Goal: Task Accomplishment & Management: Complete application form

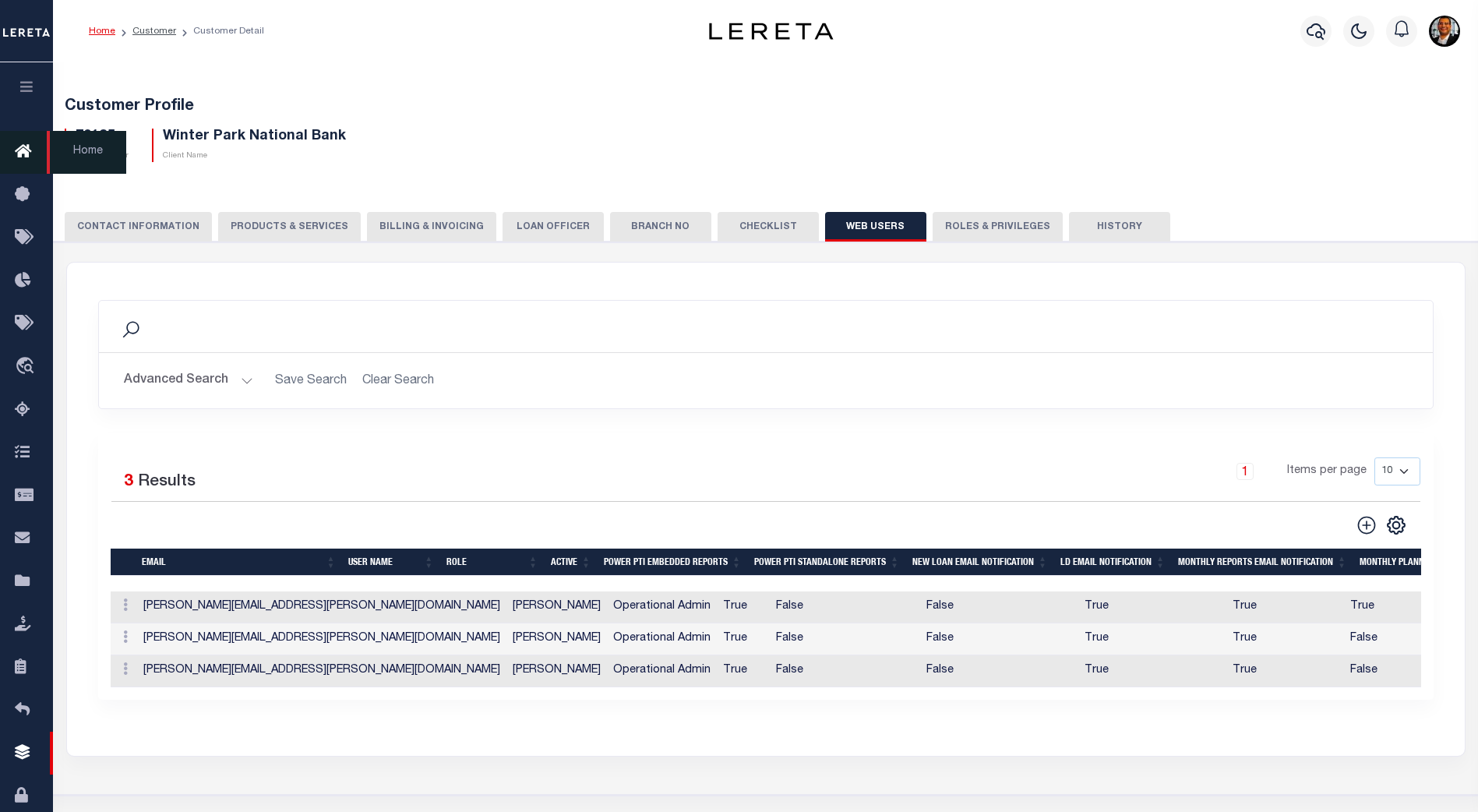
click at [25, 148] on icon at bounding box center [27, 152] width 25 height 20
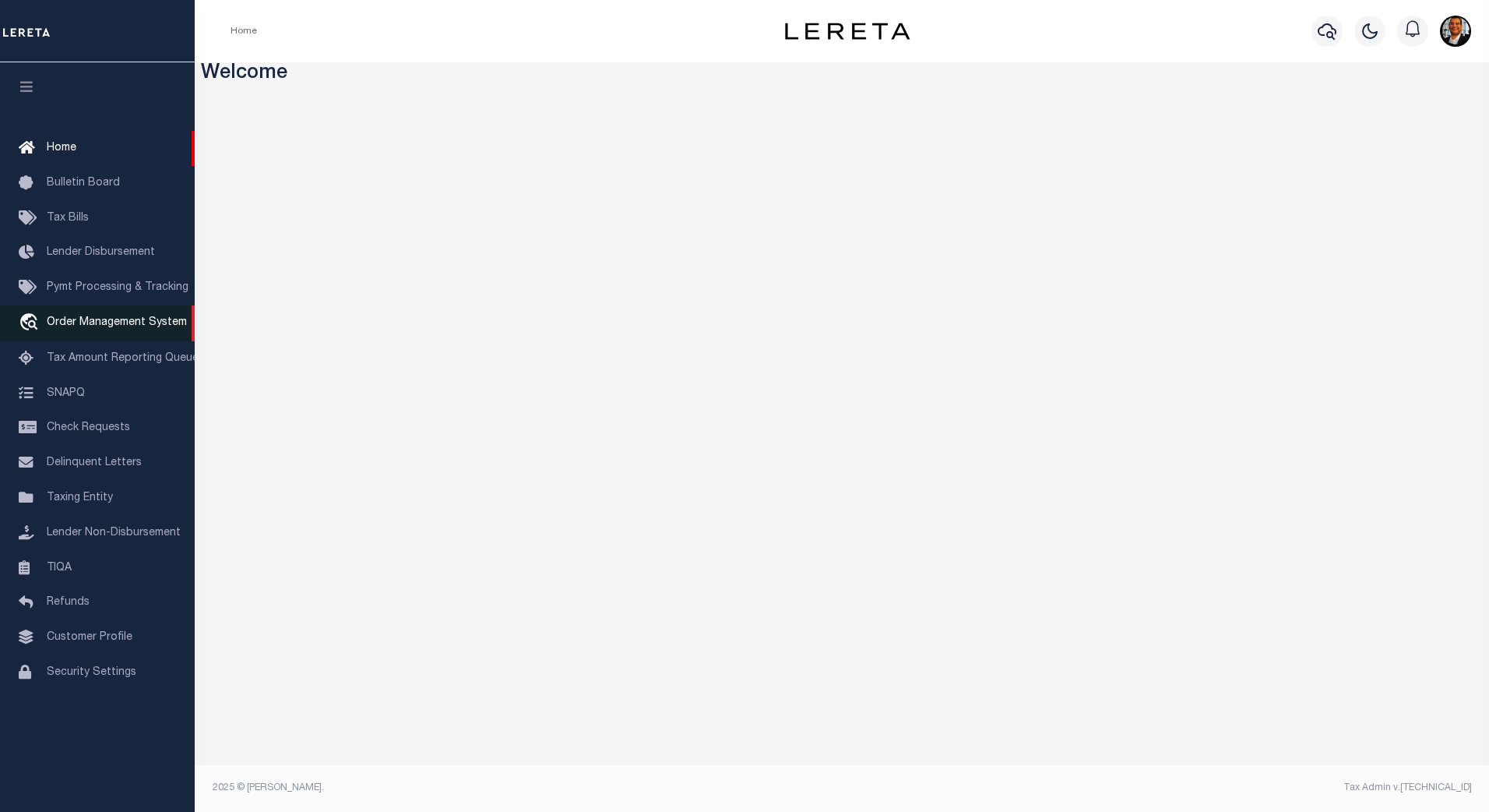
click at [106, 324] on span "Order Management System" at bounding box center [116, 322] width 140 height 11
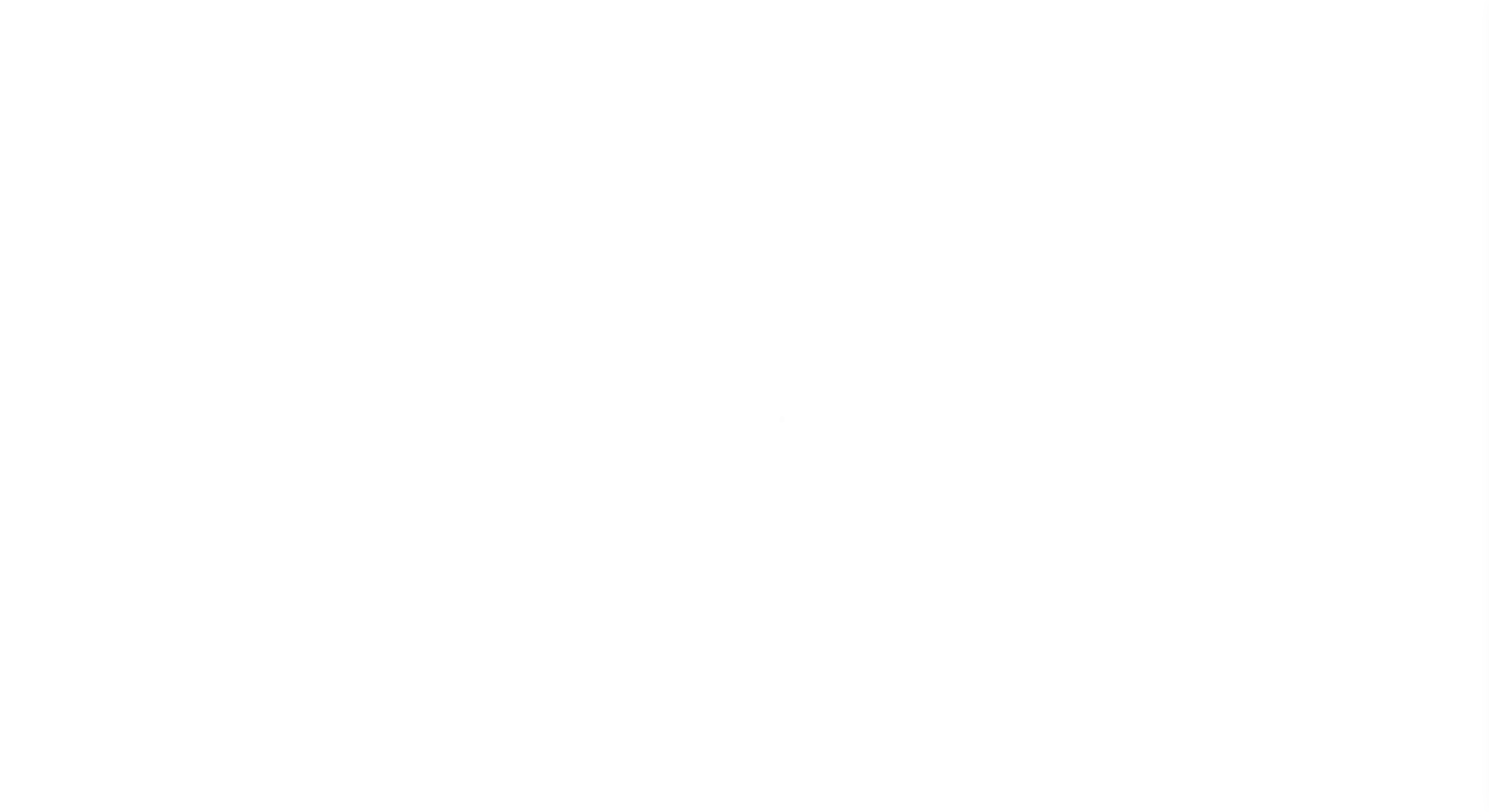
select select "200"
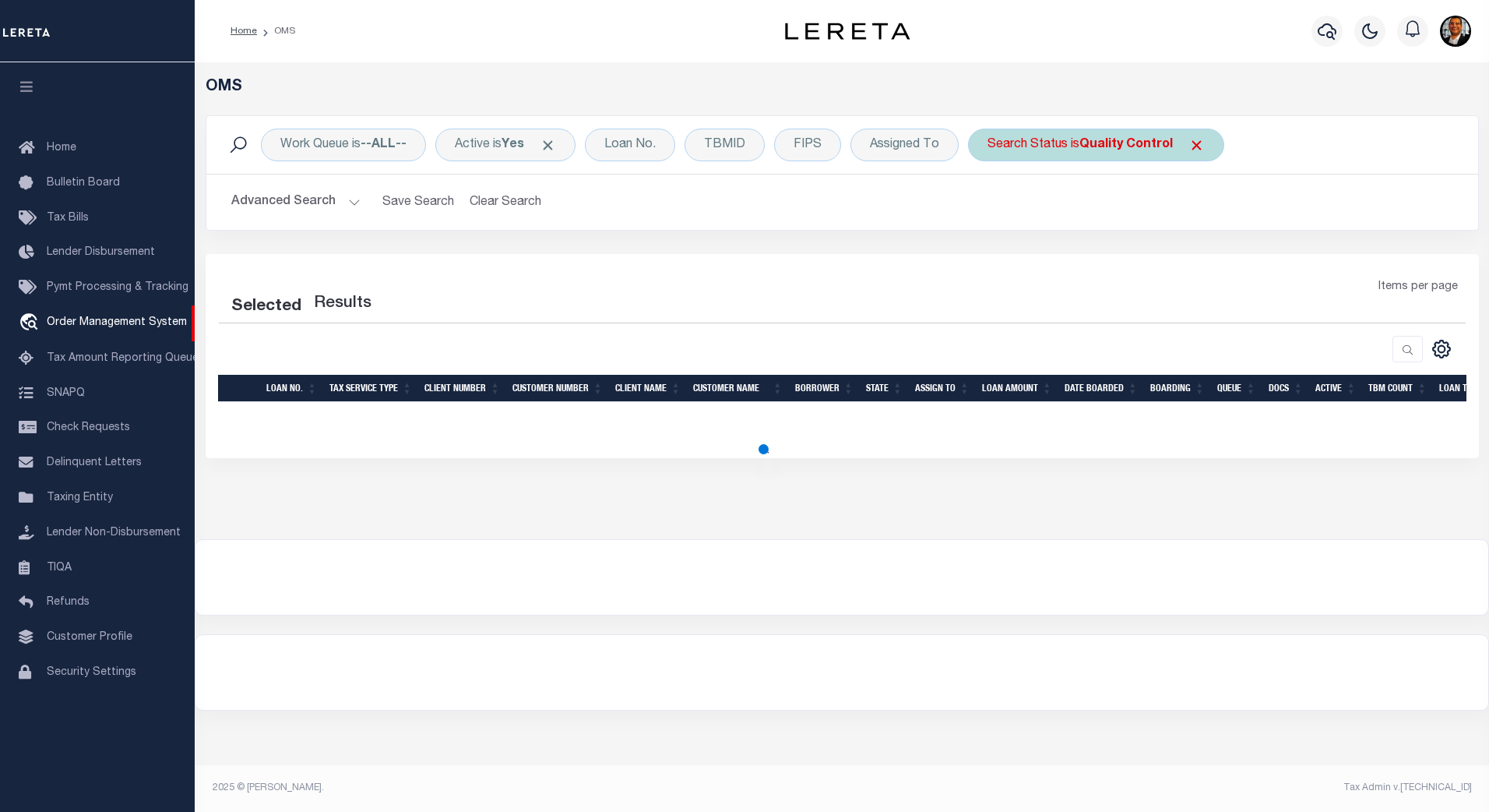
select select "200"
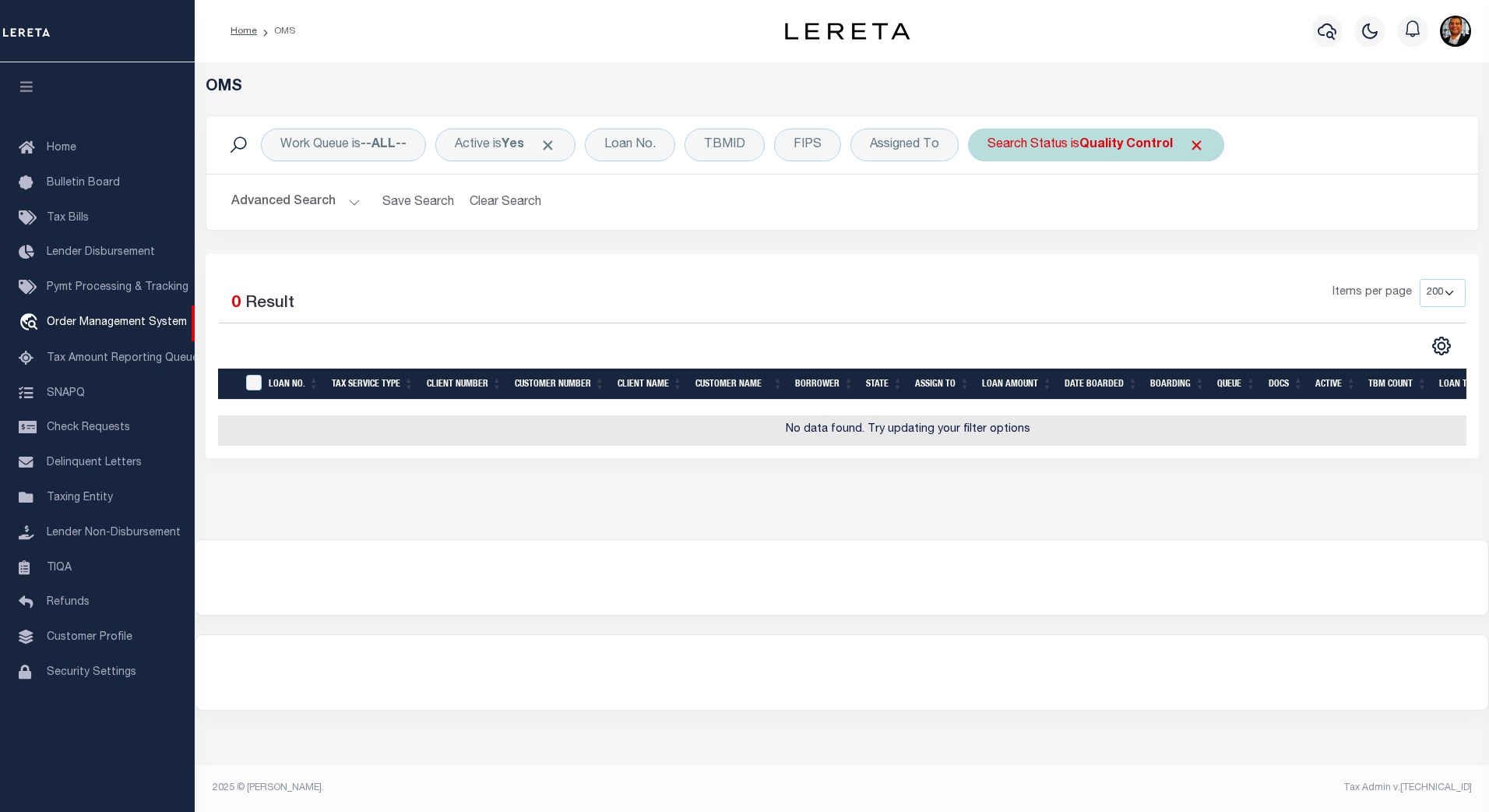
click at [1167, 148] on b "Quality Control" at bounding box center [1127, 144] width 94 height 13
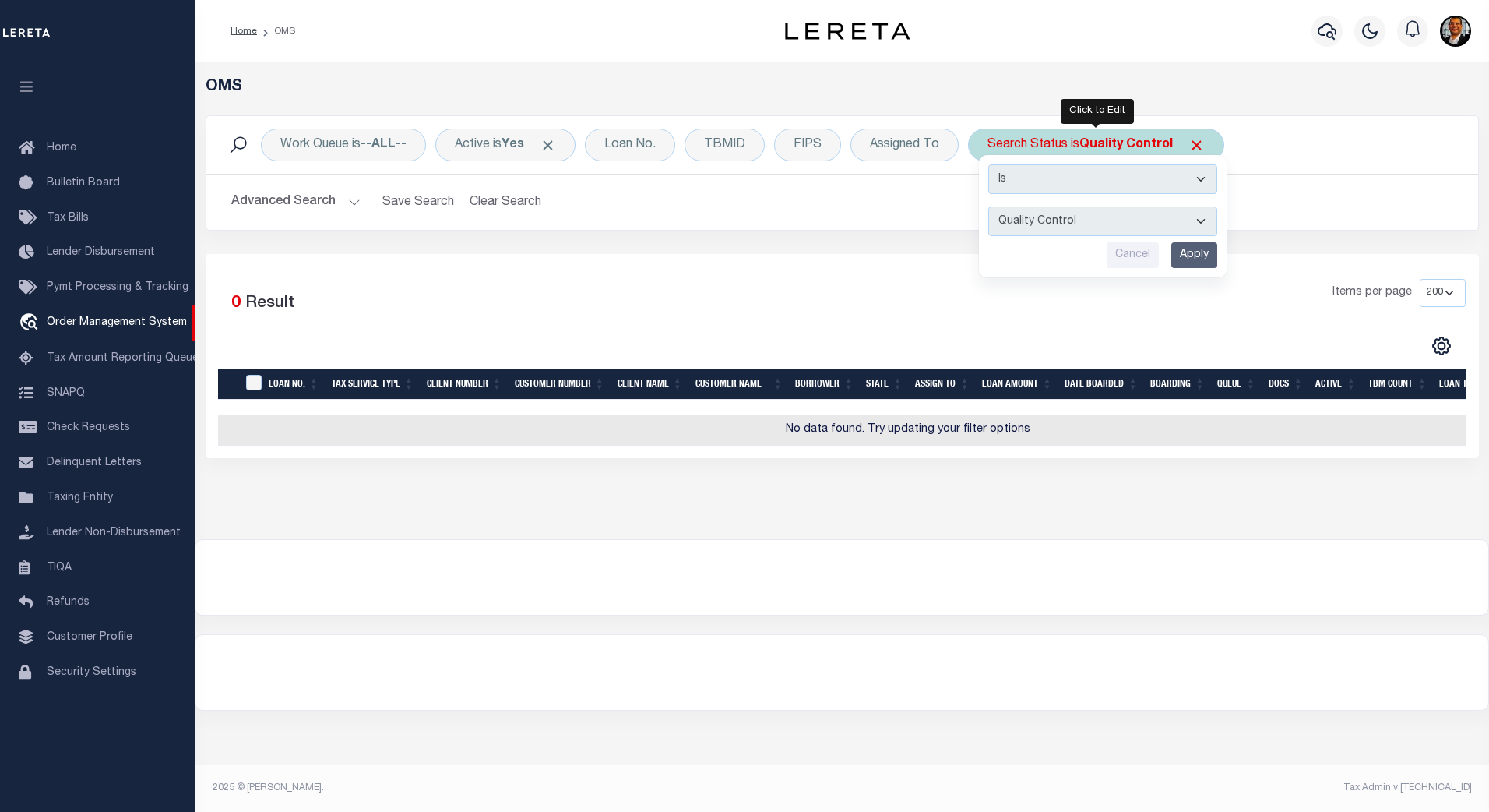
click at [1206, 220] on select "Automated Search Bad Parcel Complete Duplicate Parcel High Dollar Reporting In …" at bounding box center [1103, 221] width 229 height 30
select select "BP"
click at [989, 206] on select "Automated Search Bad Parcel Complete Duplicate Parcel High Dollar Reporting In …" at bounding box center [1103, 221] width 229 height 30
click at [1205, 250] on input "Apply" at bounding box center [1194, 255] width 46 height 26
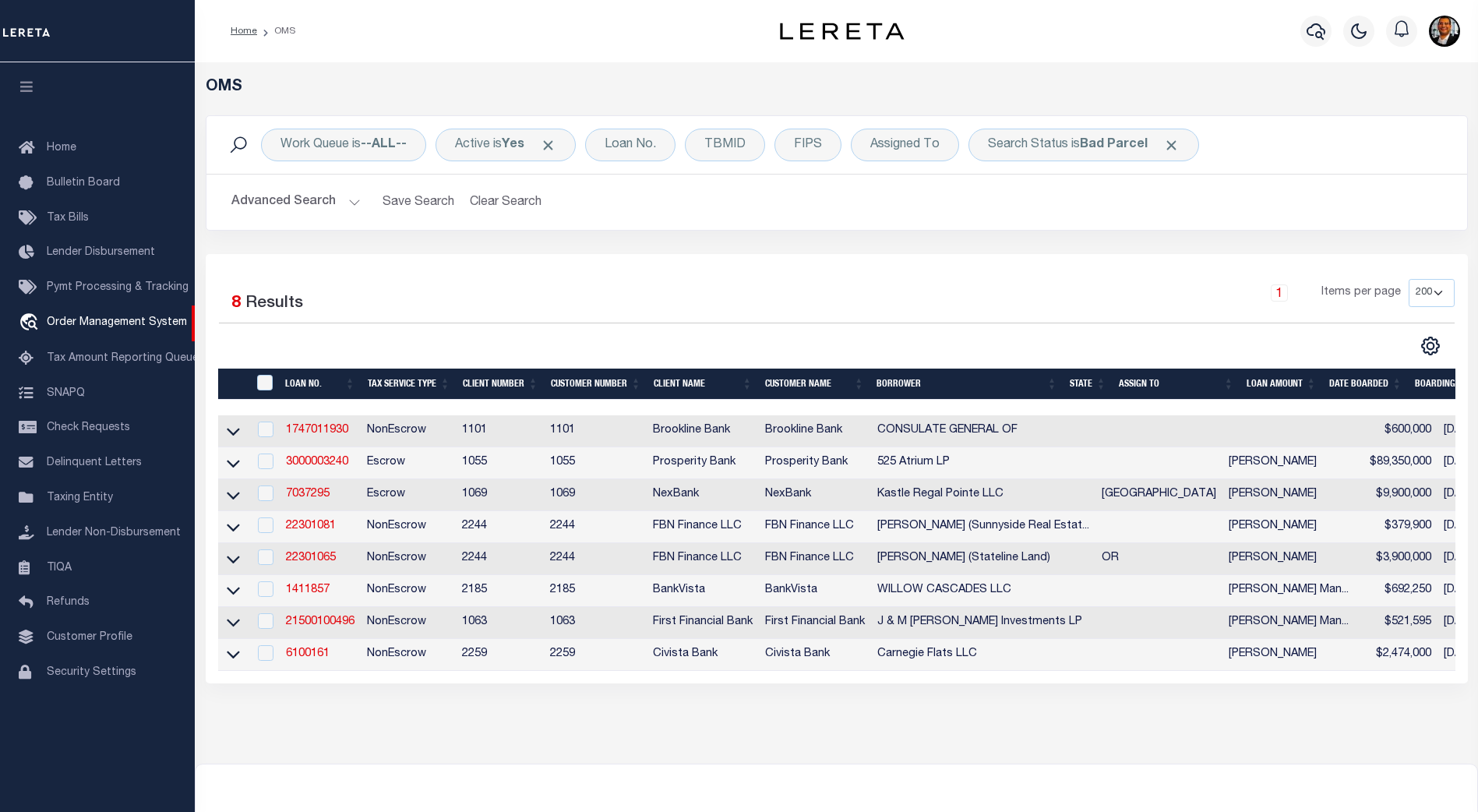
click at [353, 206] on button "Advanced Search" at bounding box center [296, 202] width 129 height 31
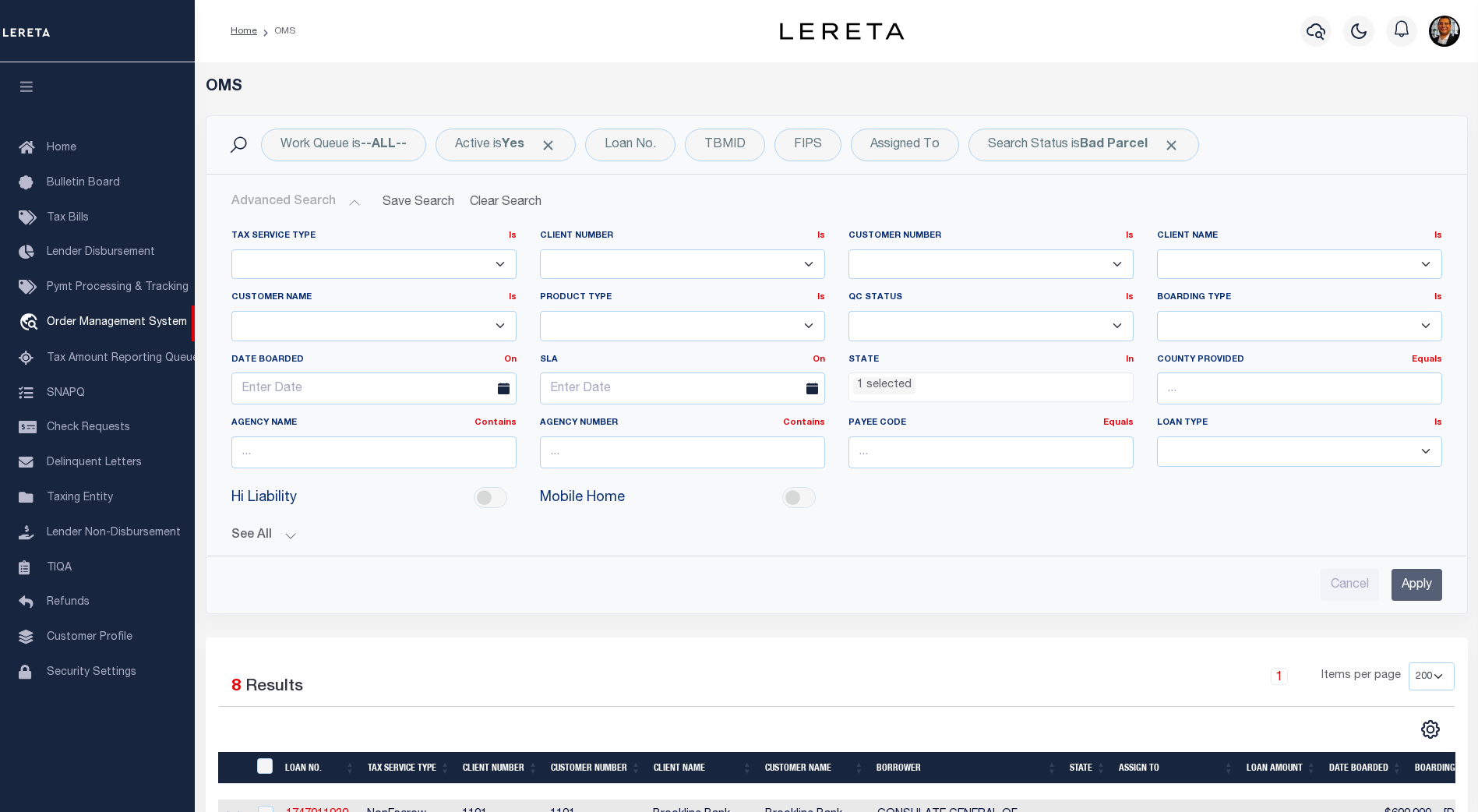
click at [877, 384] on li "1 selected" at bounding box center [884, 385] width 63 height 17
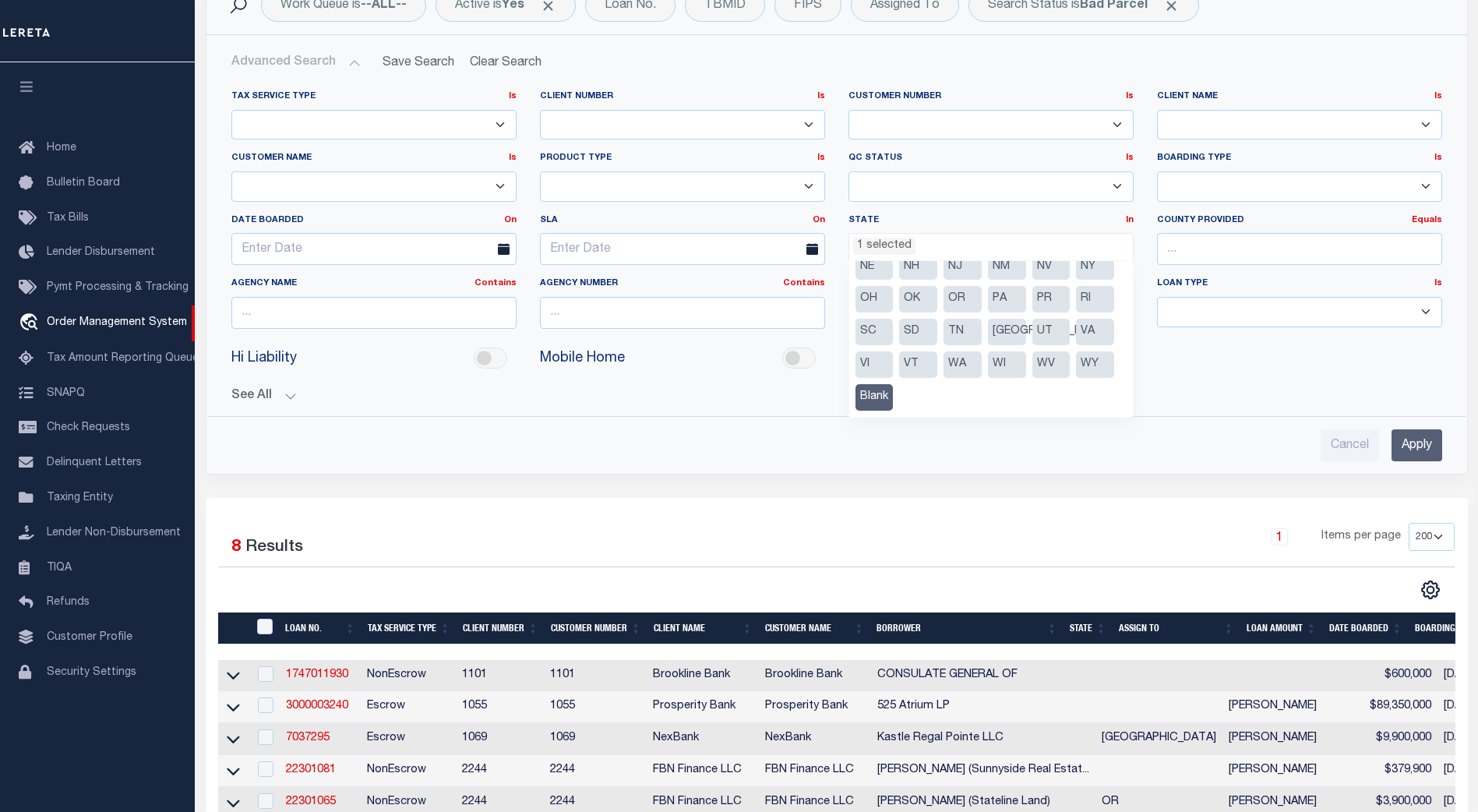
scroll to position [141, 0]
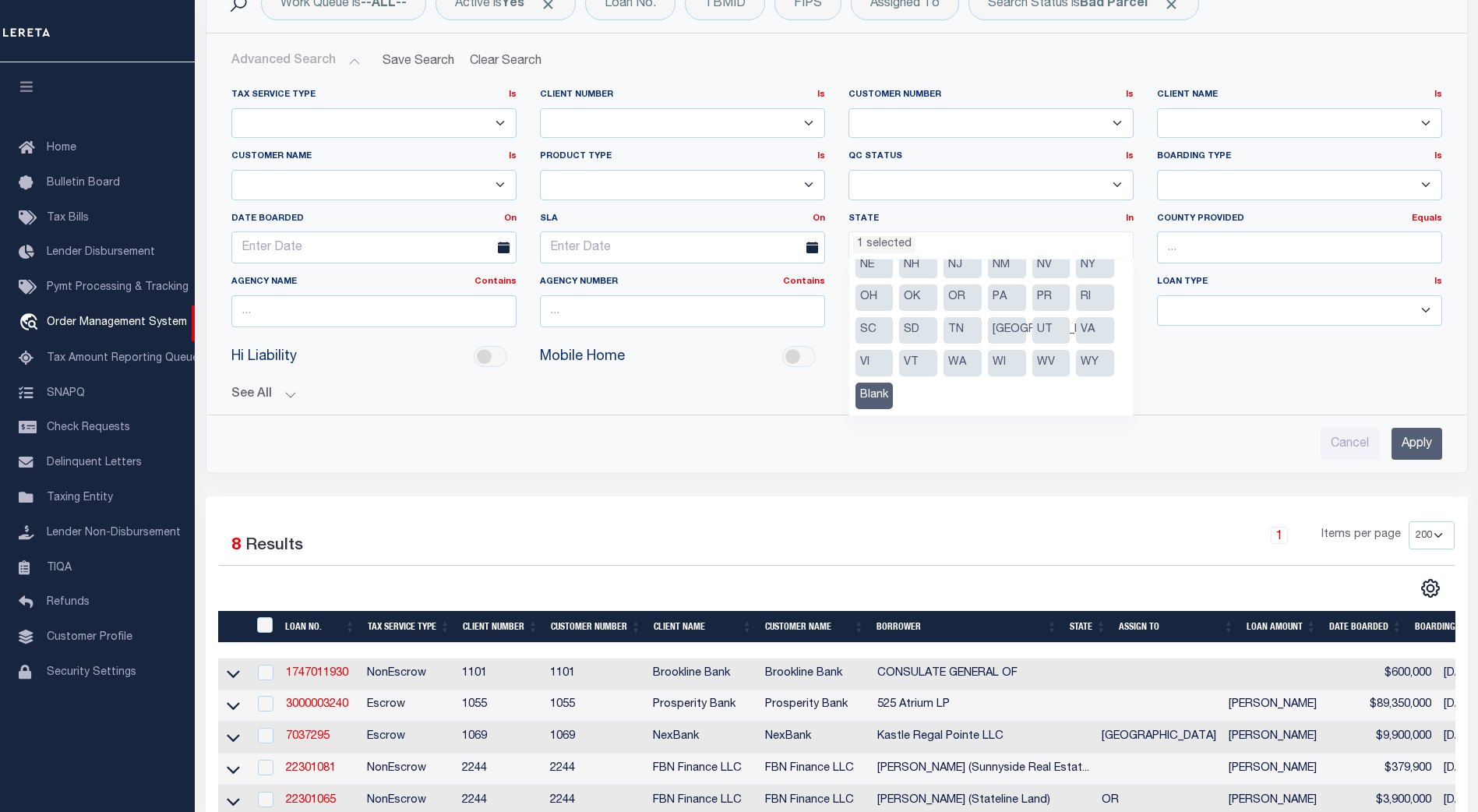
click at [874, 408] on li "Blank" at bounding box center [874, 395] width 38 height 27
click at [1009, 328] on li "[GEOGRAPHIC_DATA]" at bounding box center [1006, 330] width 38 height 27
select select "[GEOGRAPHIC_DATA]"
click at [1413, 440] on input "Apply" at bounding box center [1416, 444] width 51 height 32
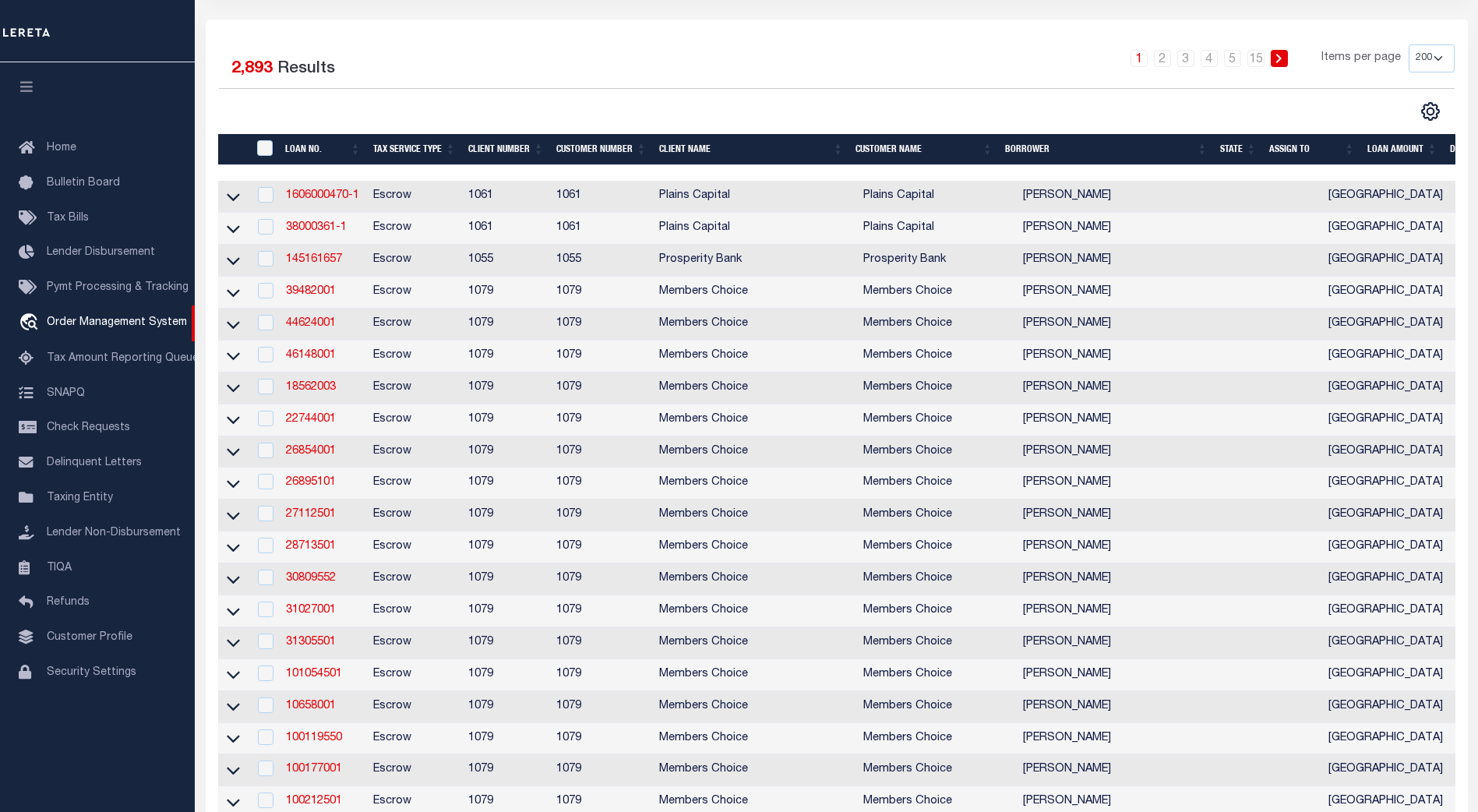
scroll to position [0, 0]
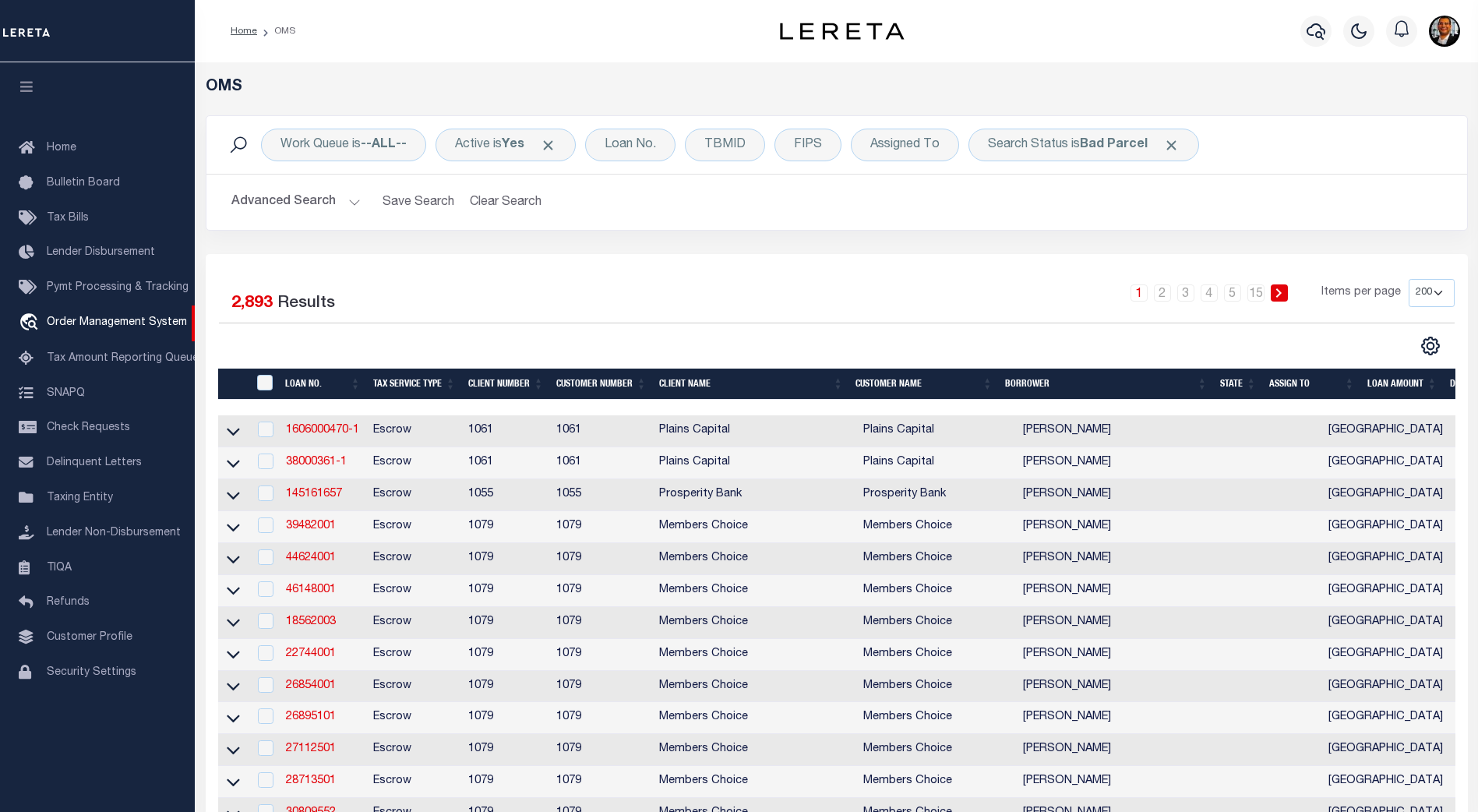
click at [351, 196] on button "Advanced Search" at bounding box center [296, 202] width 129 height 31
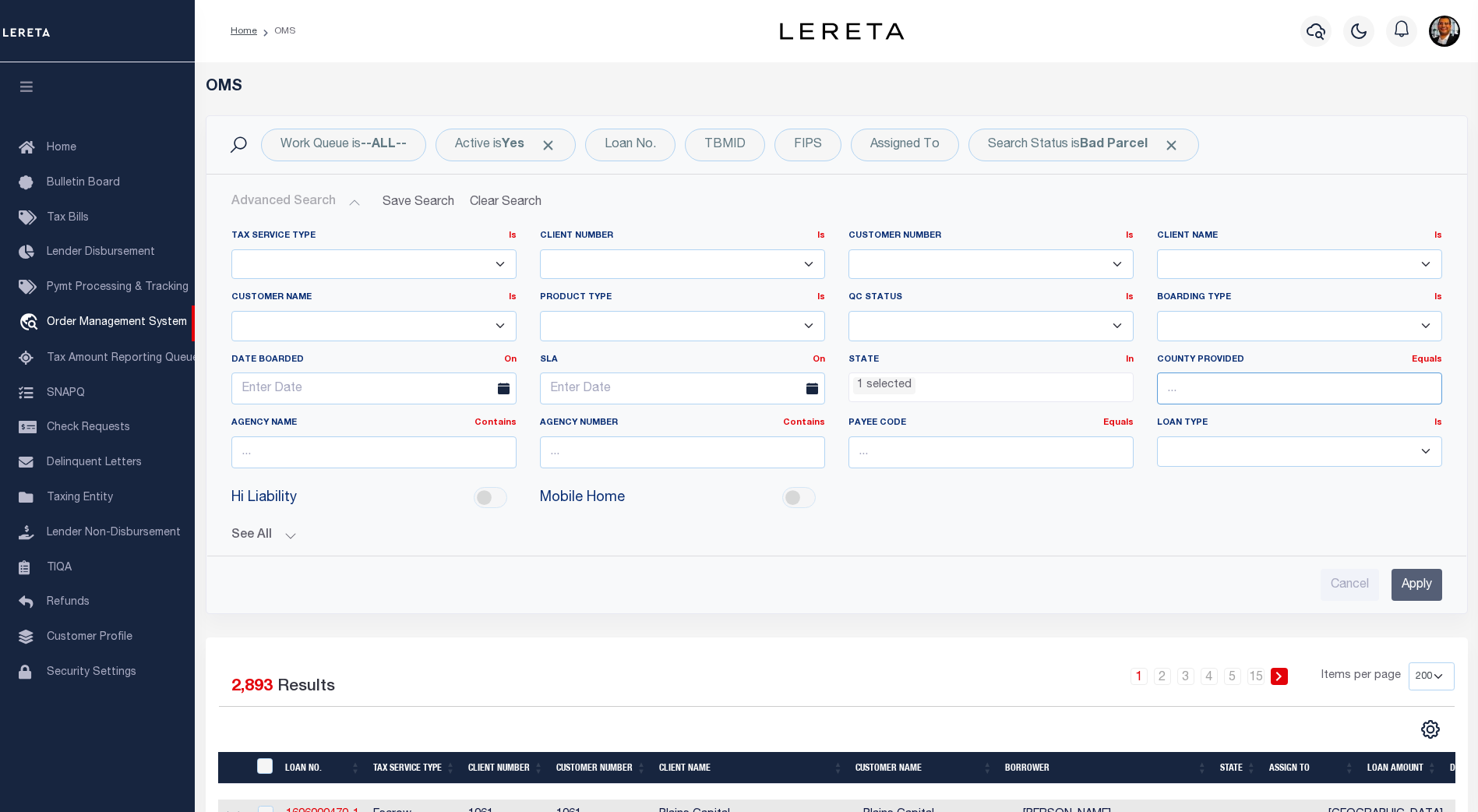
click at [1191, 385] on input "text" at bounding box center [1299, 388] width 285 height 32
click at [1185, 406] on div "[PERSON_NAME]" at bounding box center [1299, 417] width 284 height 25
type input "[PERSON_NAME]"
click at [894, 386] on li "1 selected" at bounding box center [884, 385] width 63 height 17
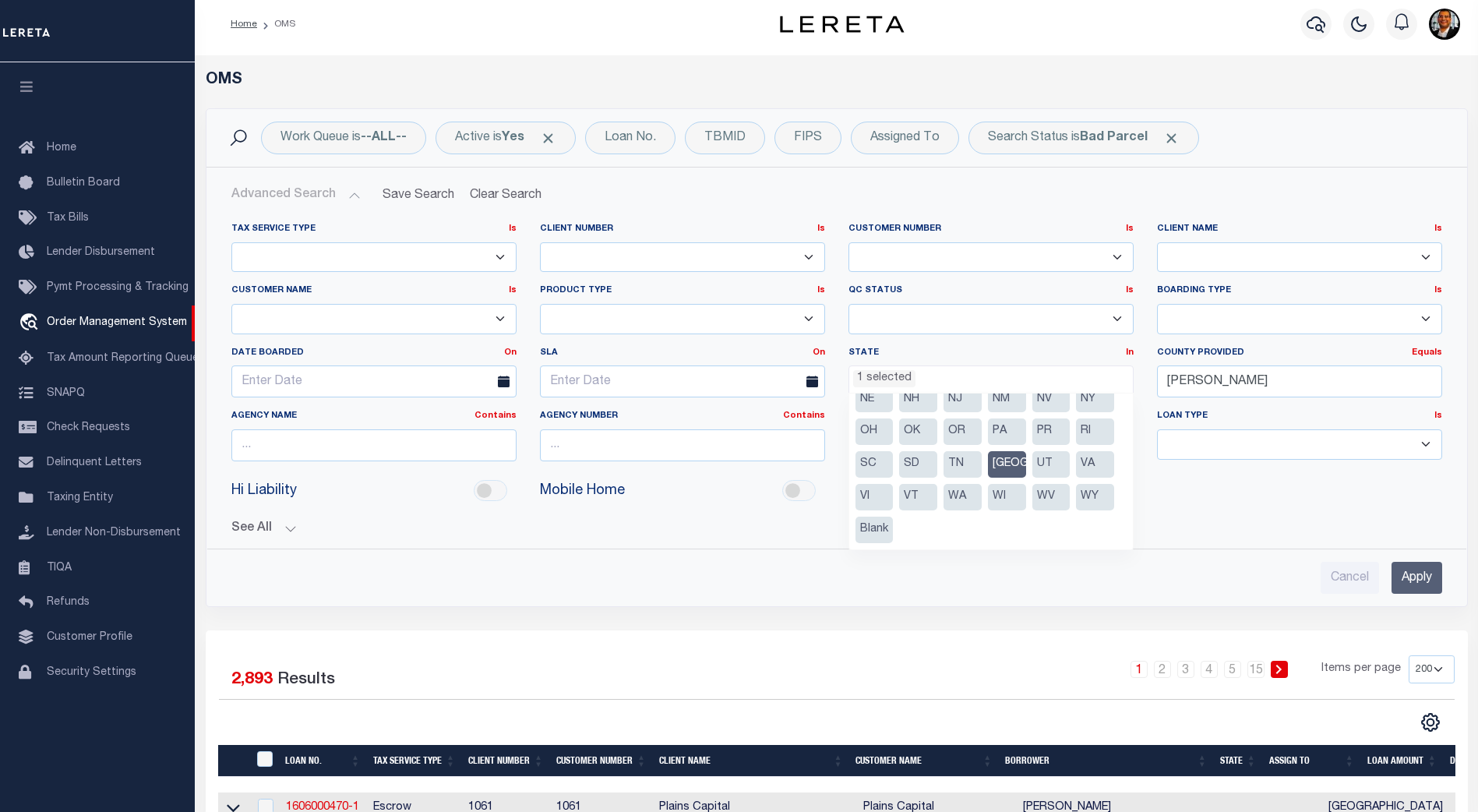
scroll to position [9, 0]
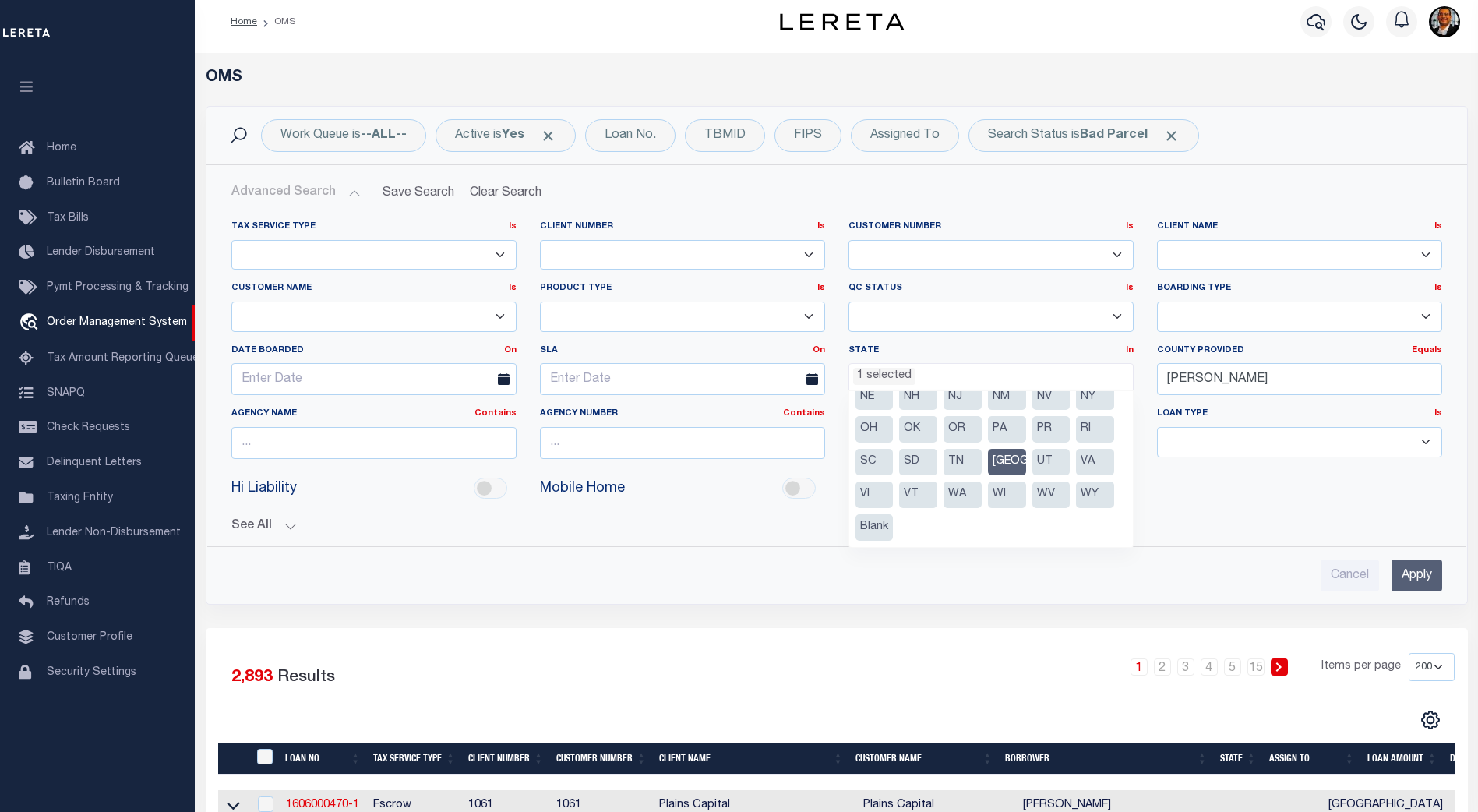
click at [953, 458] on li "TN" at bounding box center [962, 462] width 38 height 27
select select "TN"
click at [1008, 462] on li "[GEOGRAPHIC_DATA]" at bounding box center [1006, 462] width 38 height 27
click at [1188, 381] on input "text" at bounding box center [1299, 379] width 285 height 32
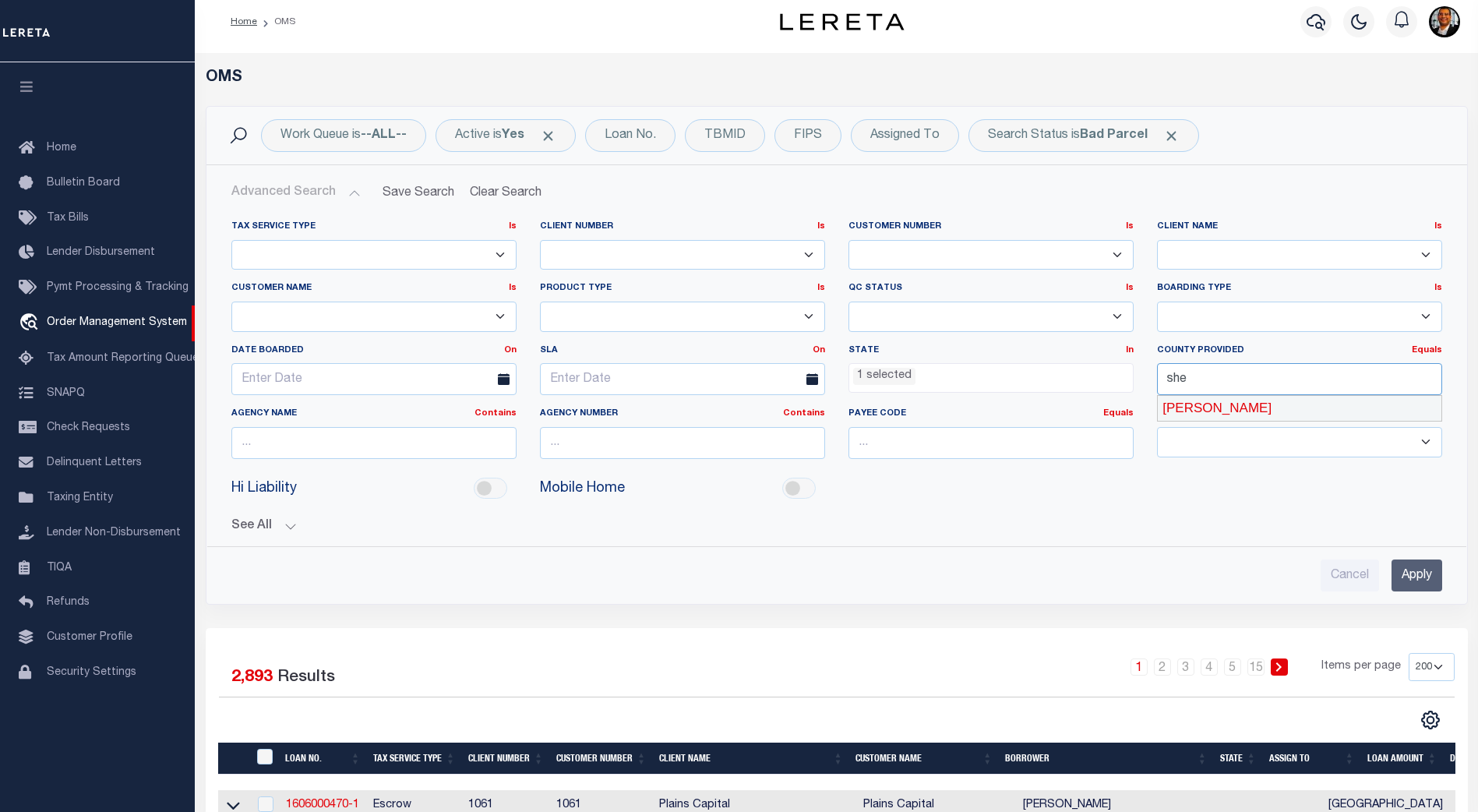
click at [1186, 410] on div "[PERSON_NAME]" at bounding box center [1299, 408] width 284 height 25
type input "[PERSON_NAME]"
click at [1417, 565] on input "Apply" at bounding box center [1416, 575] width 51 height 32
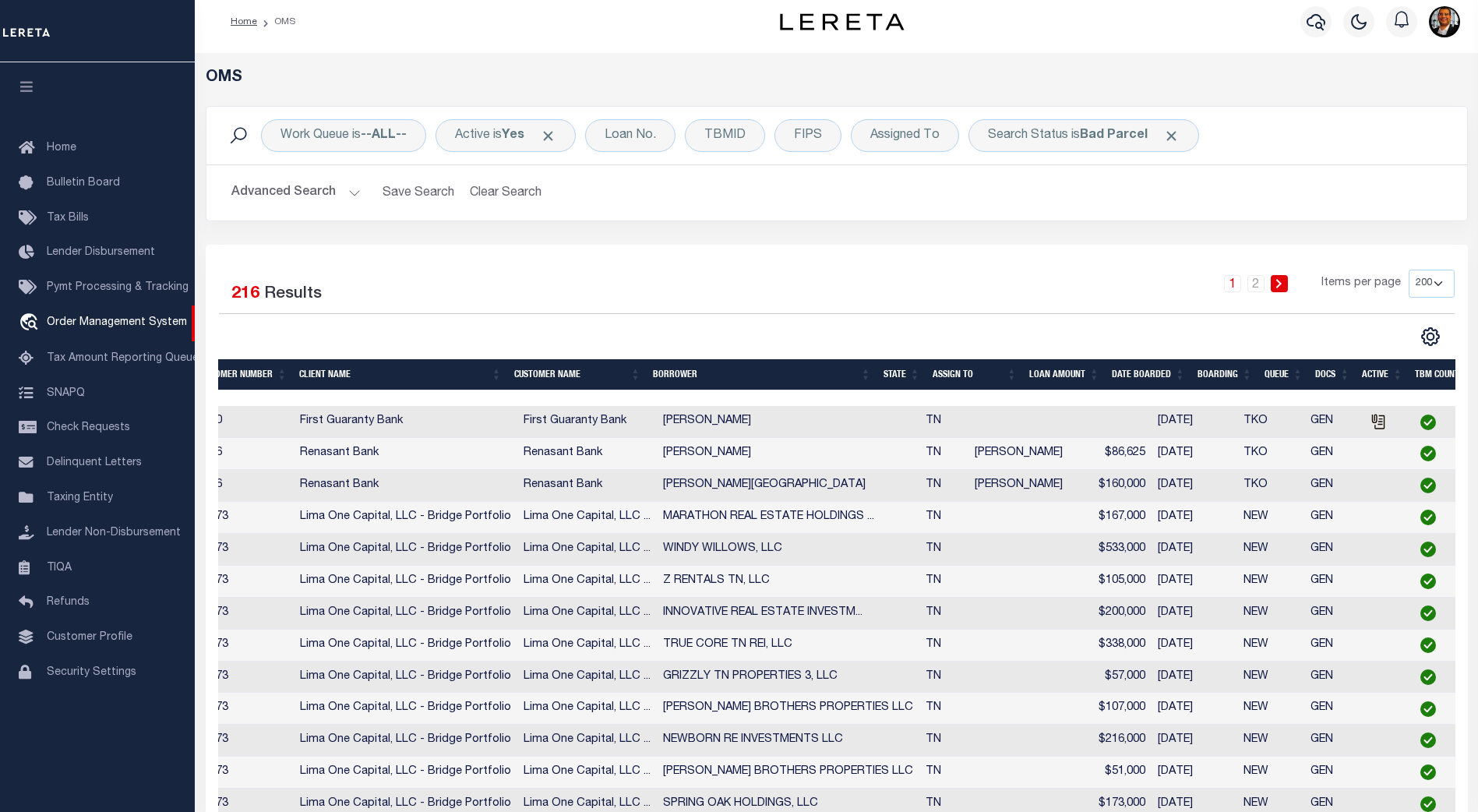
scroll to position [0, 0]
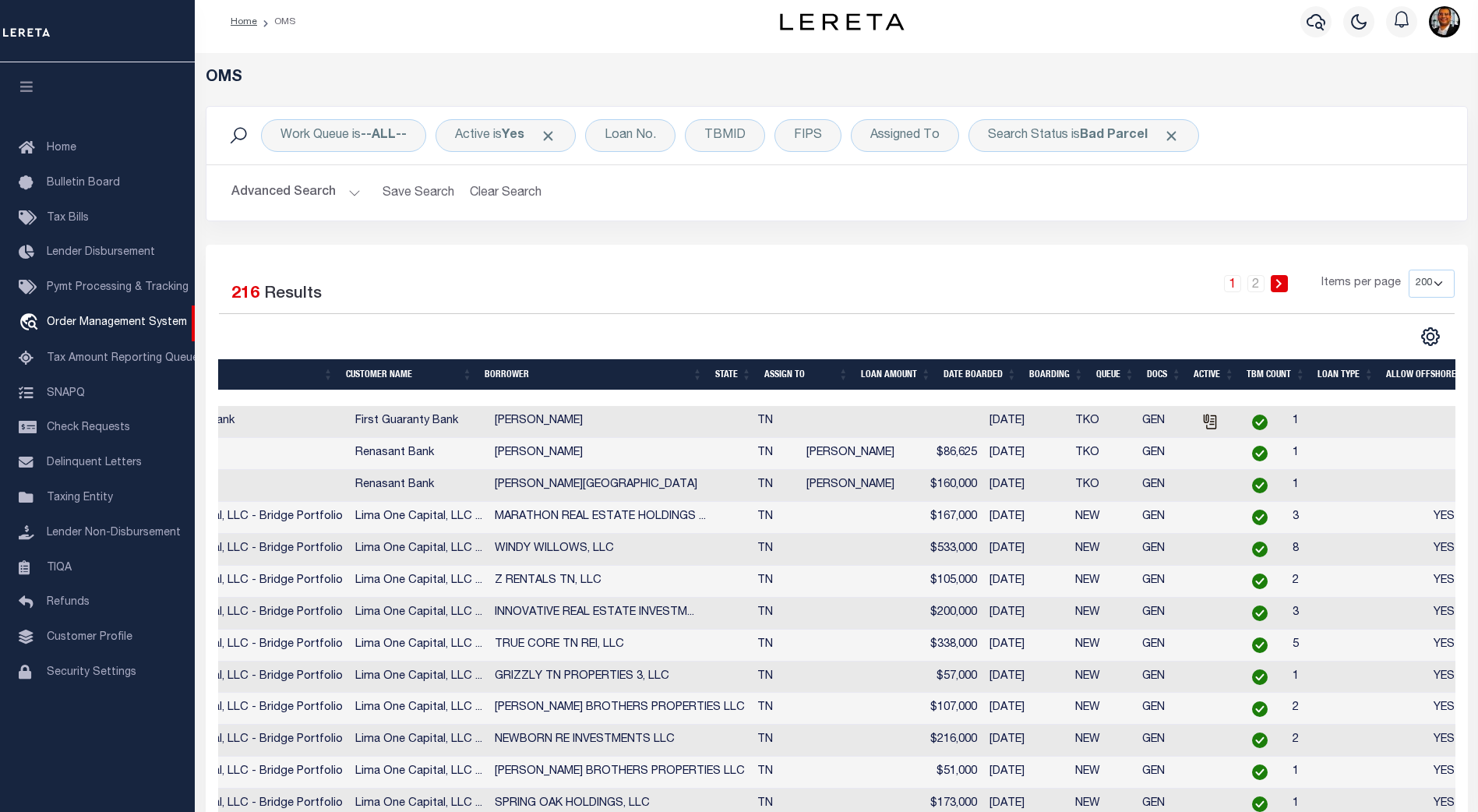
click at [1266, 380] on th "TBM COUNT" at bounding box center [1275, 375] width 71 height 32
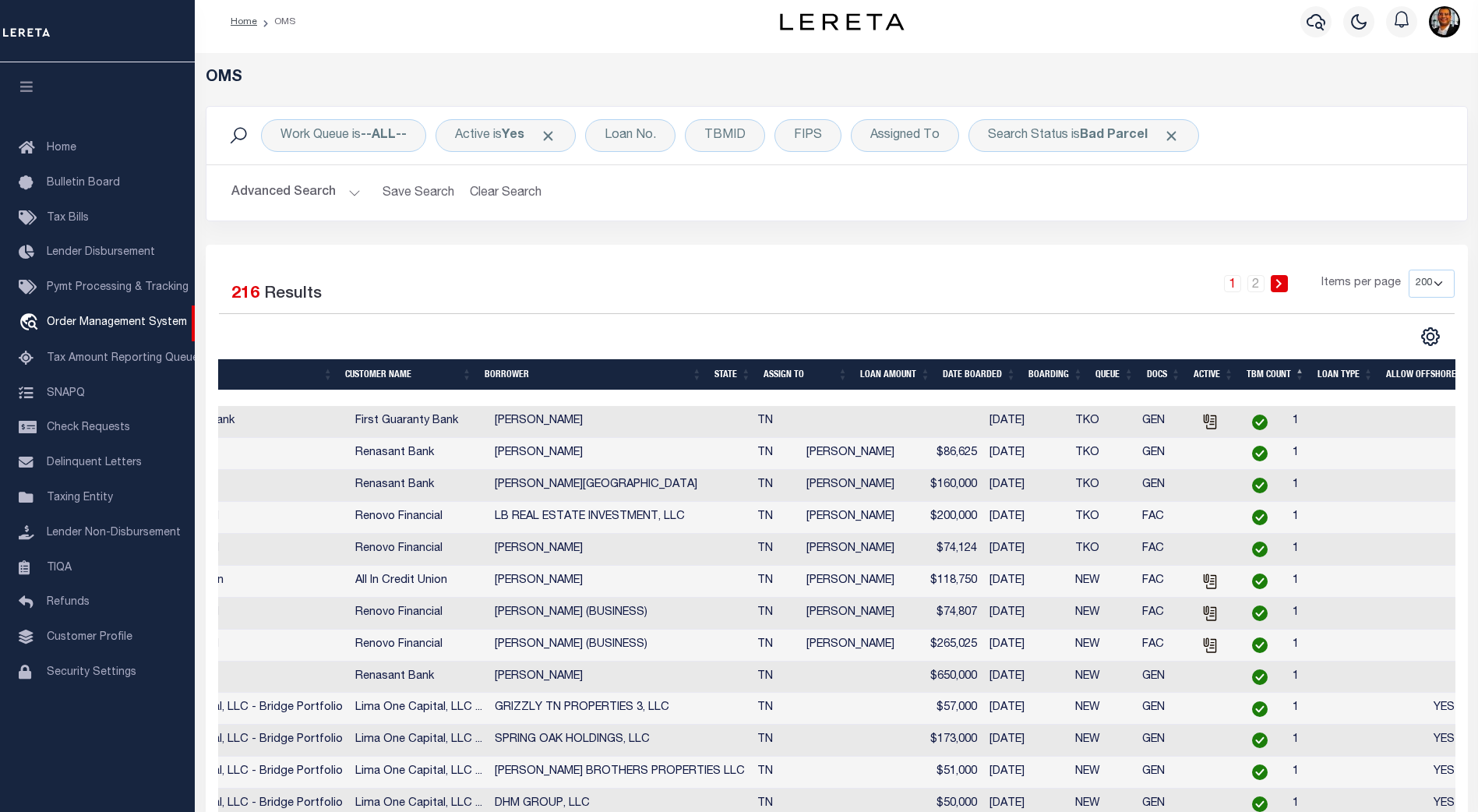
click at [1276, 378] on th "TBM COUNT" at bounding box center [1275, 375] width 71 height 32
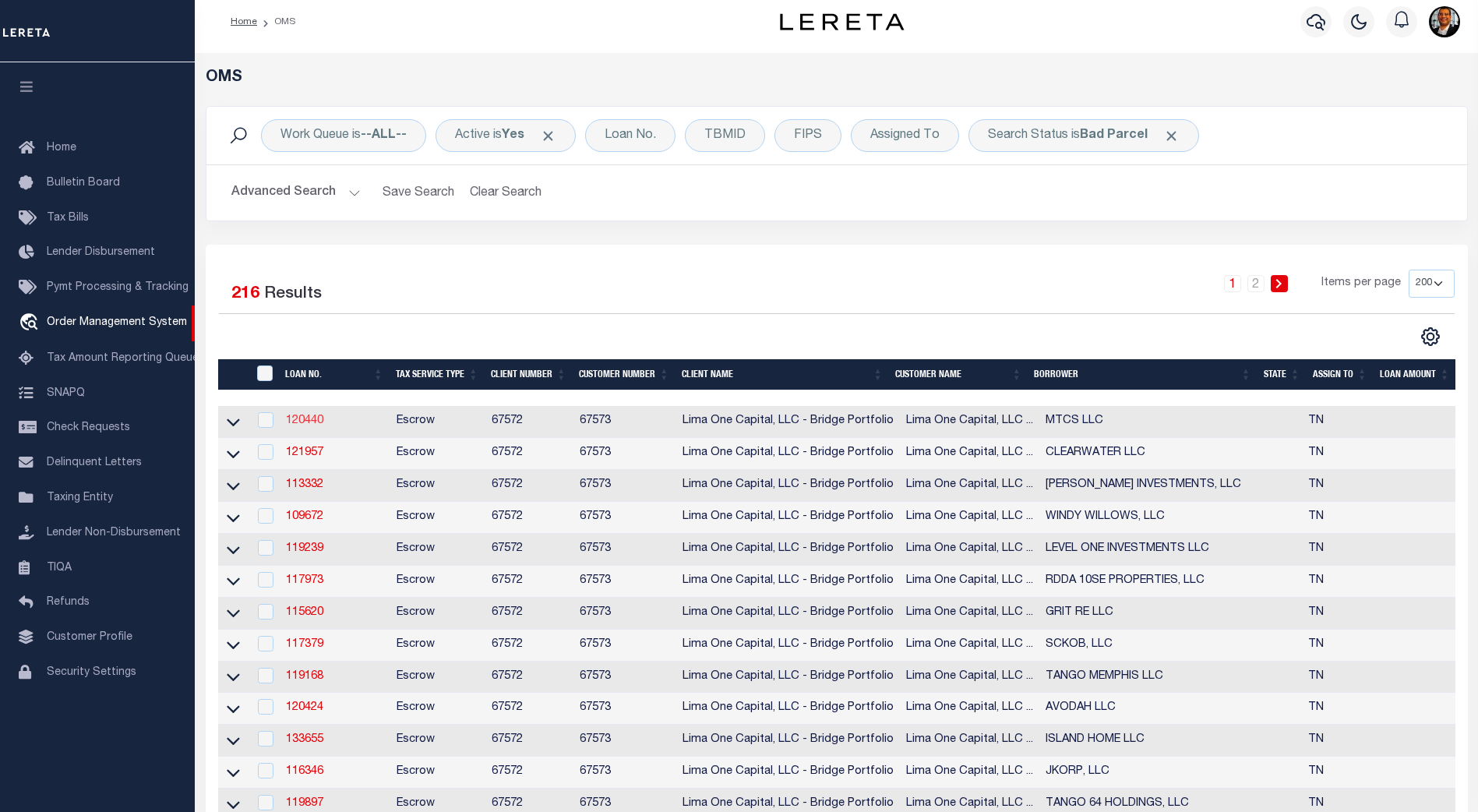
click at [303, 421] on link "120440" at bounding box center [305, 420] width 38 height 11
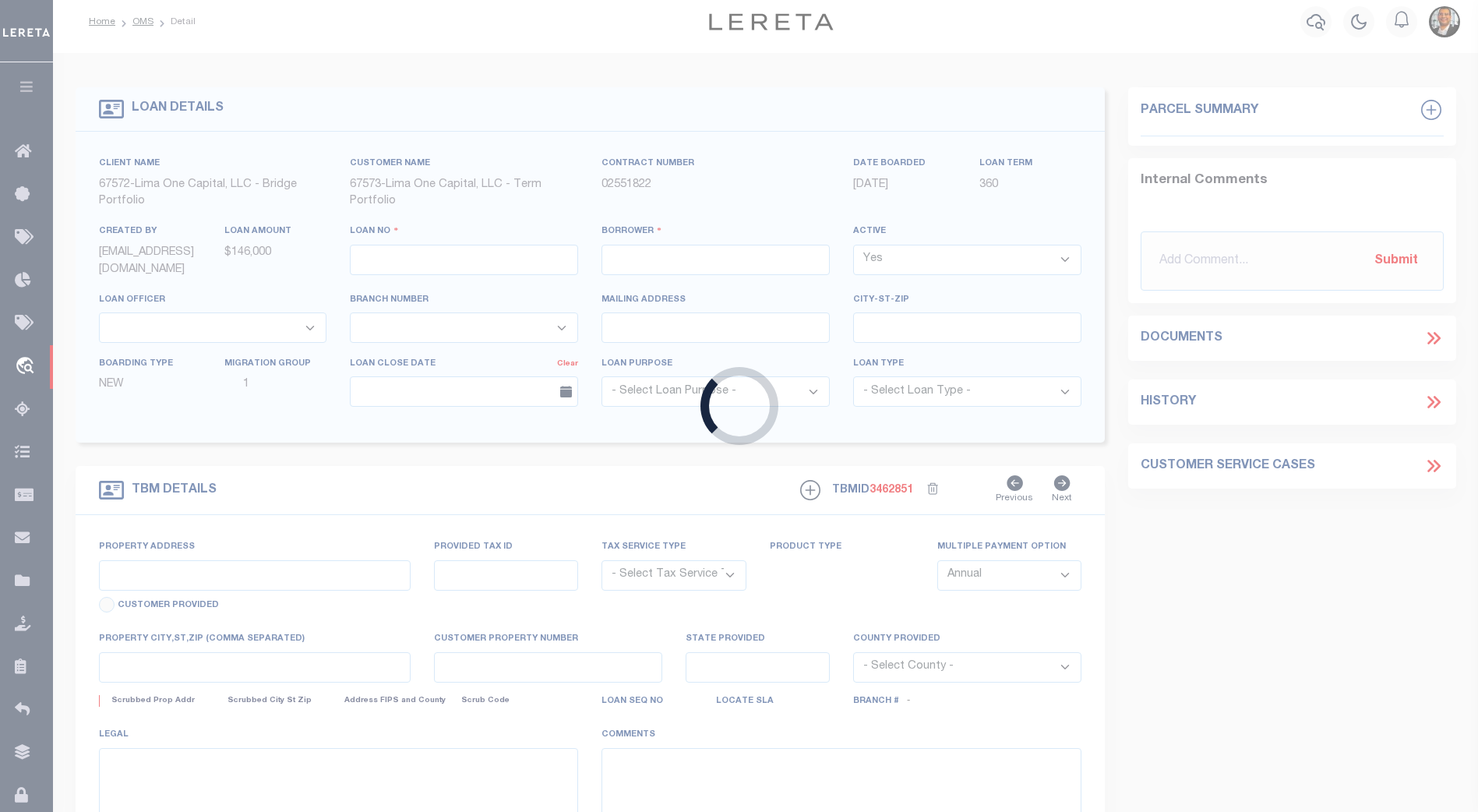
type input "120440"
type input "MTCS LLC"
select select
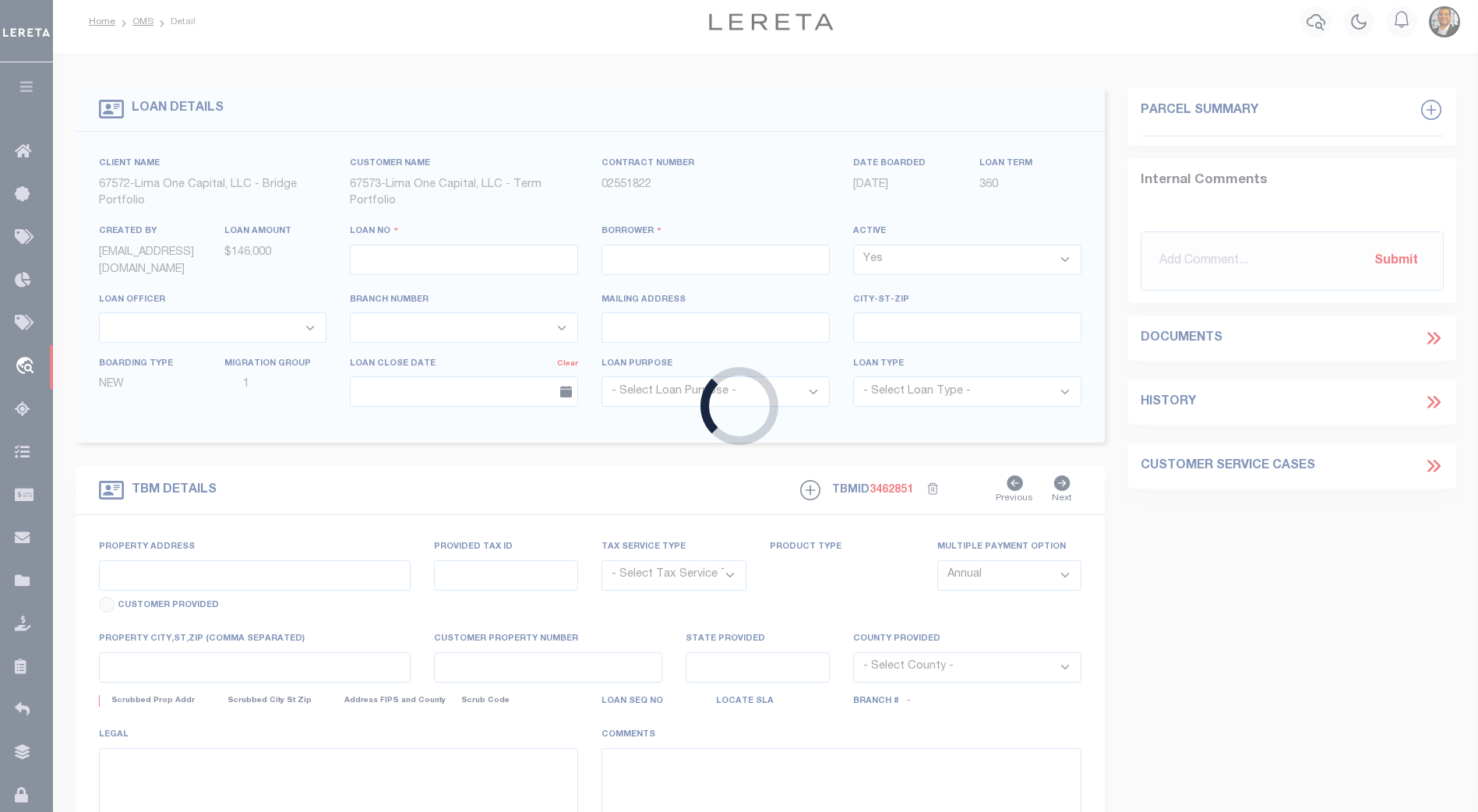
select select
type input "[STREET_ADDRESS]"
radio input "true"
select select "Escrow"
select select
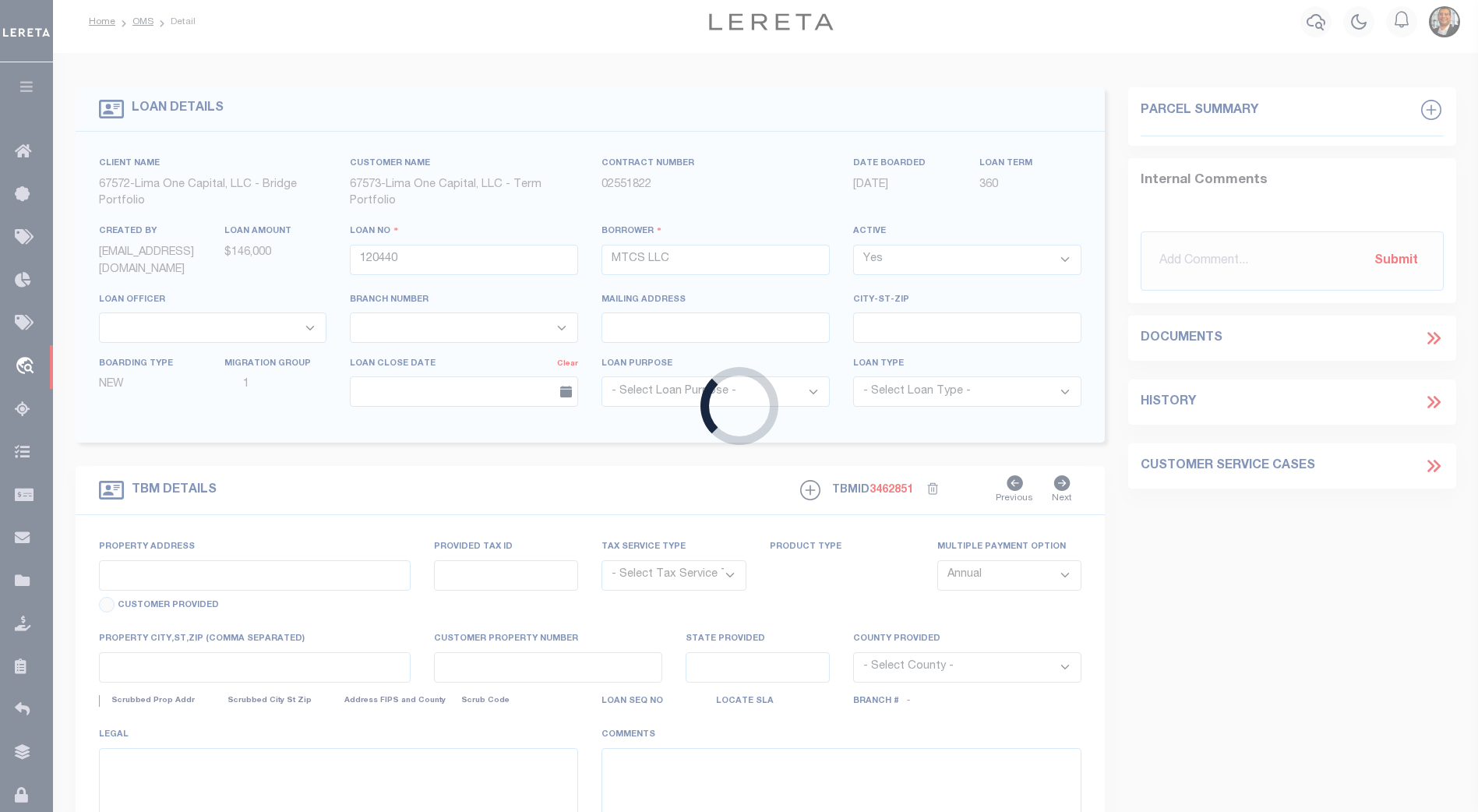
type input "MEMPHIS [GEOGRAPHIC_DATA] 38107"
type input "120440-1"
type input "TN"
type textarea "COLLECTOR: ENTITY: PARCEL: 4003800005"
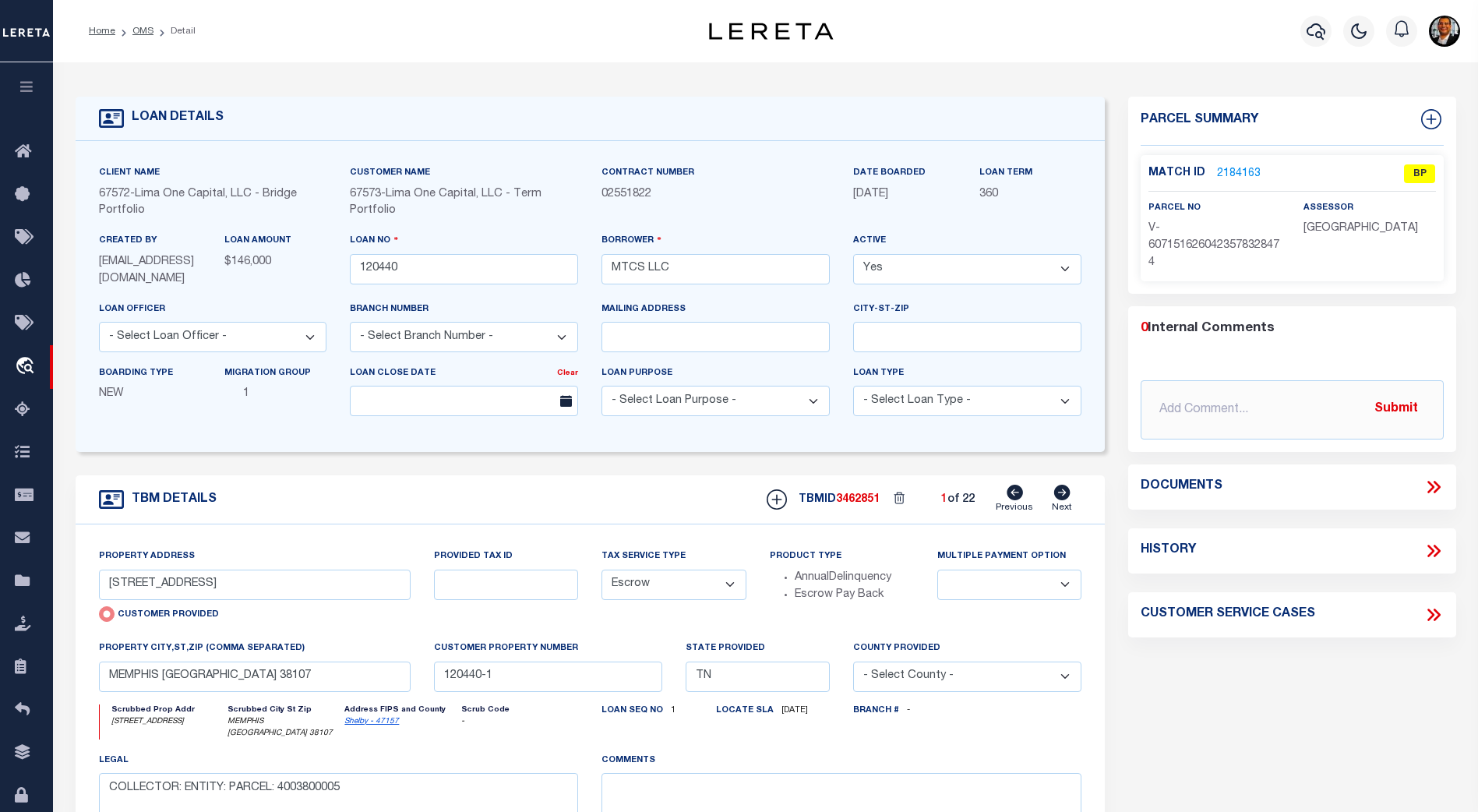
click at [1059, 498] on icon at bounding box center [1062, 493] width 16 height 16
type input "[STREET_ADDRESS][PERSON_NAME]"
radio input "false"
select select
type input "MEMPHIS TN 38111"
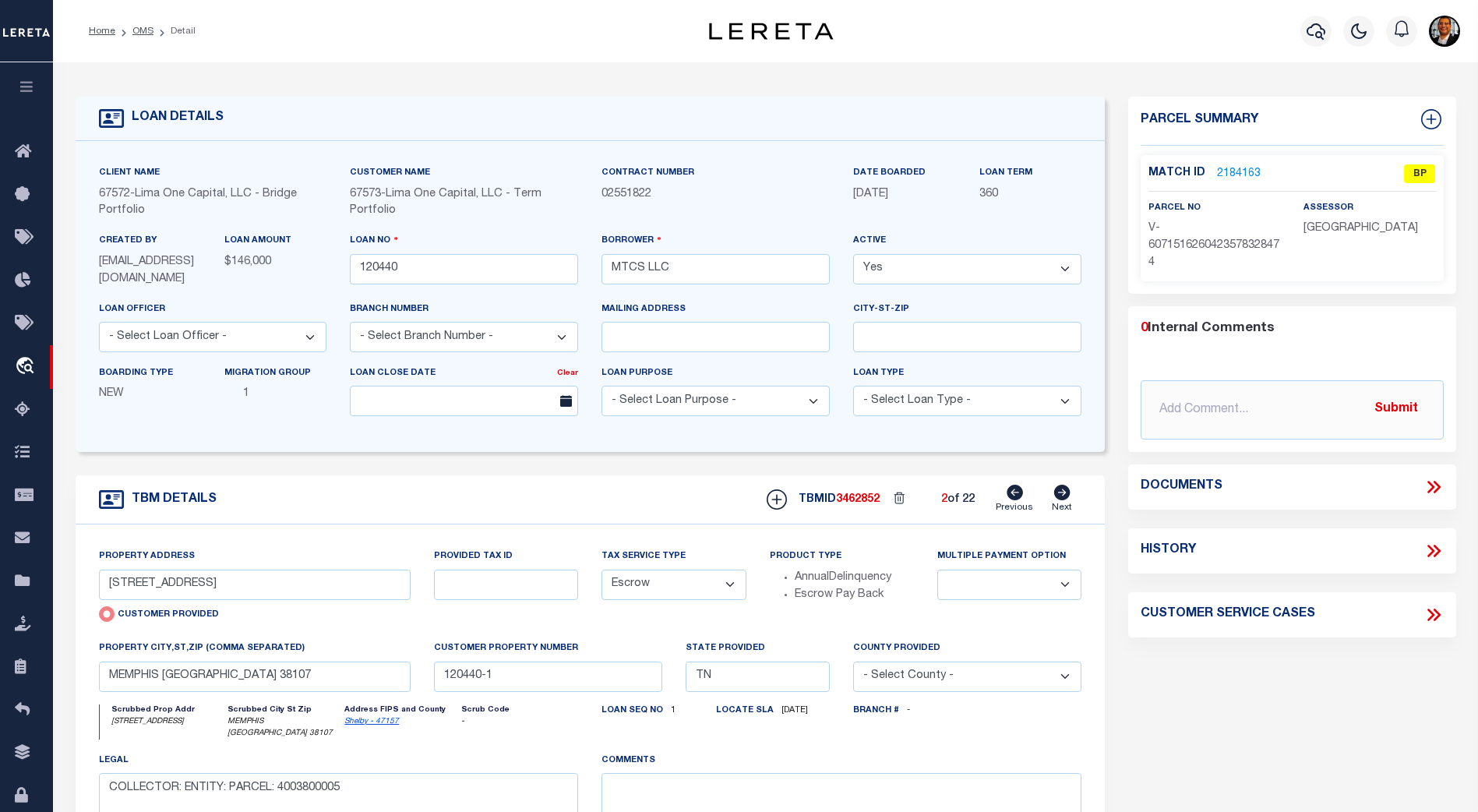
type input "120440-10"
click at [1059, 498] on icon at bounding box center [1062, 493] width 16 height 16
type input "1596 [GEOGRAPHIC_DATA]"
select select
type input "MEMPHIS TN 38114"
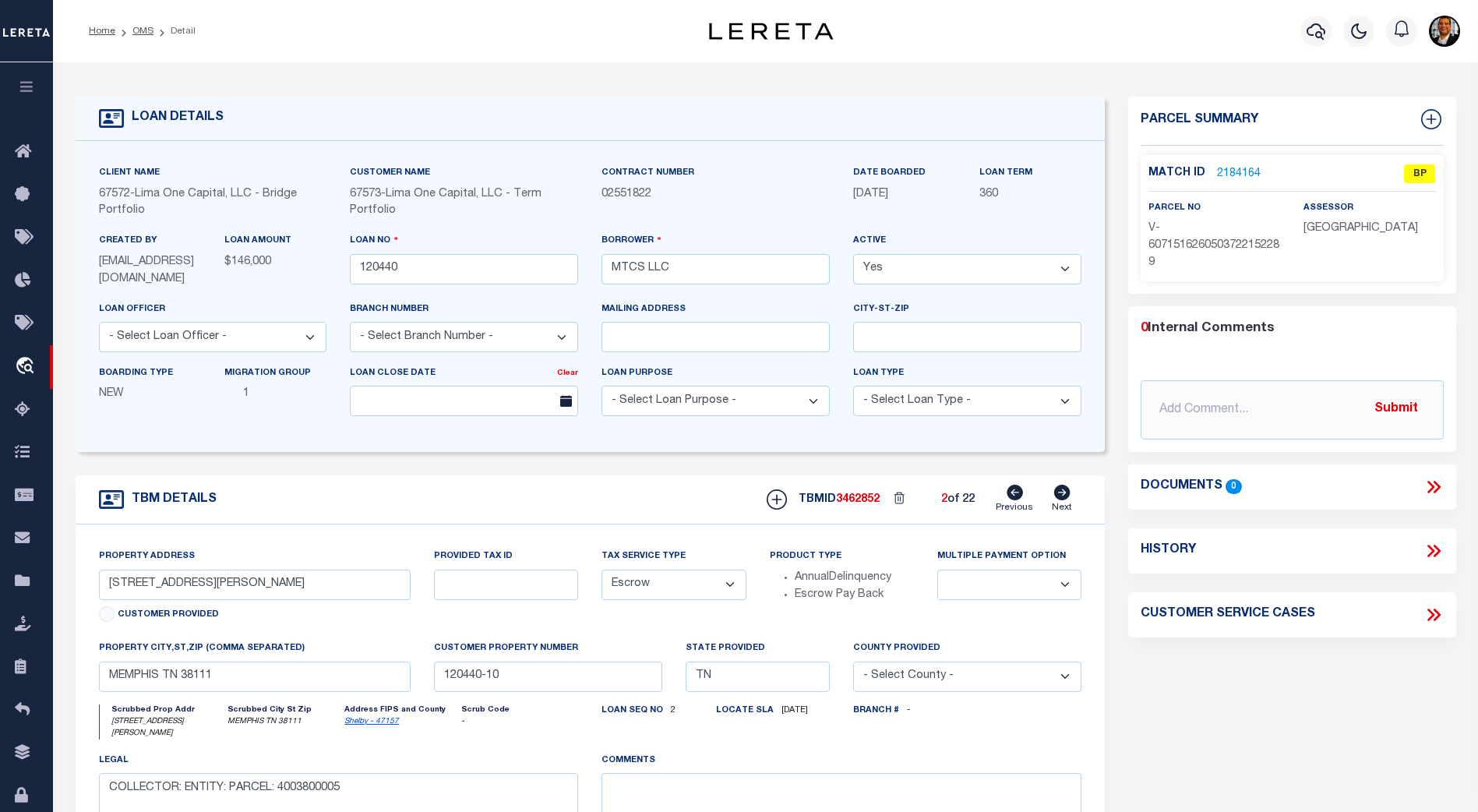
type input "120440-11"
click at [1059, 498] on icon at bounding box center [1062, 493] width 16 height 16
type input "[STREET_ADDRESS][PERSON_NAME]"
select select
type input "MEMPHIS [GEOGRAPHIC_DATA] 38122"
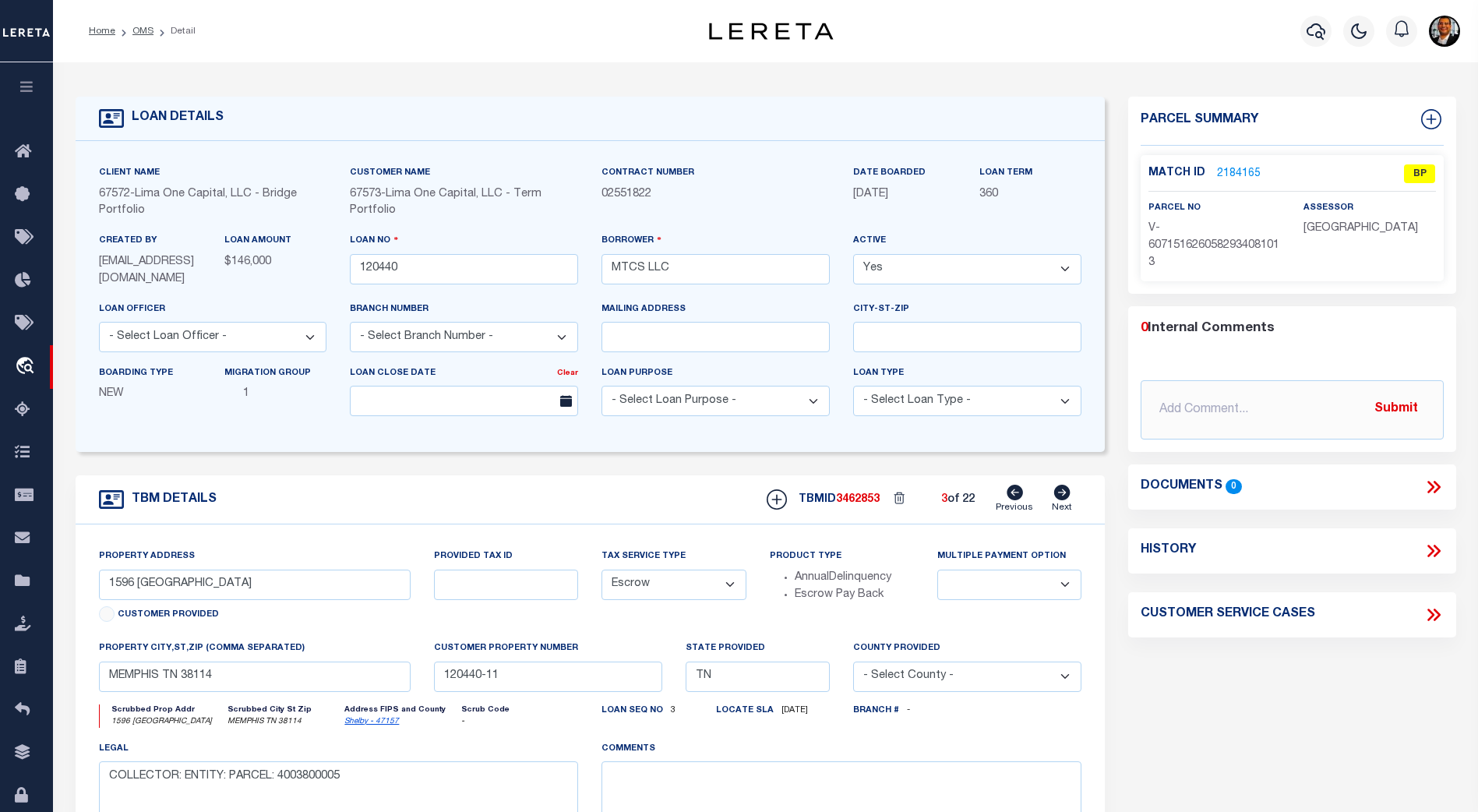
type input "120440-12"
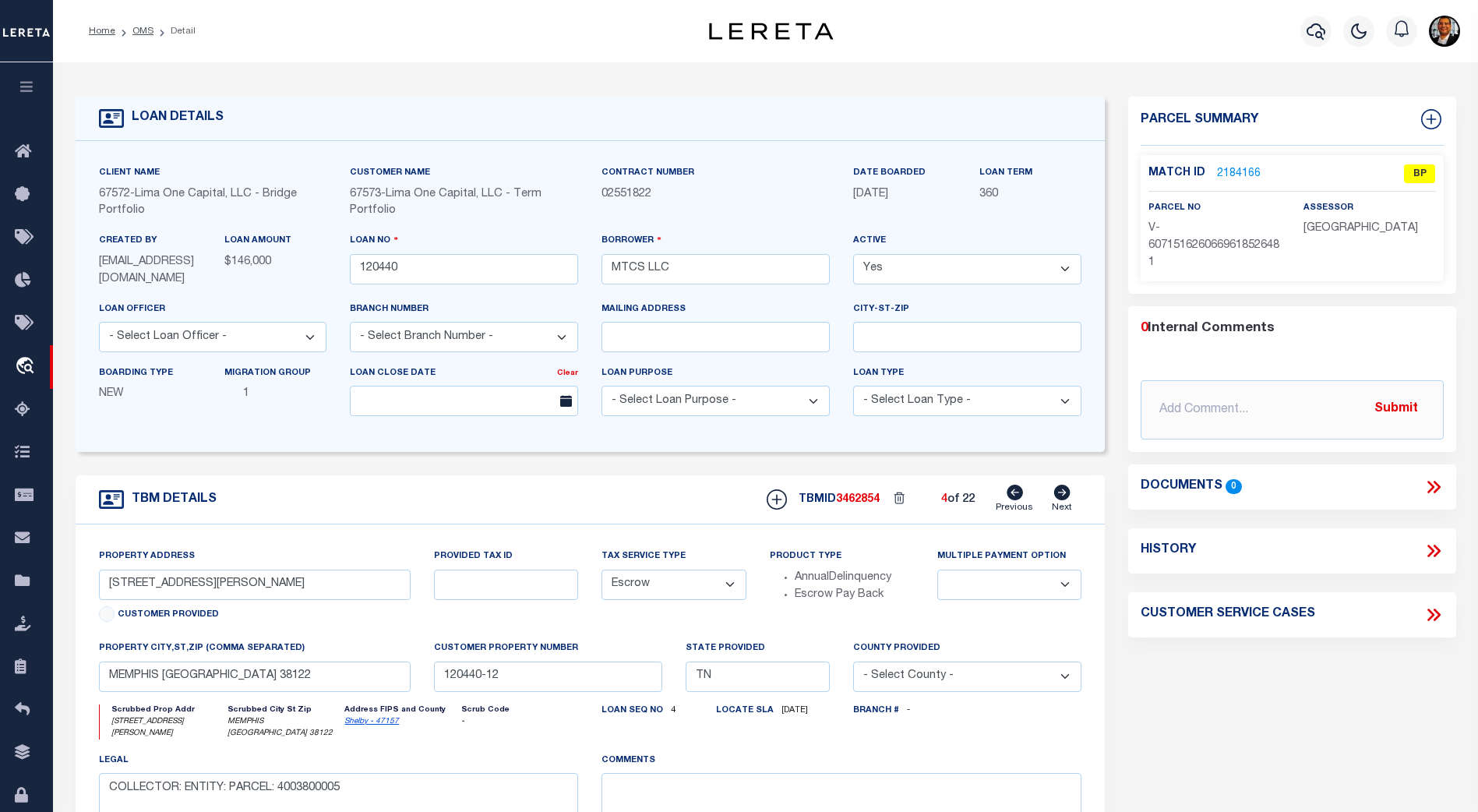
click at [1059, 498] on icon at bounding box center [1062, 493] width 16 height 16
type input "[STREET_ADDRESS]"
select select
type input "MEMPHIS [GEOGRAPHIC_DATA] 38127"
type input "120440-13"
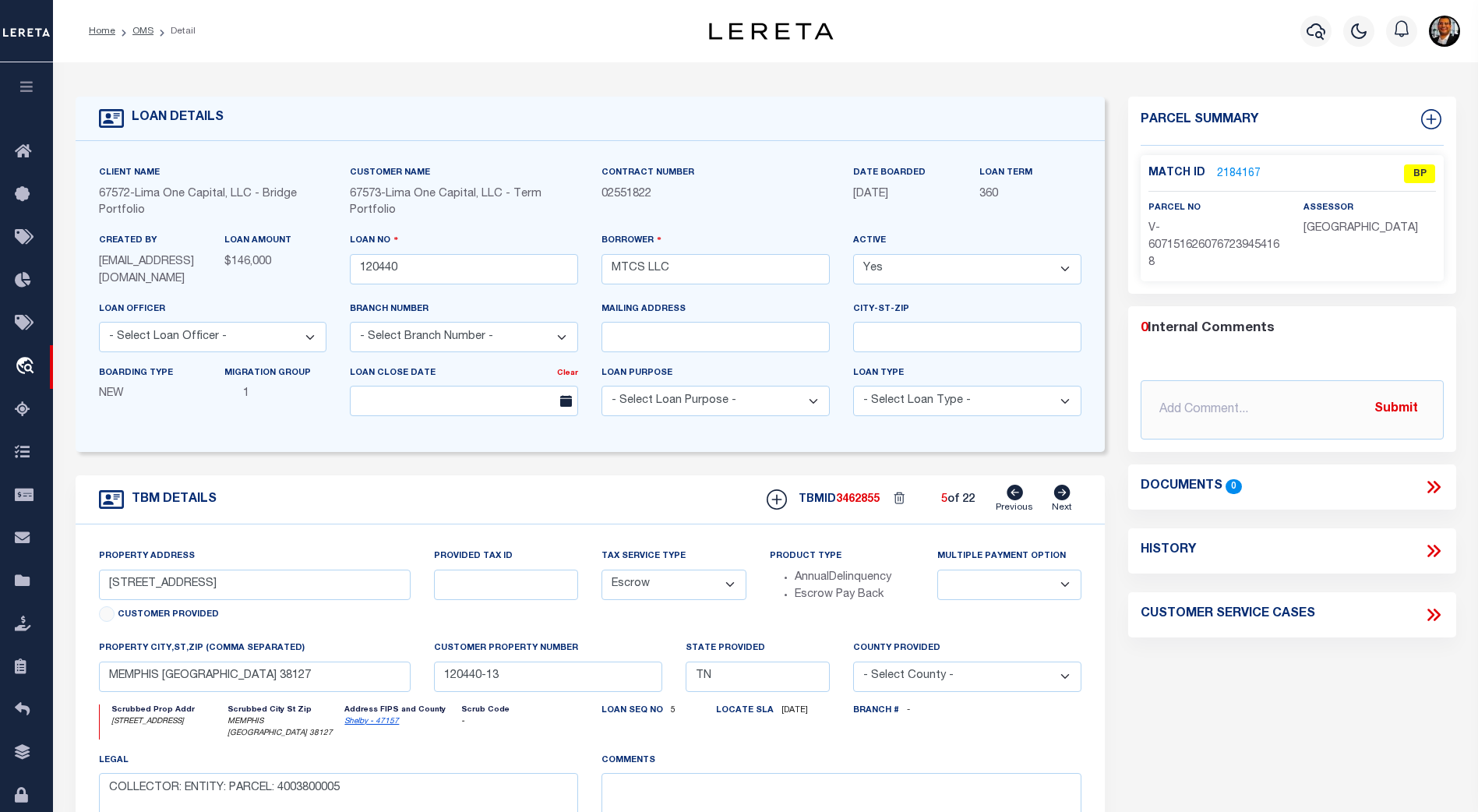
click at [1059, 498] on icon at bounding box center [1062, 493] width 16 height 16
type input "[STREET_ADDRESS][PERSON_NAME]"
select select
type input "MEMPHIS TN 38108"
type input "120440-14"
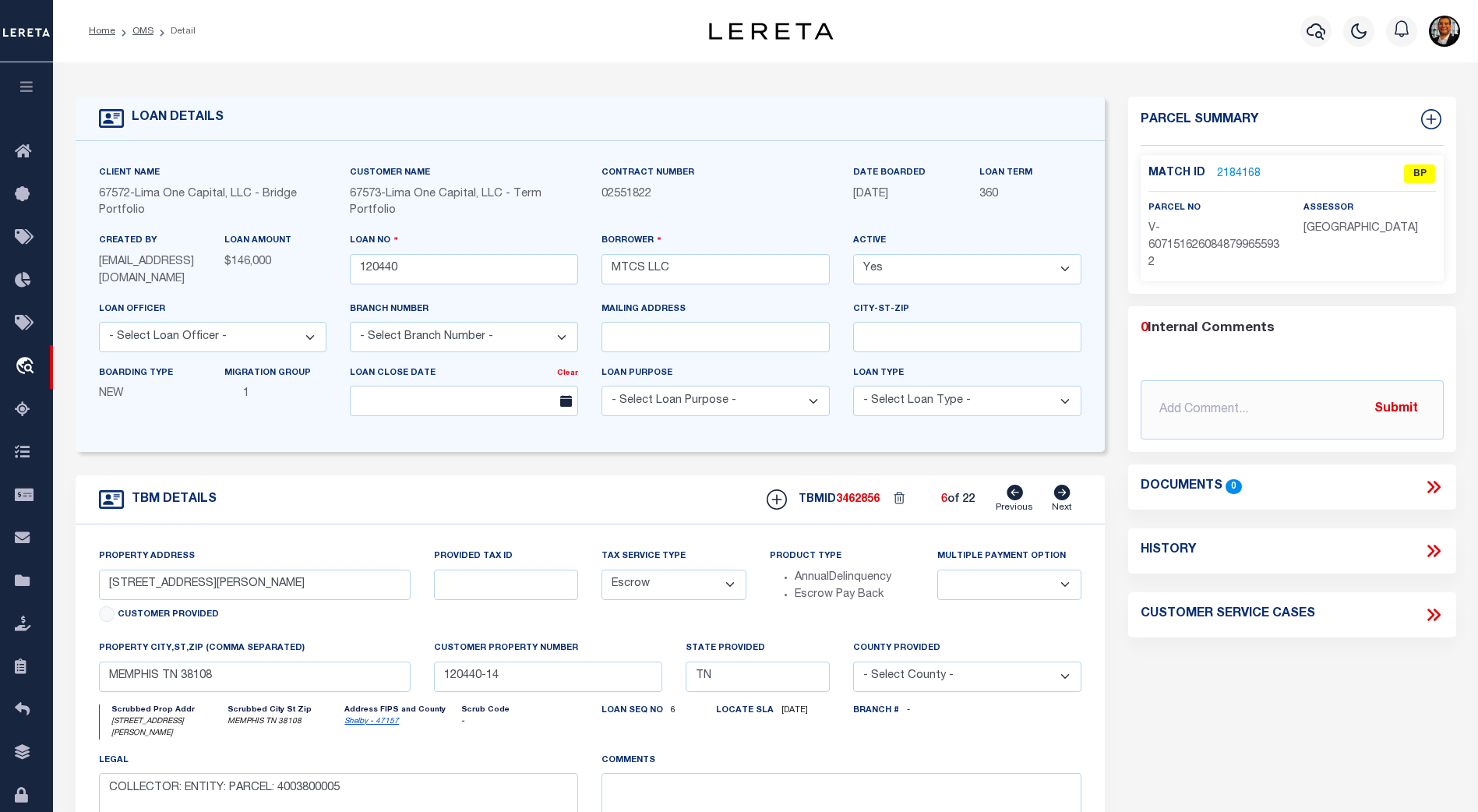
click at [1059, 498] on icon at bounding box center [1062, 493] width 16 height 16
type input "[STREET_ADDRESS][PERSON_NAME]"
select select
type input "120440-15"
click at [1059, 498] on icon at bounding box center [1062, 493] width 16 height 16
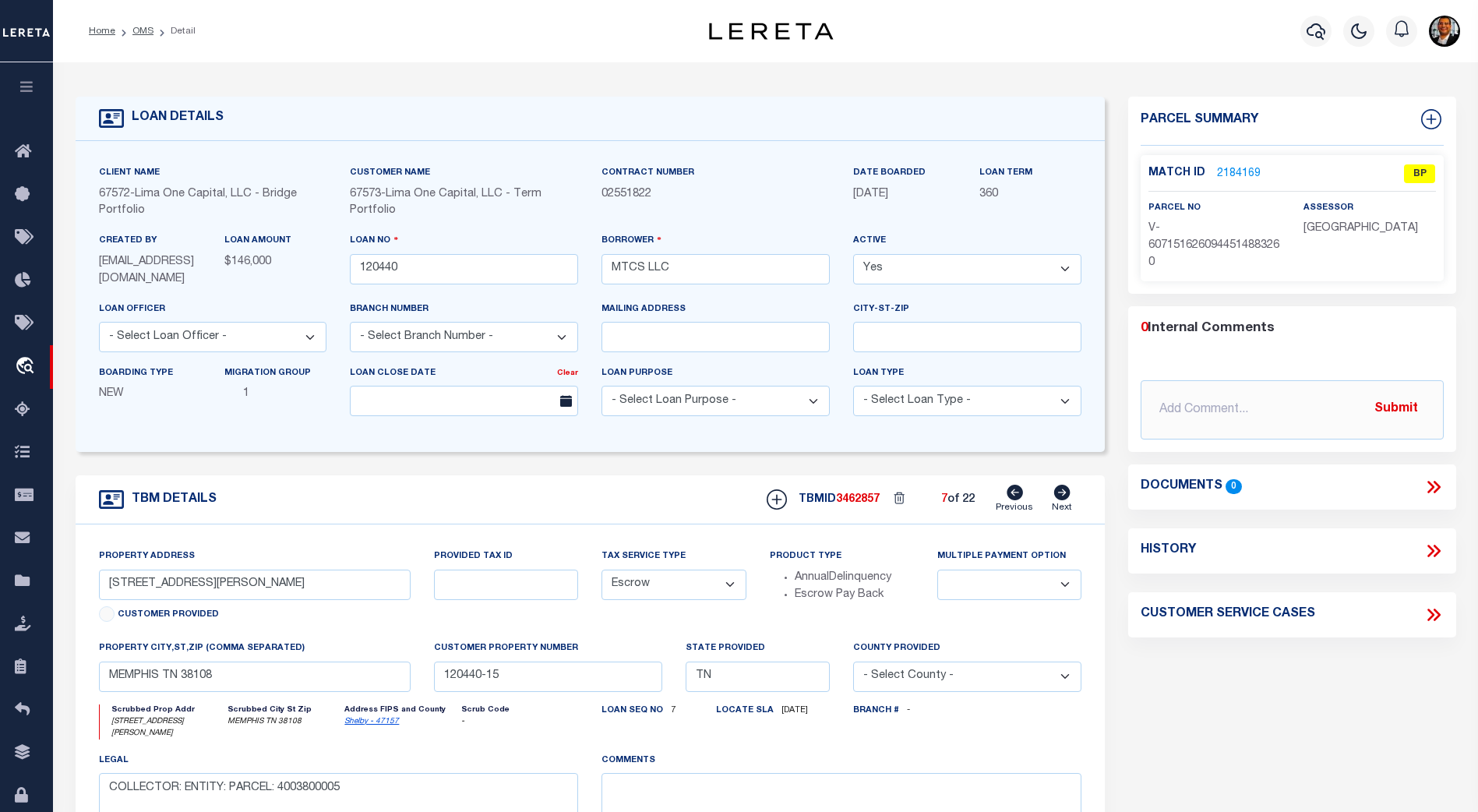
type input "[STREET_ADDRESS][PERSON_NAME]"
select select
type input "MEMPHIS [GEOGRAPHIC_DATA] 38134"
type input "120440-16"
click at [1059, 498] on icon at bounding box center [1062, 493] width 16 height 16
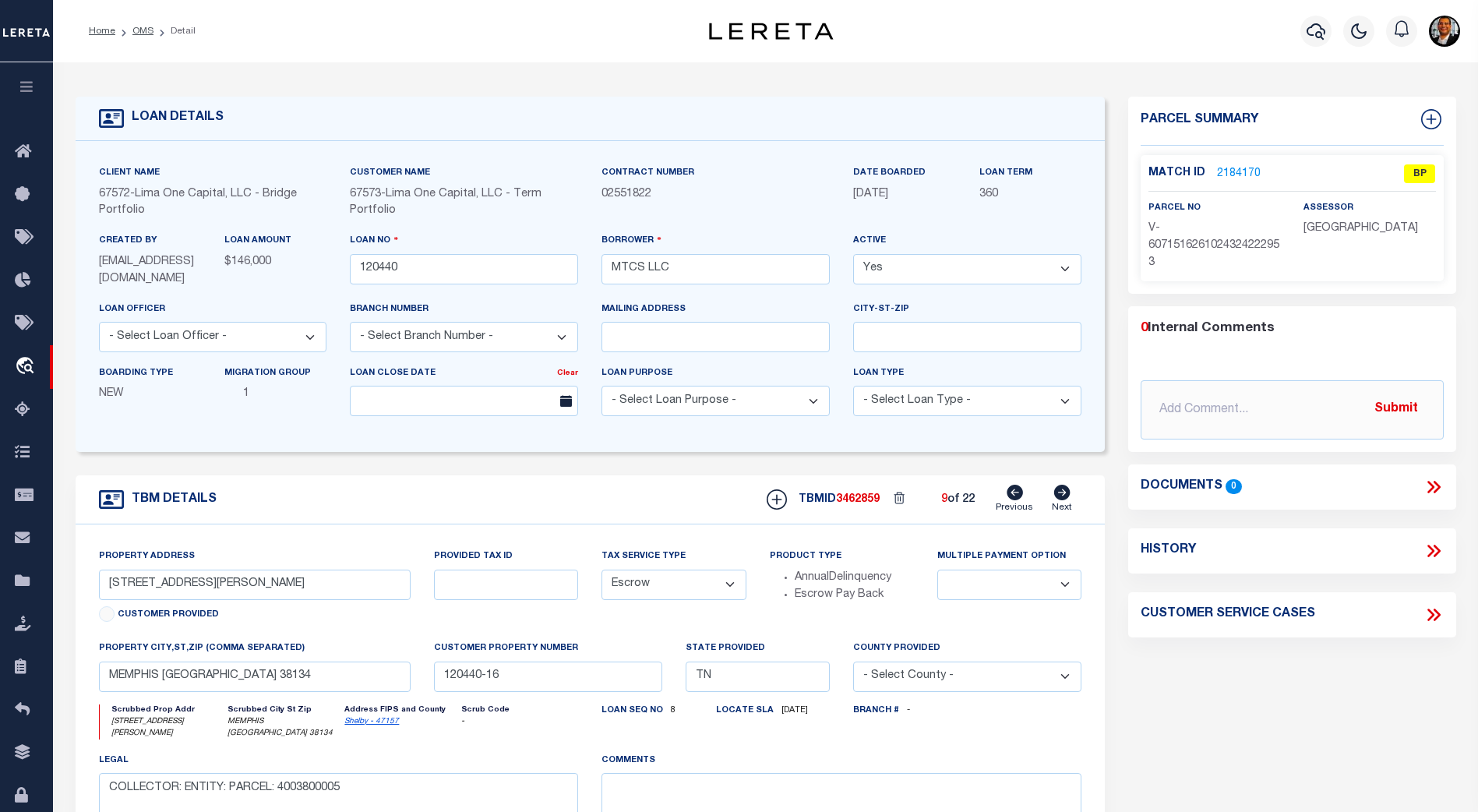
type input "[STREET_ADDRESS]"
select select
type input "MEMPHIS [GEOGRAPHIC_DATA] 38122"
type input "120440-17"
click at [1059, 498] on icon at bounding box center [1062, 493] width 16 height 16
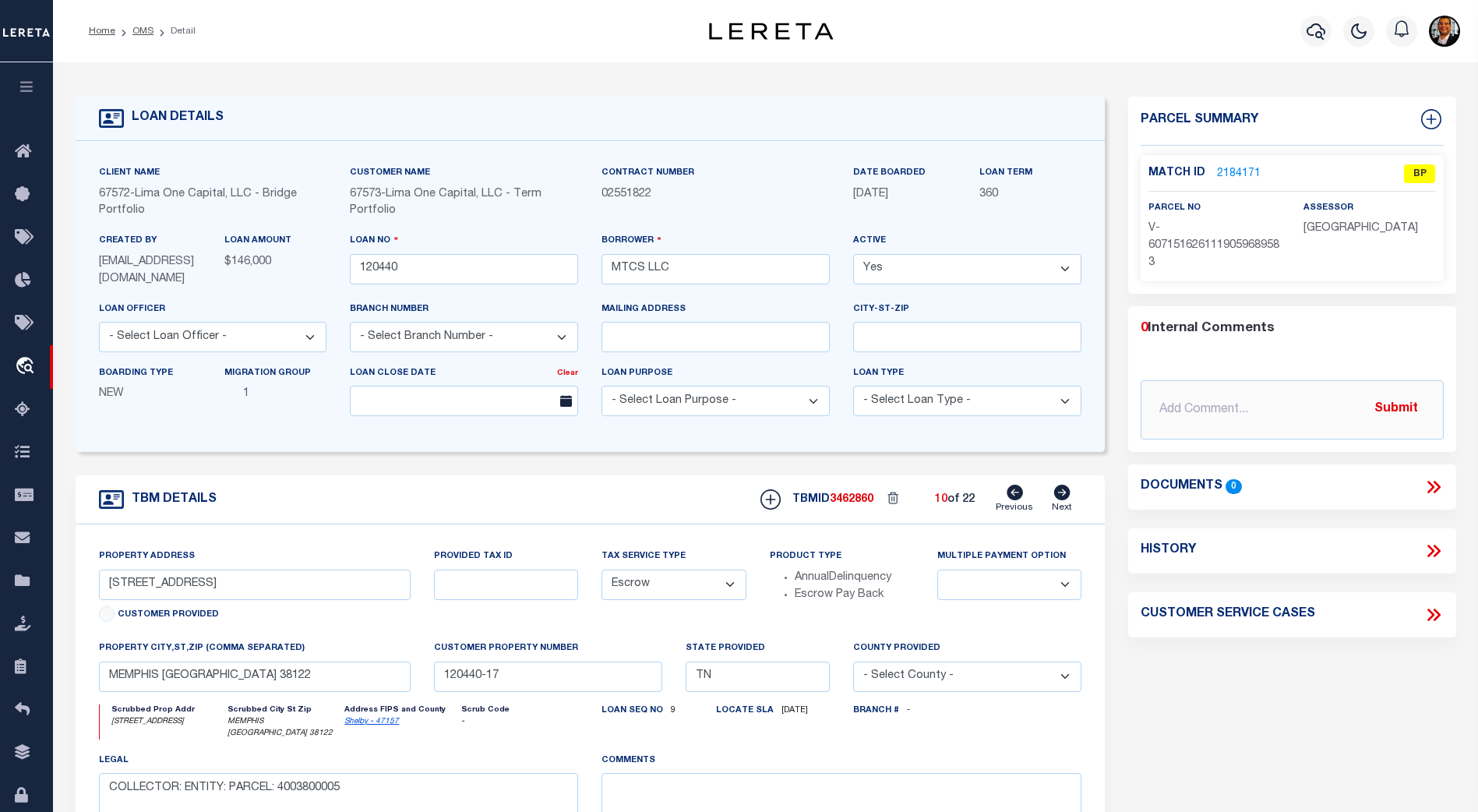
type input "[STREET_ADDRESS]"
select select
type input "120440-18"
click at [1059, 498] on icon at bounding box center [1062, 493] width 16 height 16
type input "[STREET_ADDRESS]"
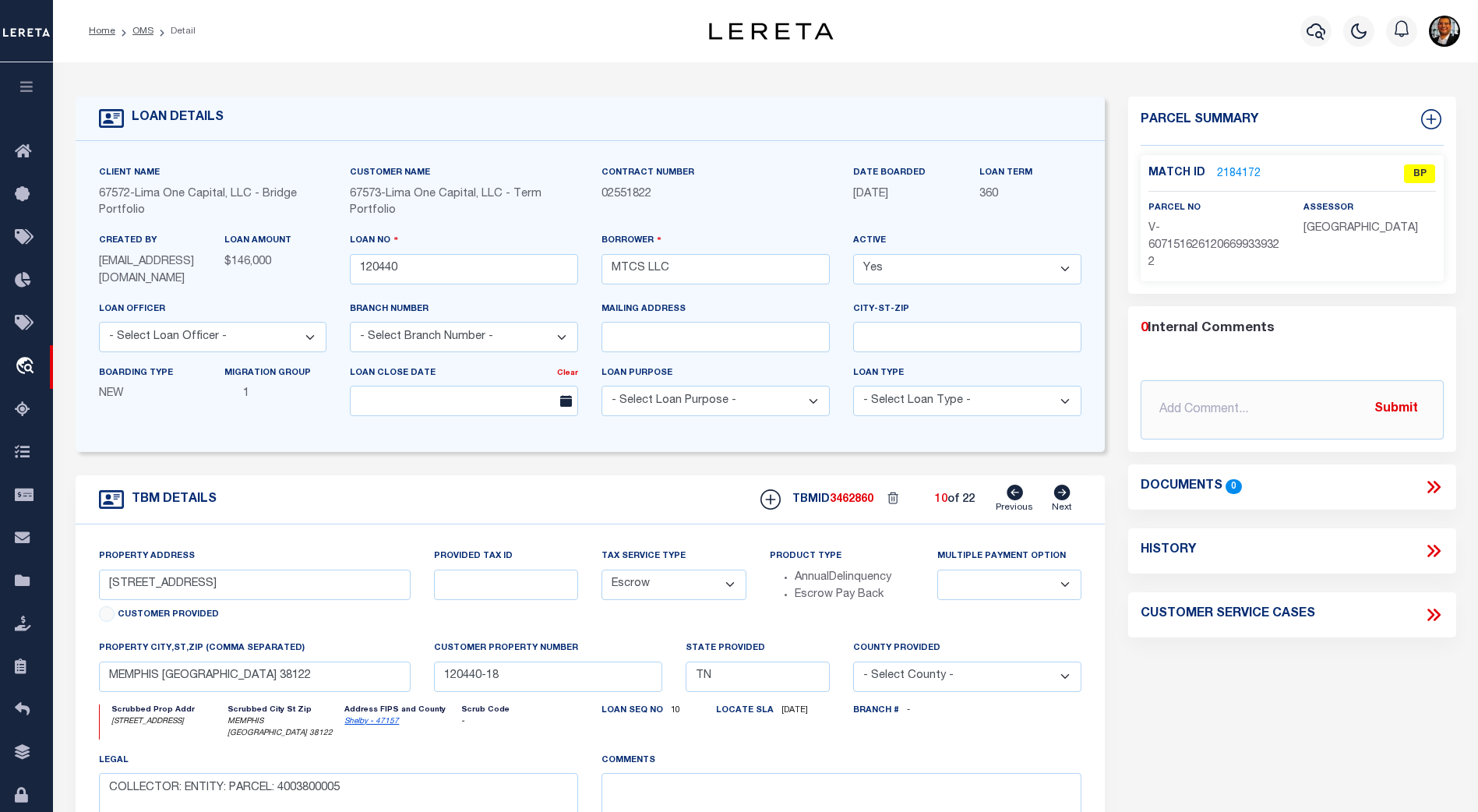
select select
type input "MEMPHIS TN 38112"
type input "120440-19"
click at [1059, 498] on icon at bounding box center [1062, 493] width 16 height 16
type input "[STREET_ADDRESS][PERSON_NAME]"
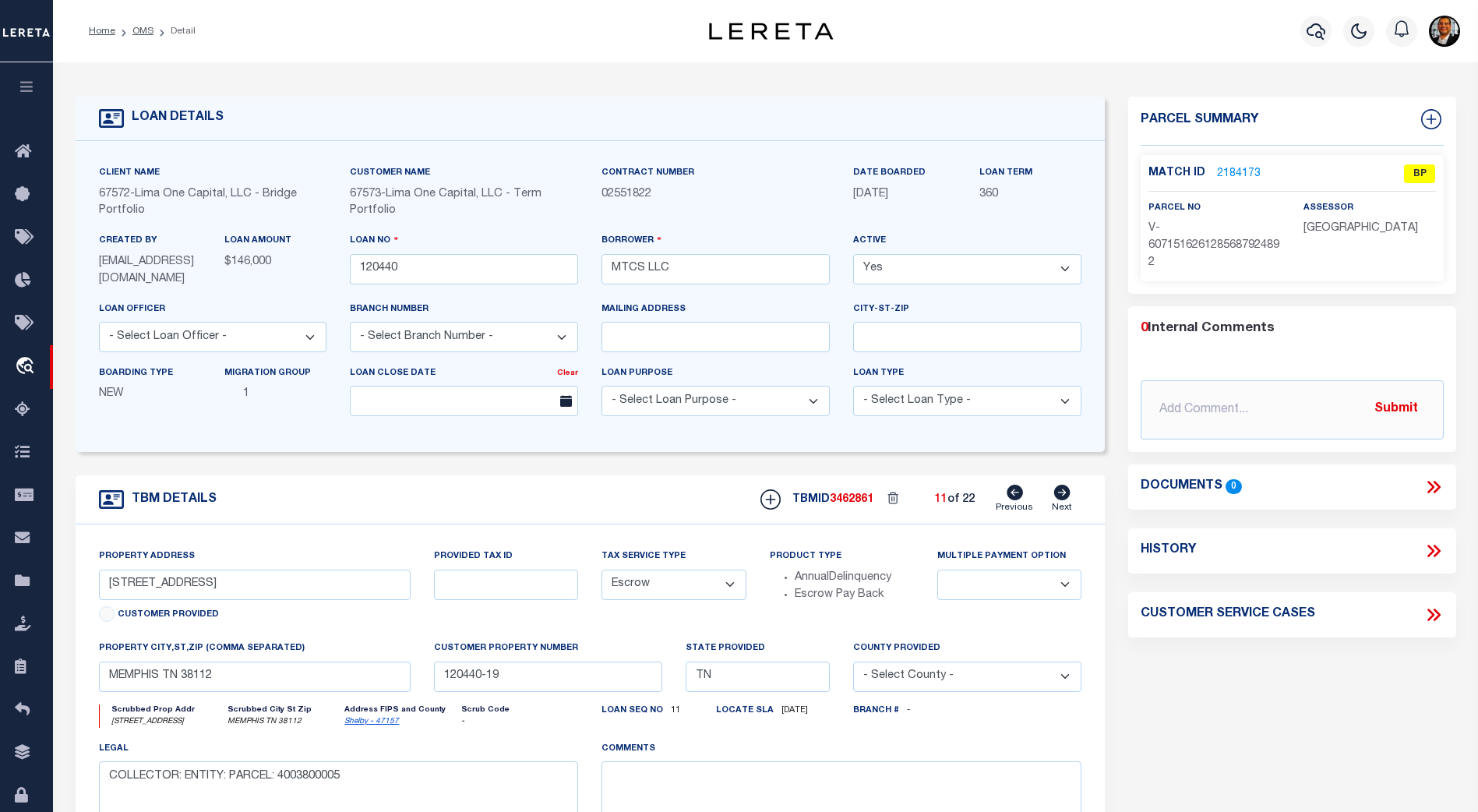
select select
type input "MEMPHIS [GEOGRAPHIC_DATA] 38122"
type input "120440-2"
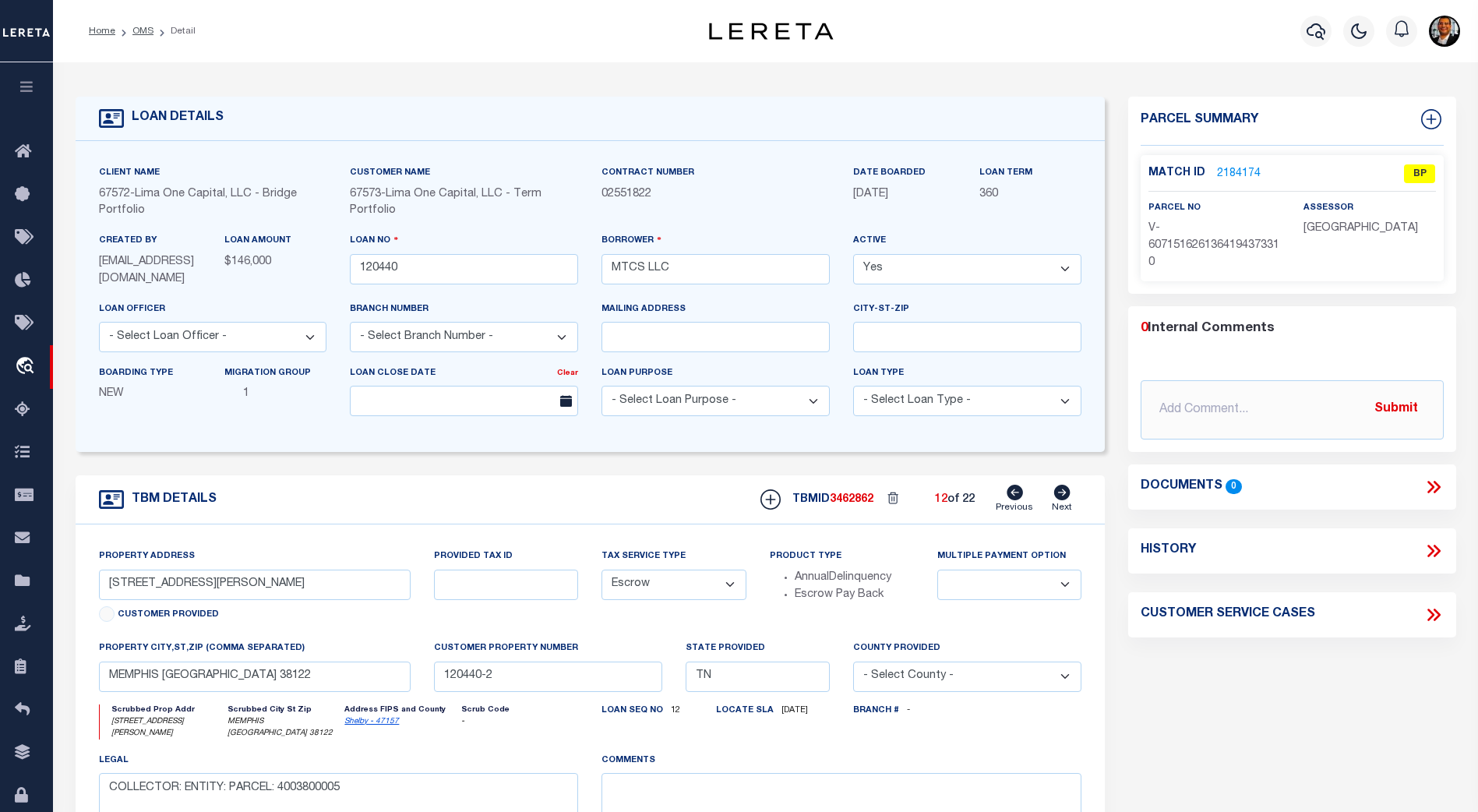
click at [1059, 498] on icon at bounding box center [1062, 493] width 16 height 16
type input "[STREET_ADDRESS][PERSON_NAME]"
select select
type input "120440-20"
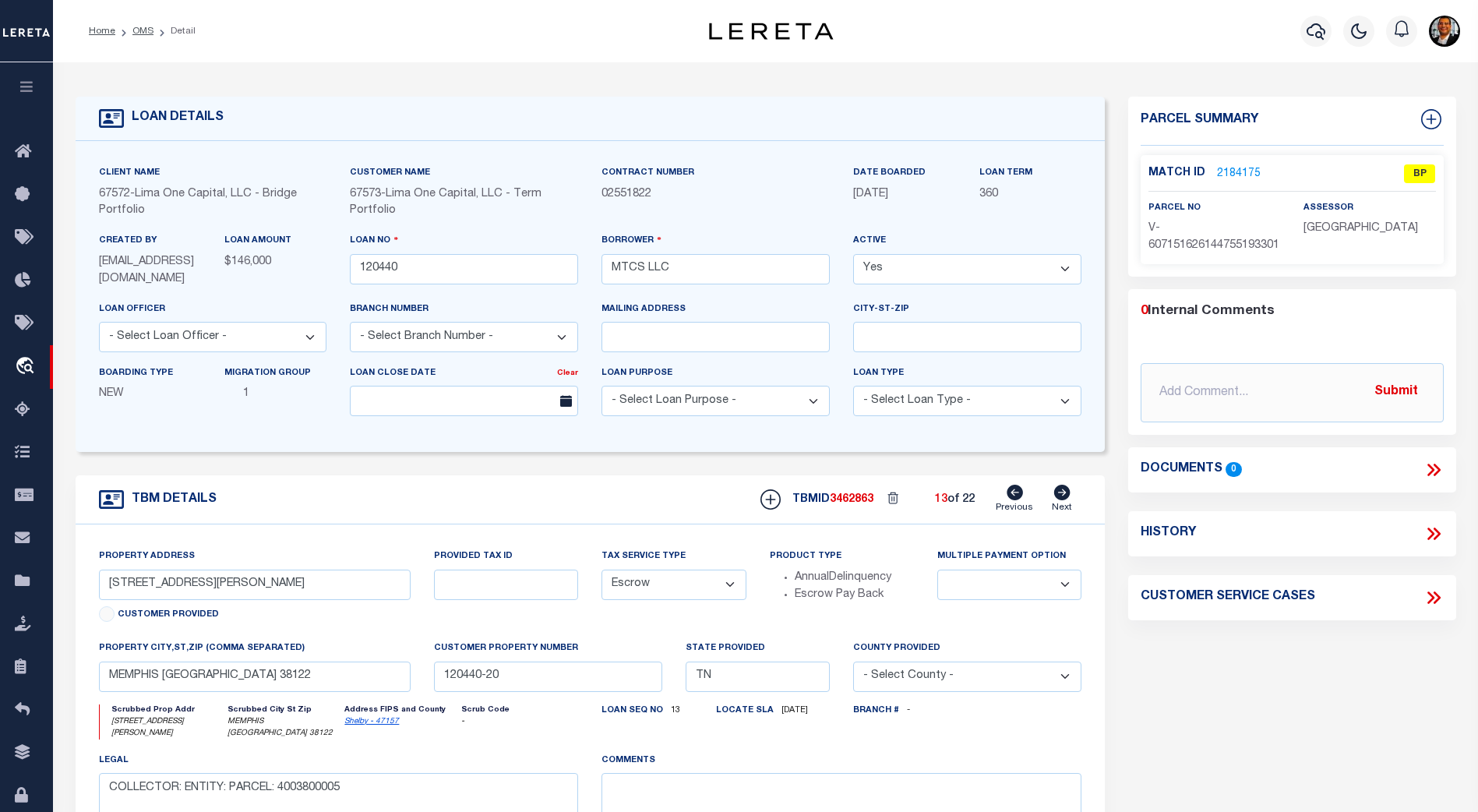
click at [1059, 498] on icon at bounding box center [1062, 493] width 16 height 16
type input "[STREET_ADDRESS]"
select select
type input "MEMPHIS [GEOGRAPHIC_DATA] 38127"
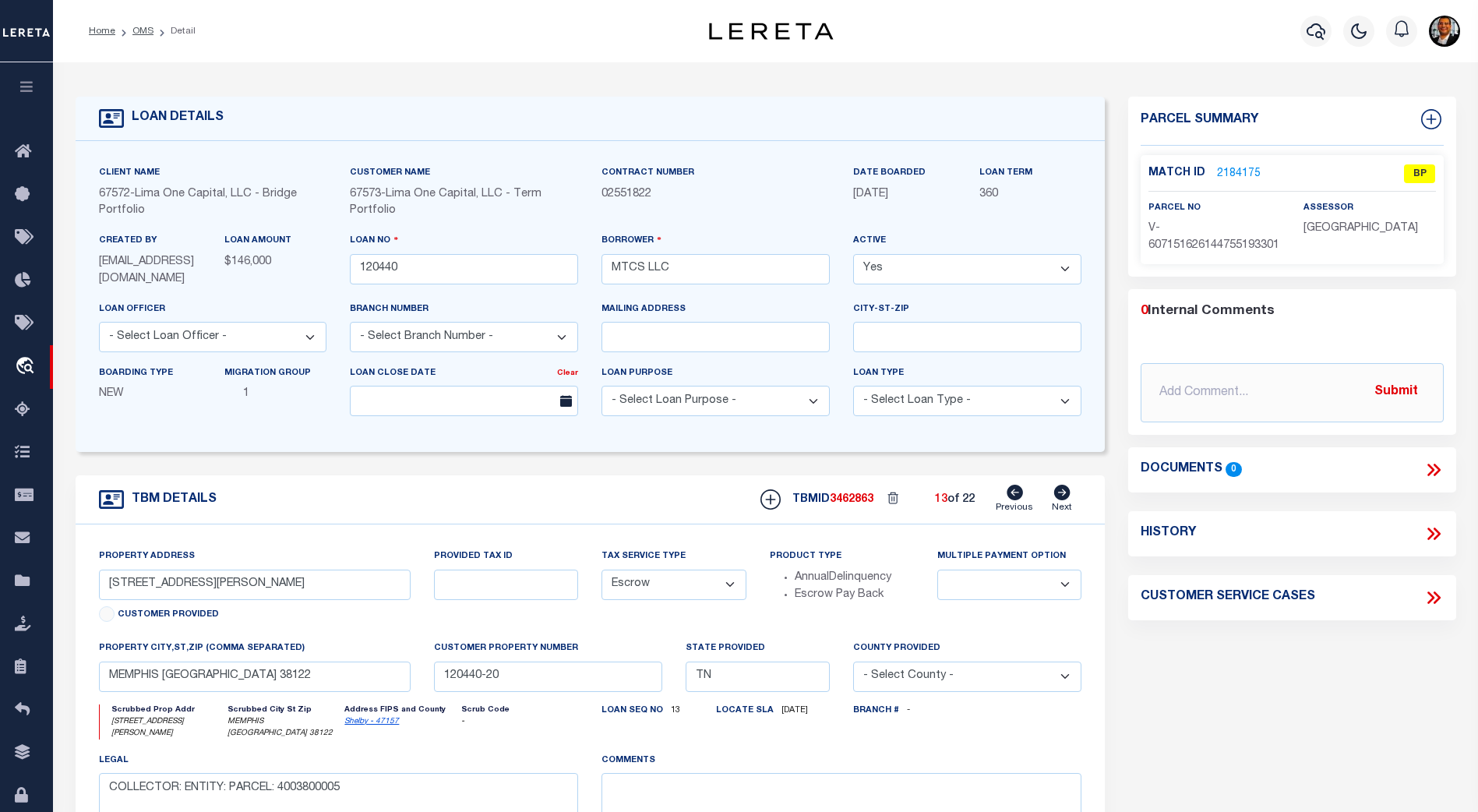
type input "120440-21"
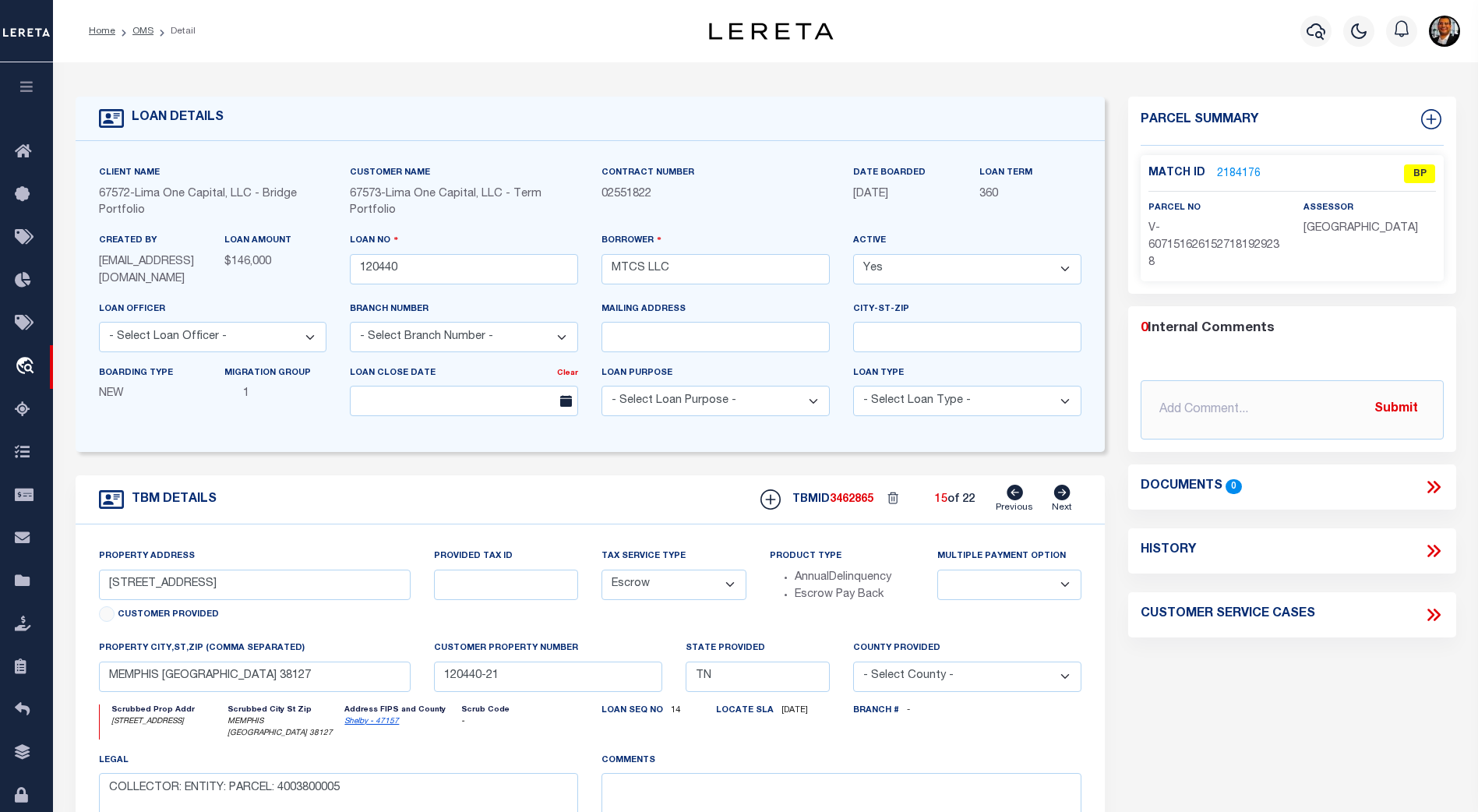
type input "[STREET_ADDRESS][PERSON_NAME]"
select select
type input "MEMPHIS TN 38111"
type input "120440-22"
click at [1059, 498] on icon at bounding box center [1062, 493] width 16 height 16
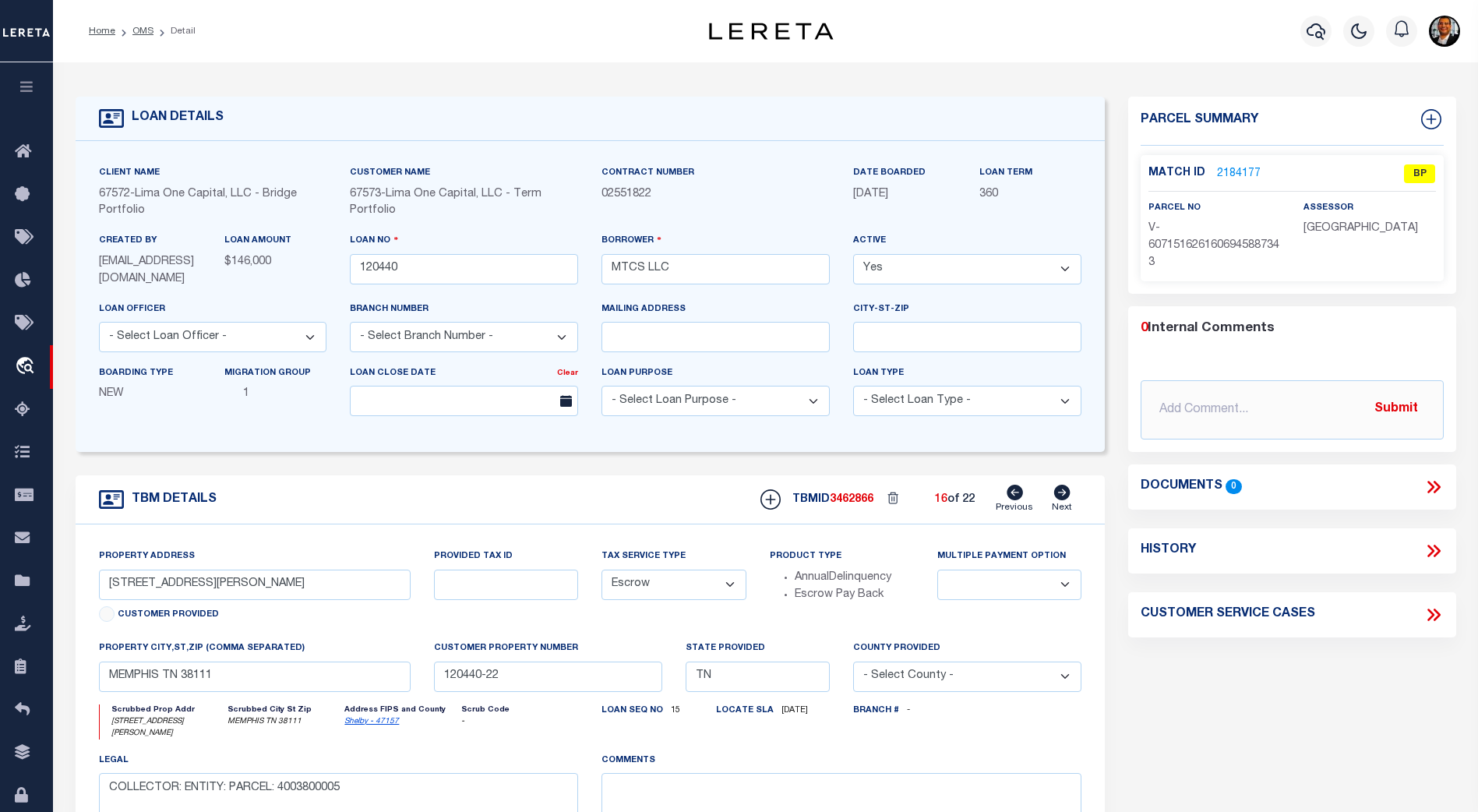
type input "[STREET_ADDRESS][PERSON_NAME]"
select select
type input "120440-3"
click at [1059, 498] on icon at bounding box center [1062, 493] width 16 height 16
type input "[STREET_ADDRESS][PERSON_NAME]"
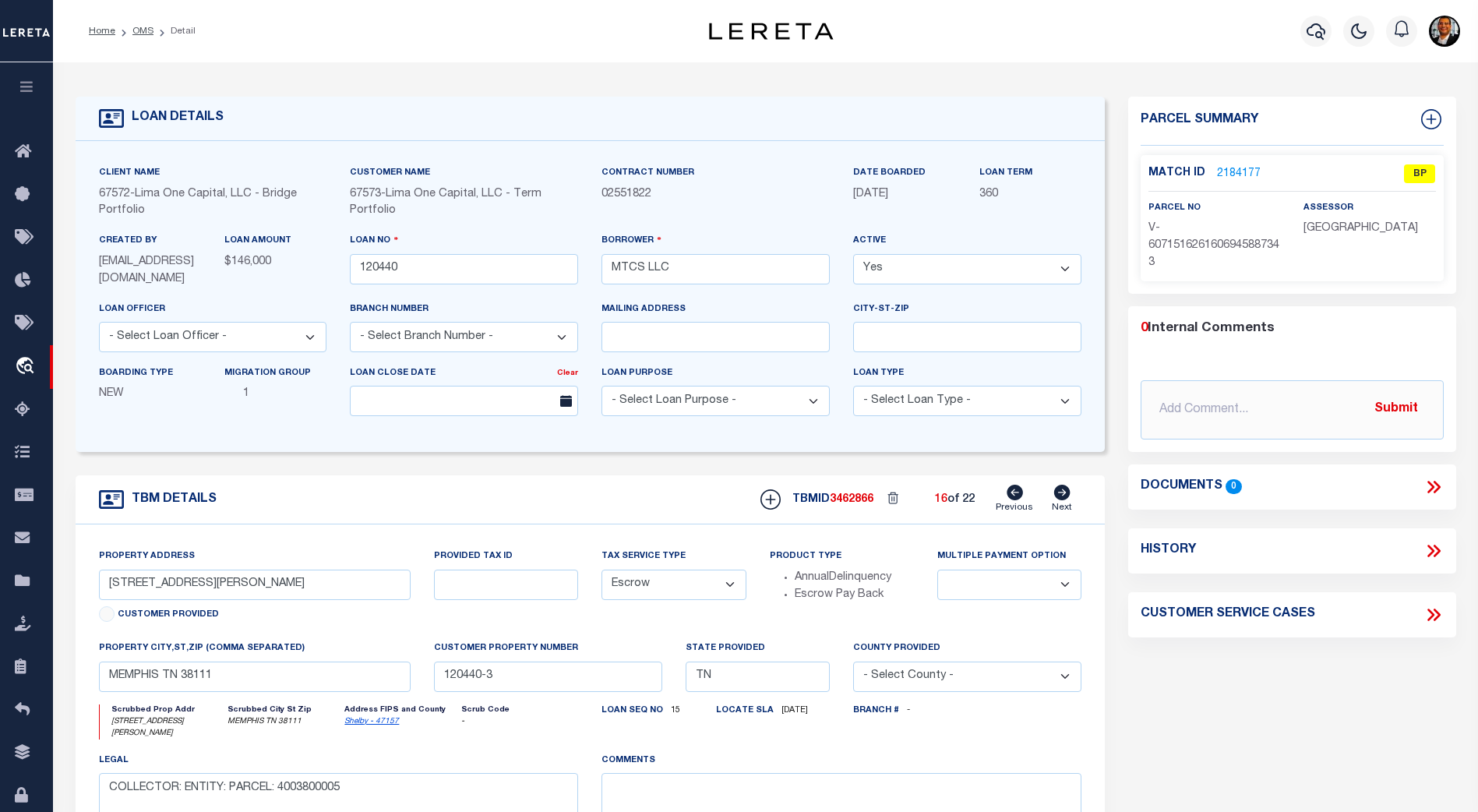
select select
type input "120440-4"
click at [1059, 498] on icon at bounding box center [1062, 493] width 16 height 16
type input "[STREET_ADDRESS][PERSON_NAME]"
select select
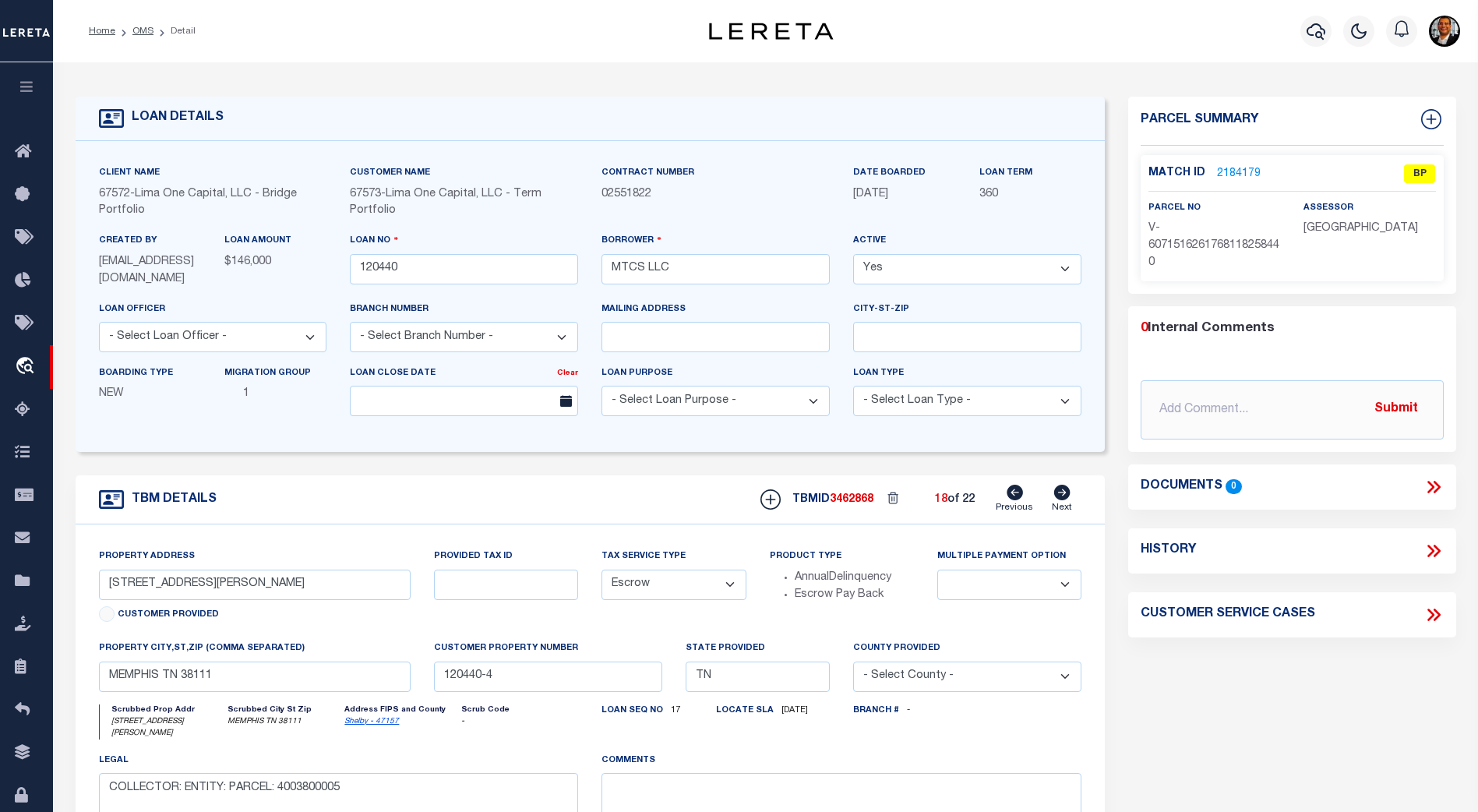
type input "MEMPHIS TN 38108"
type input "120440-5"
click at [1059, 498] on icon at bounding box center [1062, 493] width 16 height 16
type input "[STREET_ADDRESS][PERSON_NAME]"
select select
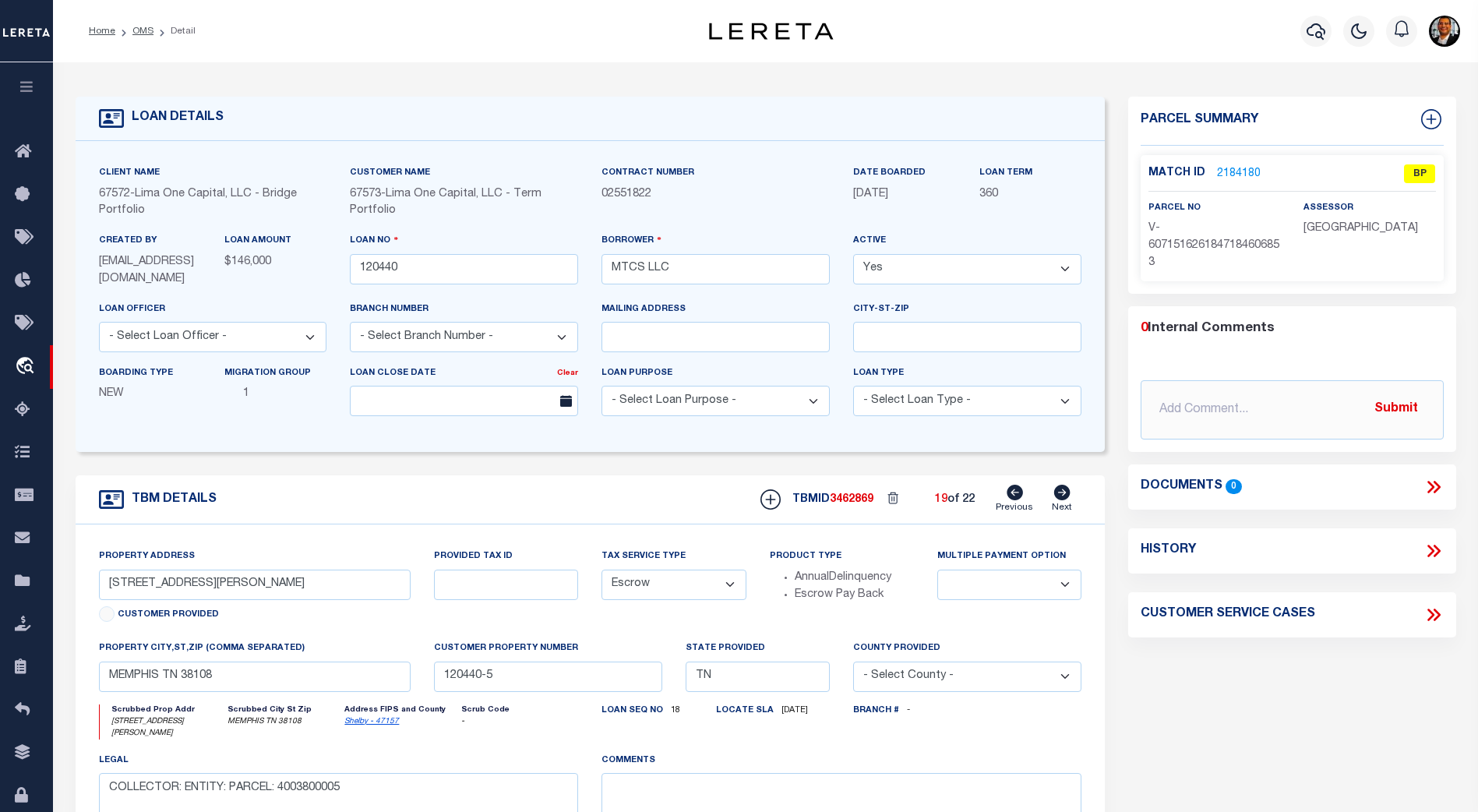
type input "MEMPHIS TN 38111"
type input "120440-6"
click at [1059, 498] on icon at bounding box center [1062, 493] width 16 height 16
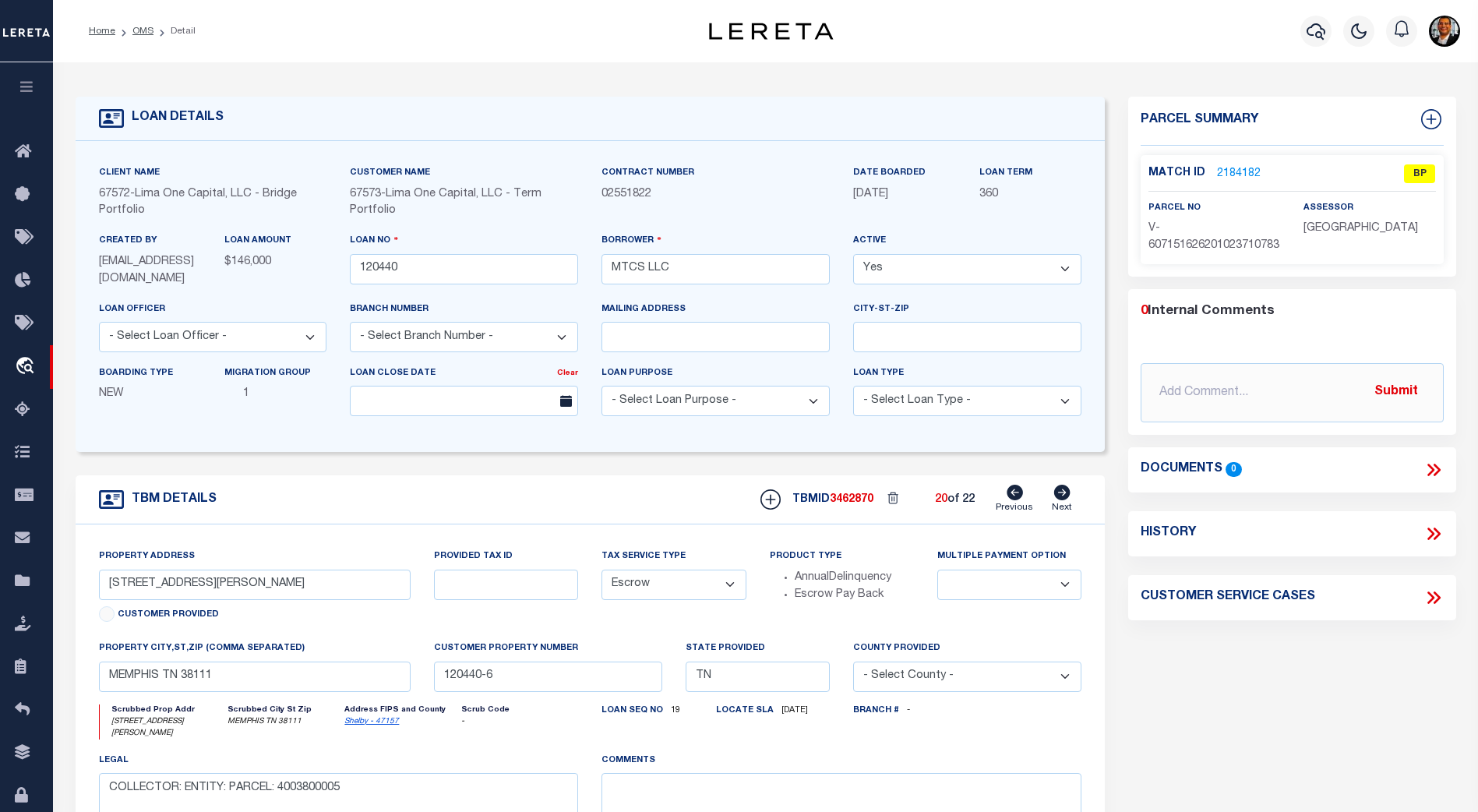
type input "[STREET_ADDRESS]"
select select
type input "MEMPHIS [GEOGRAPHIC_DATA] 38128"
type input "120440-7"
click at [1059, 498] on icon at bounding box center [1062, 493] width 16 height 16
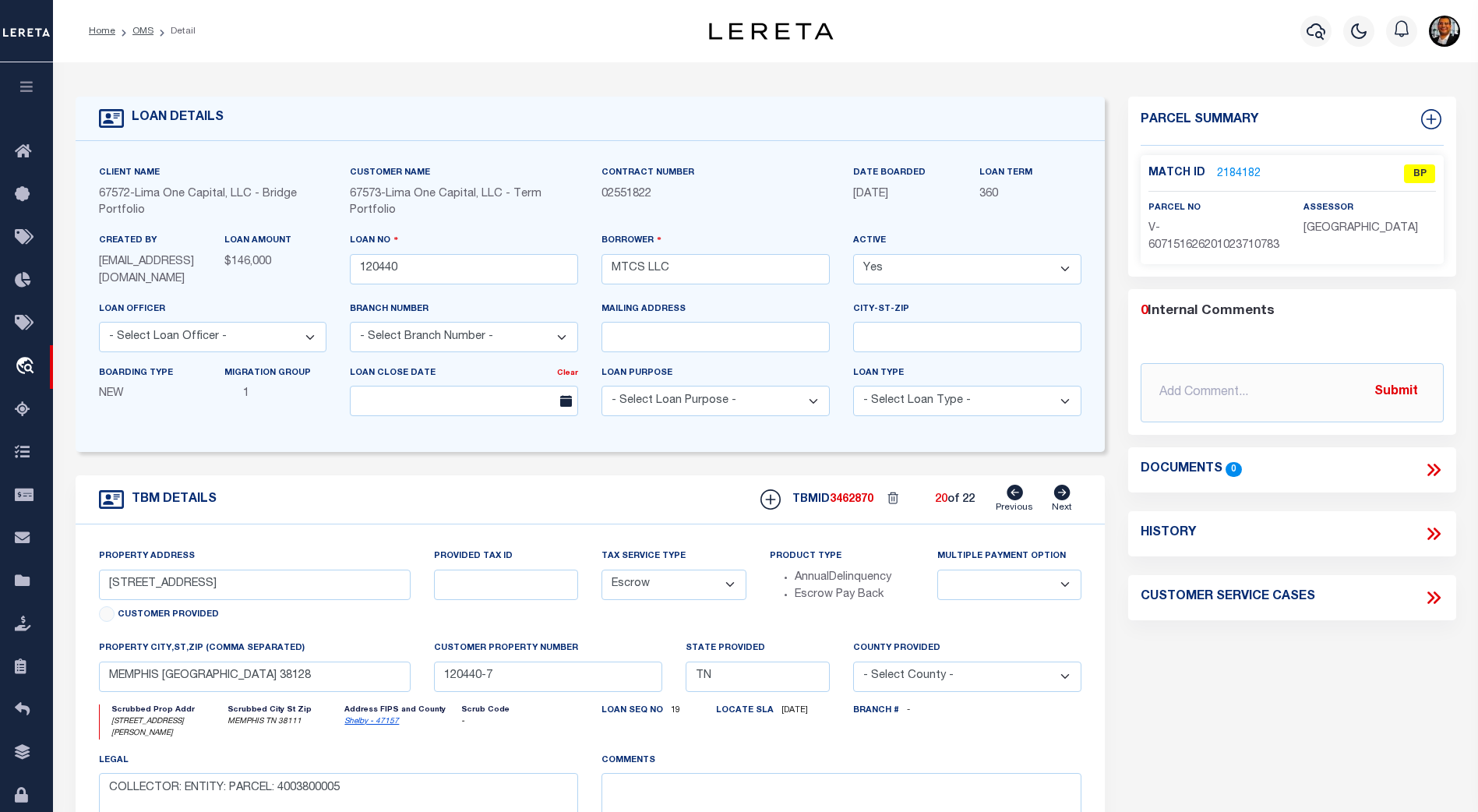
type input "3652 [PERSON_NAME] COVE"
select select
type input "MEMPHIS TN 38111"
type input "120440-8"
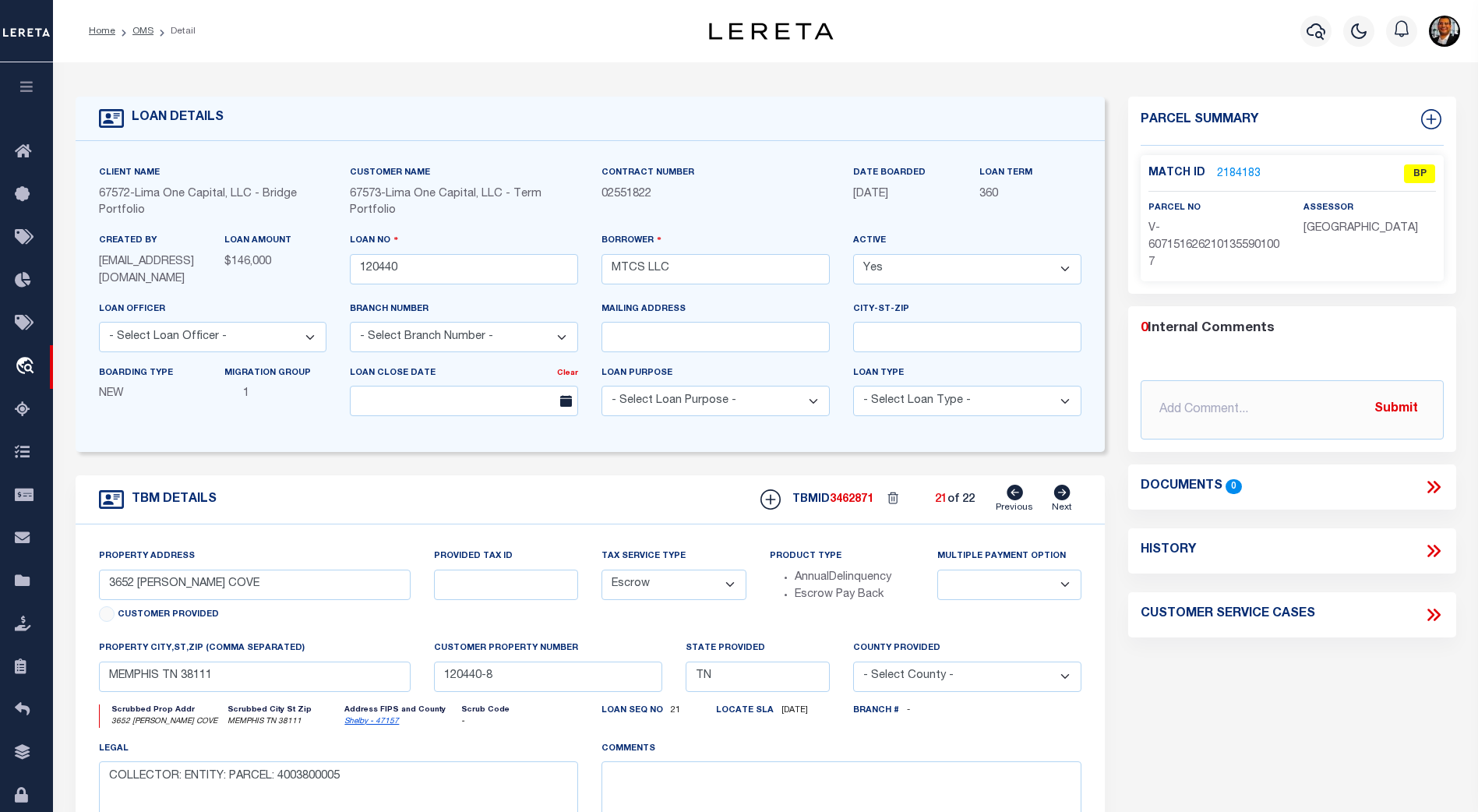
click at [1237, 172] on link "2184183" at bounding box center [1238, 174] width 44 height 16
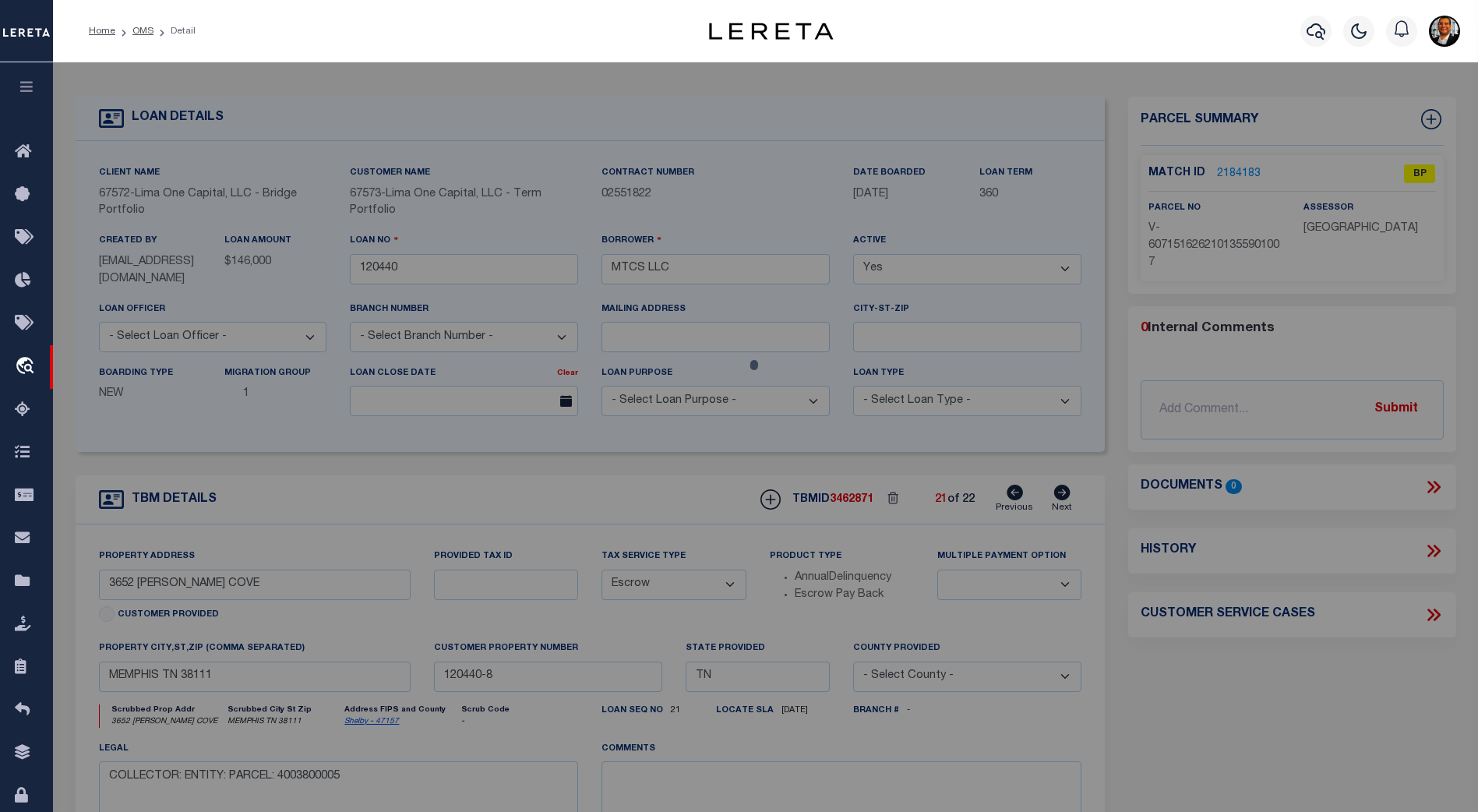
checkbox input "false"
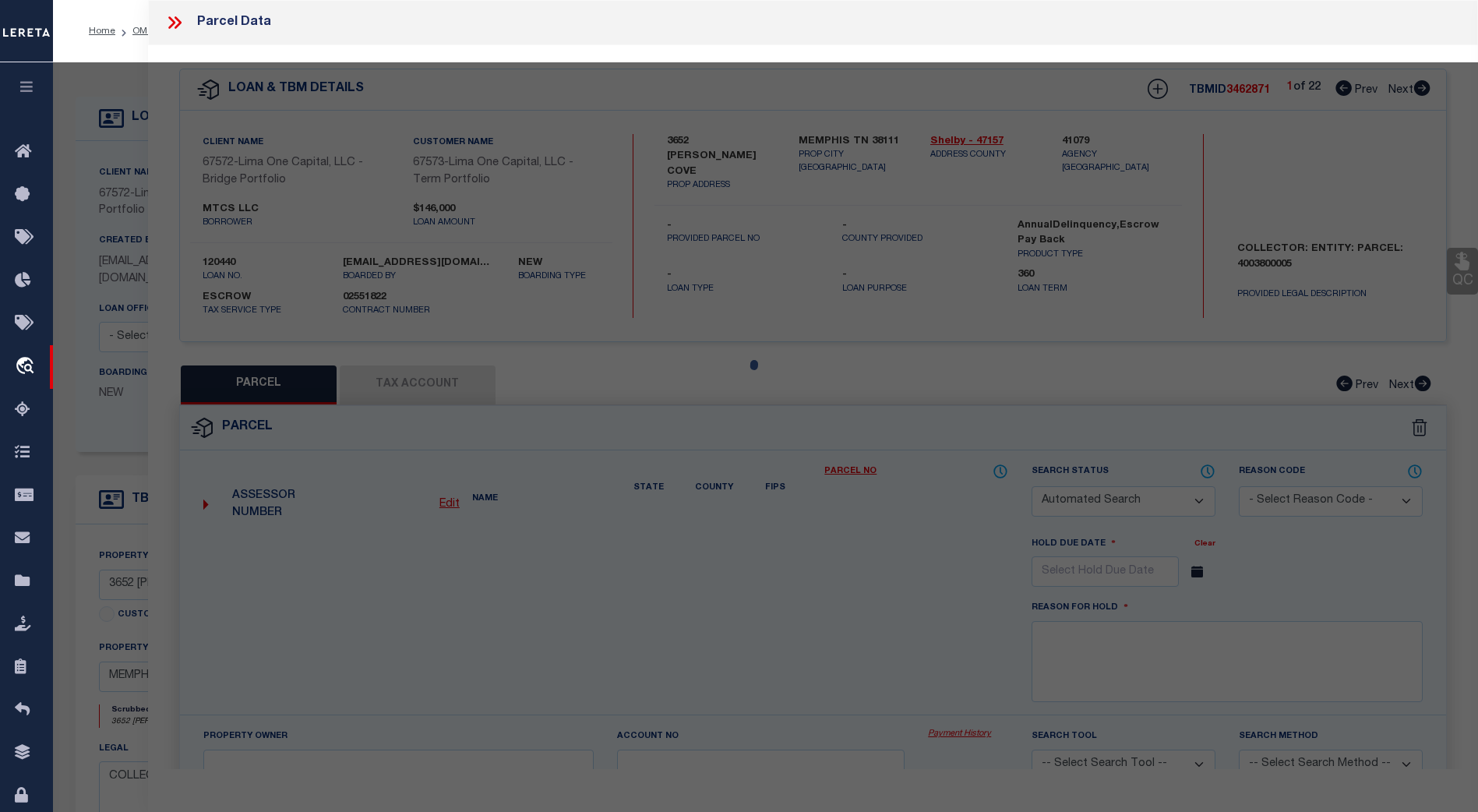
select select "BP"
select select "PTI"
select select "LIP"
type input "3652 [PERSON_NAME] COVE"
checkbox input "false"
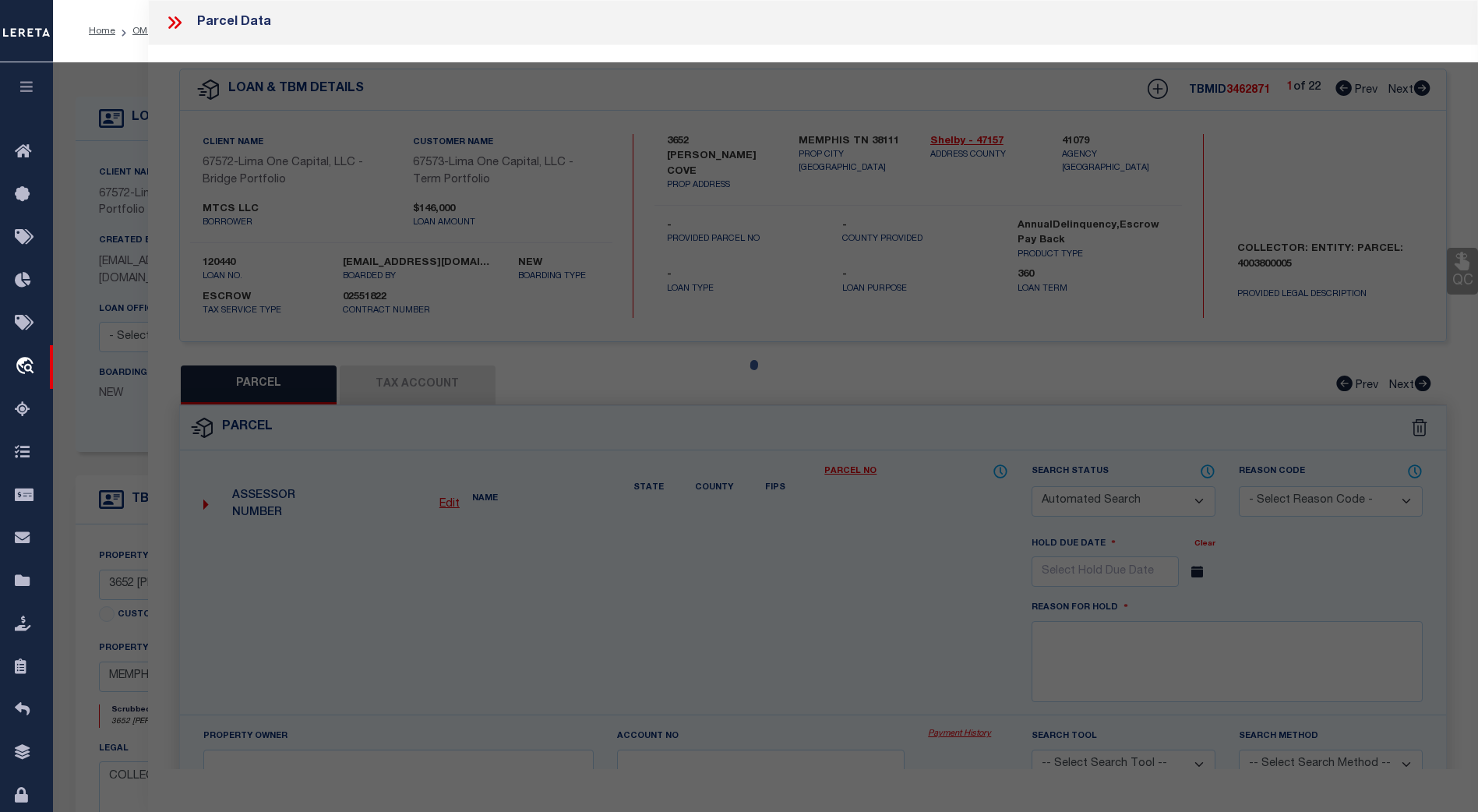
type input "MEMPHIS TN 38111"
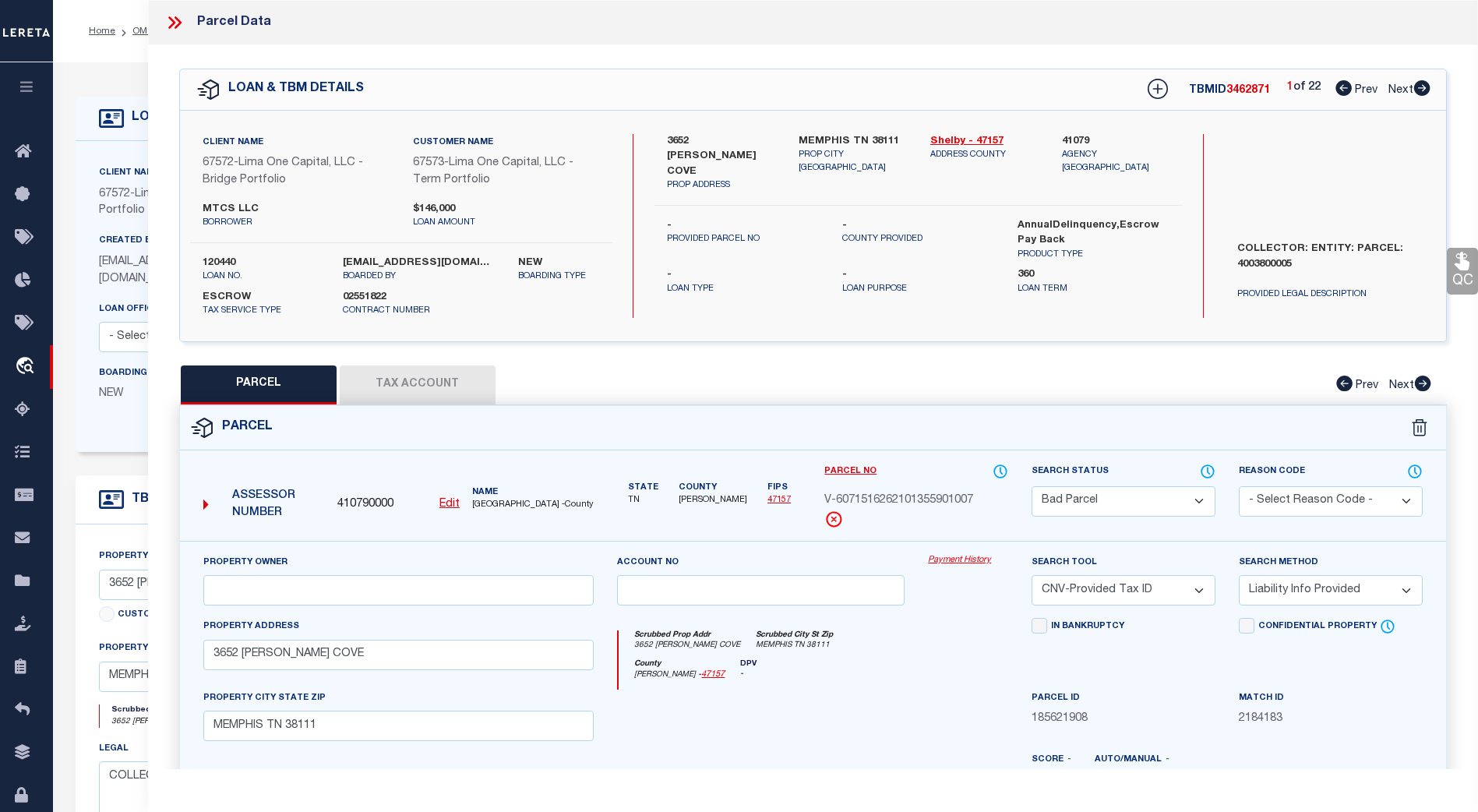
click at [449, 385] on button "Tax Account" at bounding box center [417, 384] width 156 height 39
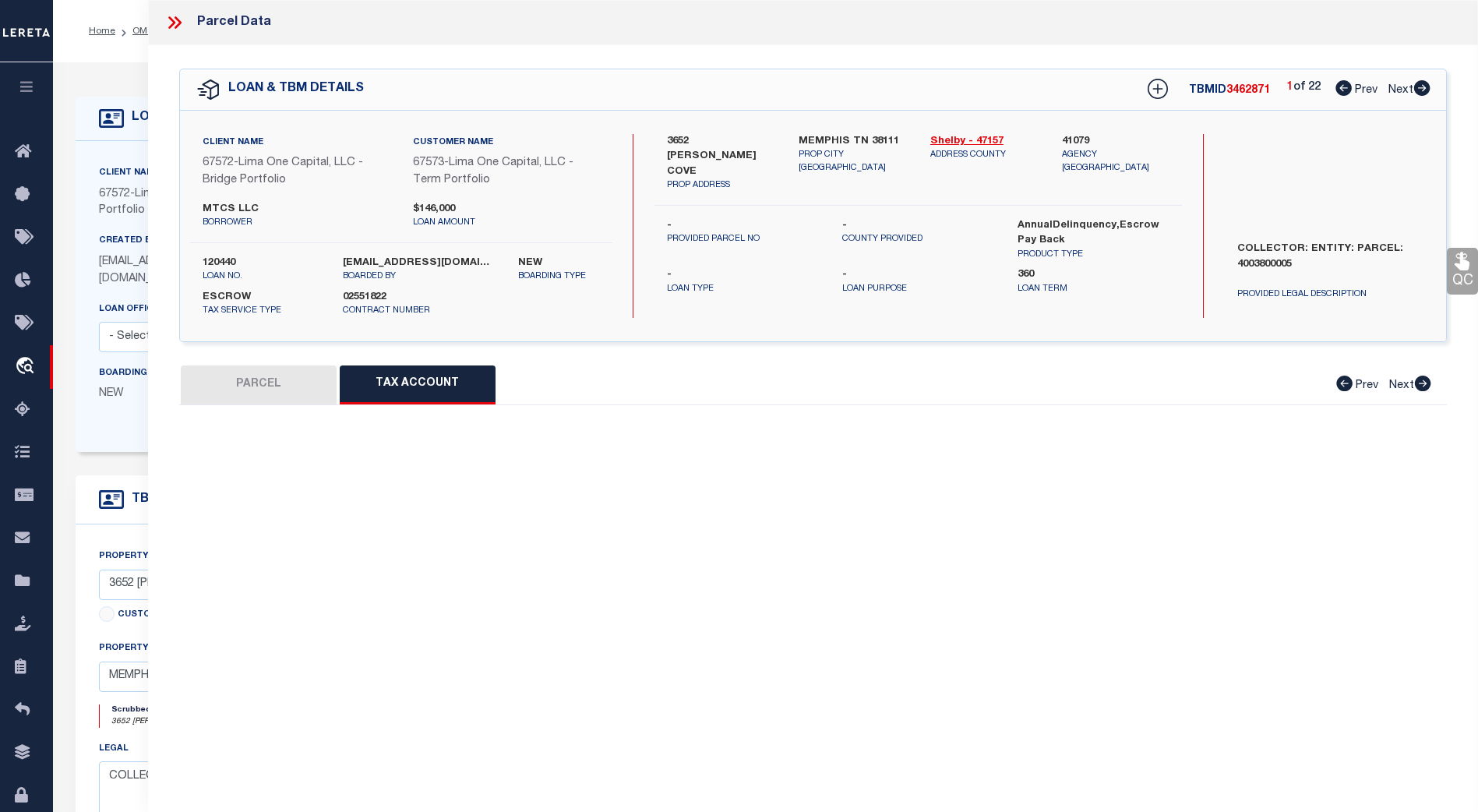
select select "100"
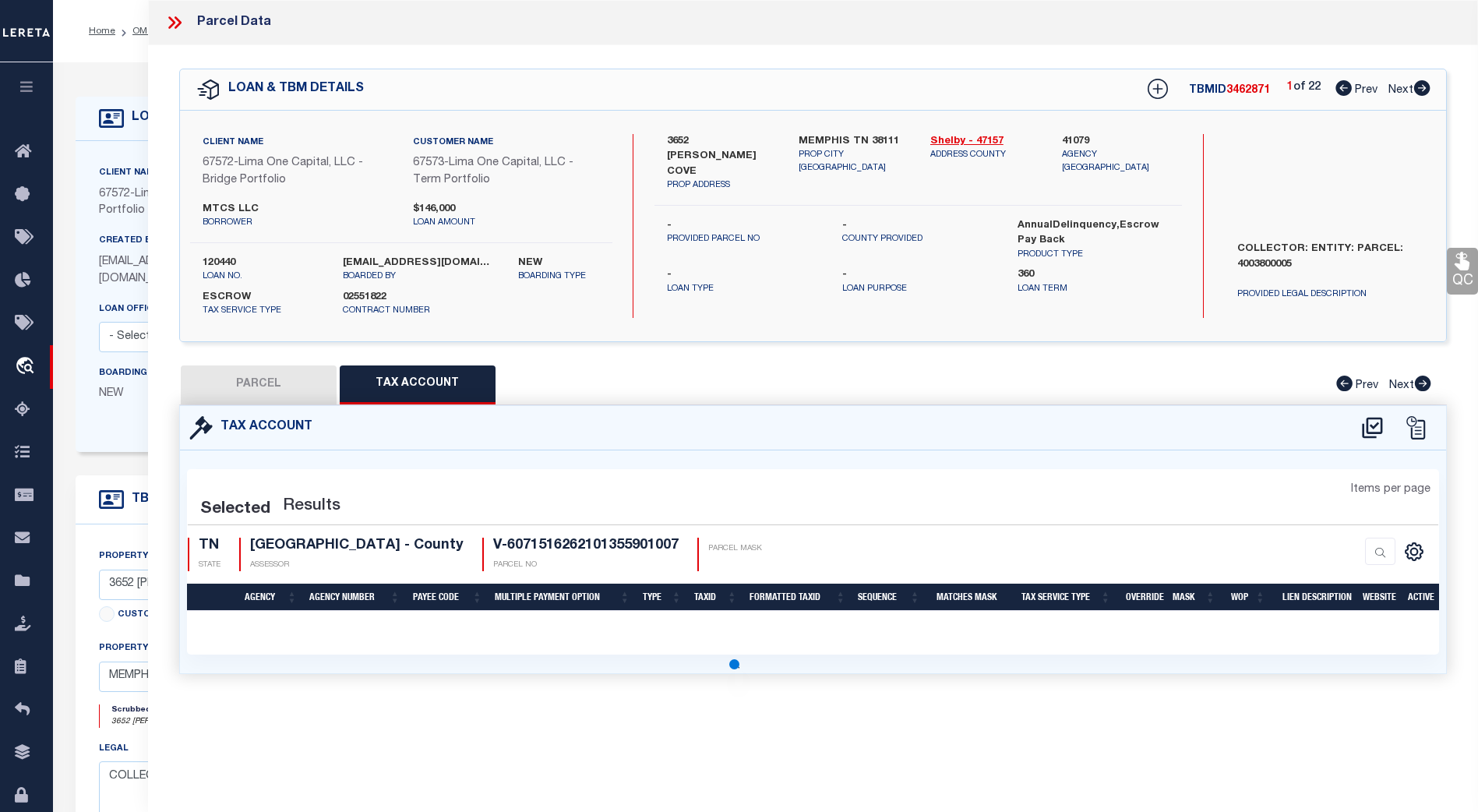
select select "100"
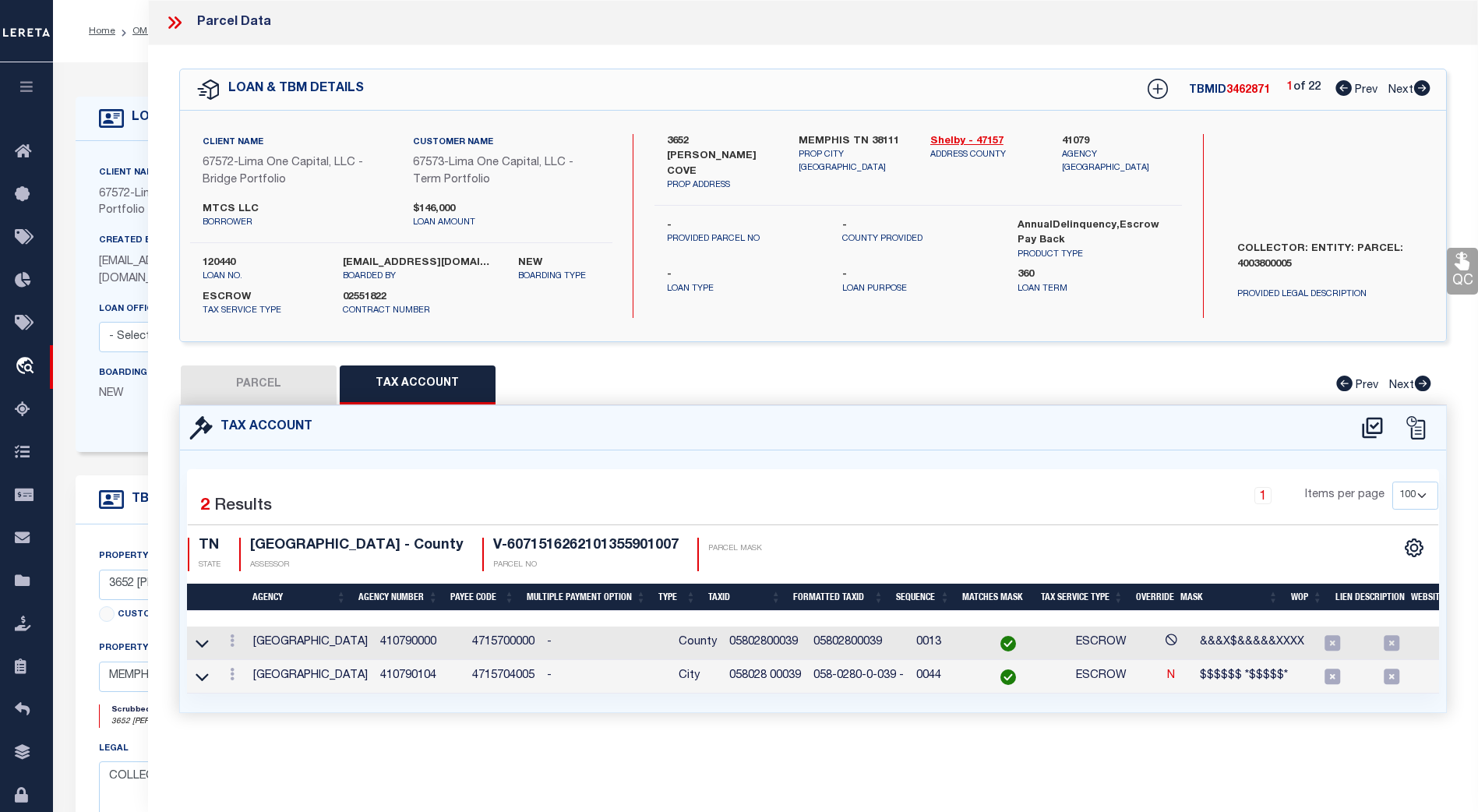
click at [278, 374] on button "PARCEL" at bounding box center [259, 384] width 156 height 39
select select "AS"
select select
checkbox input "false"
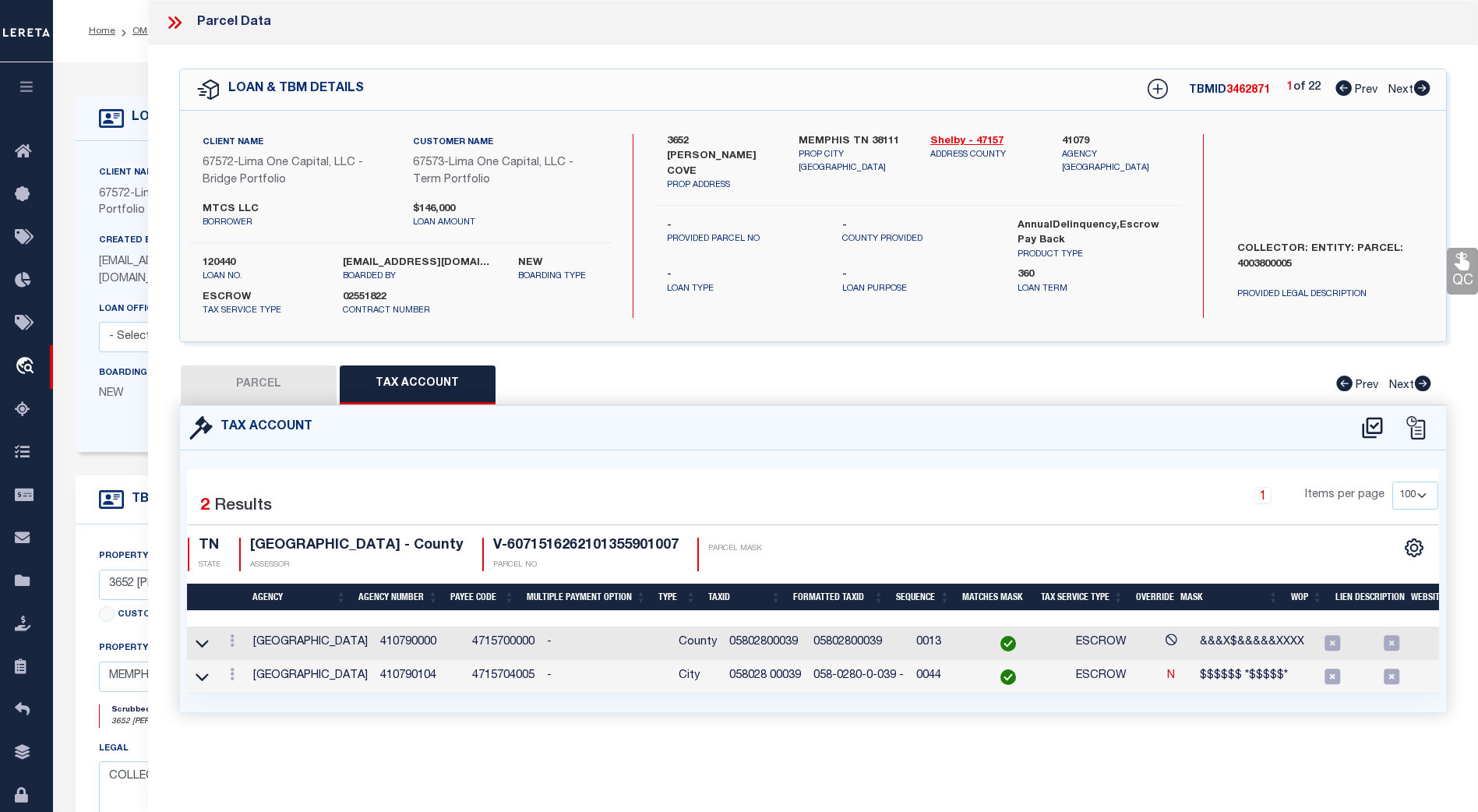
checkbox input "false"
select select "BP"
select select "PTI"
select select "LIP"
type input "3652 [PERSON_NAME] COVE"
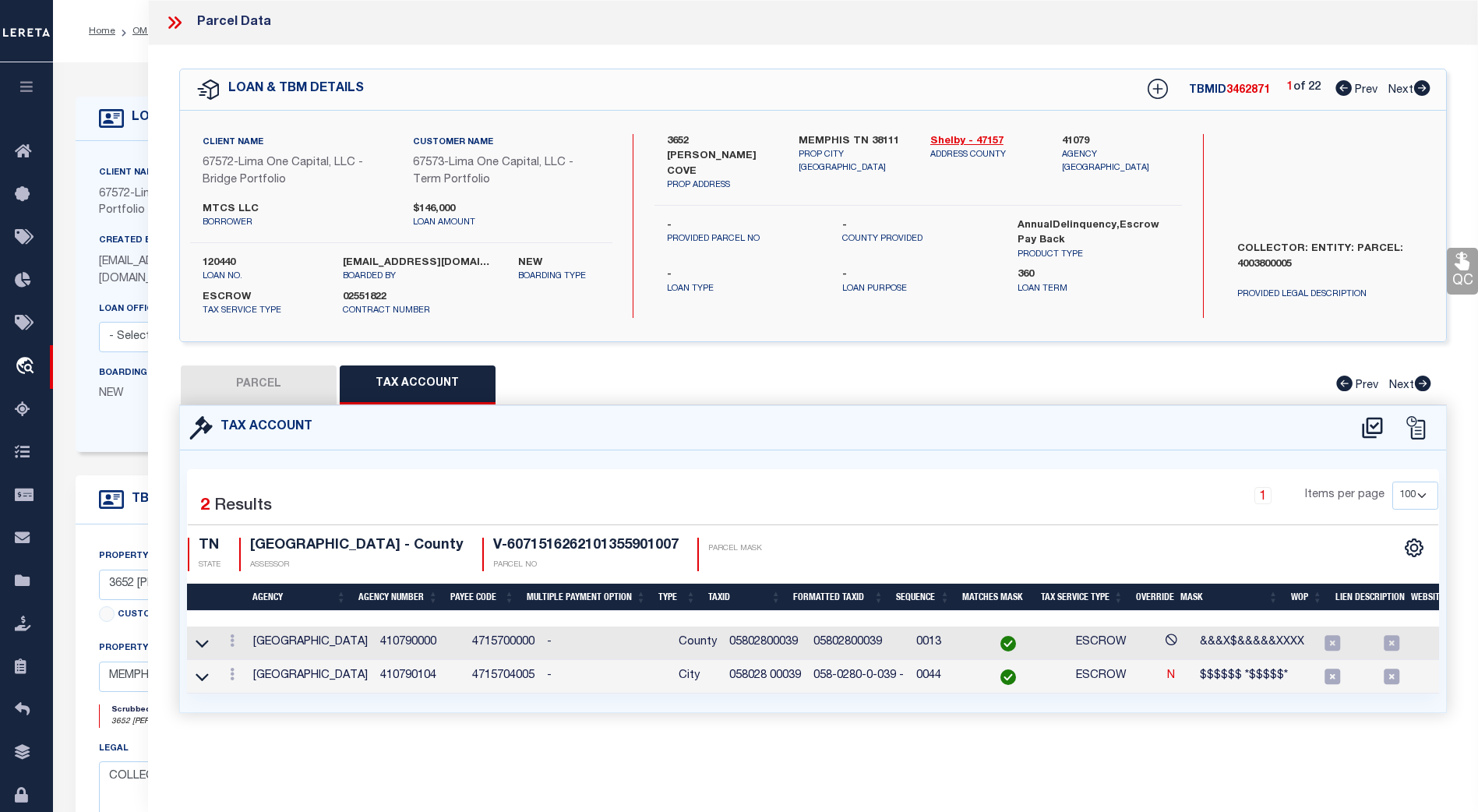
checkbox input "false"
type input "MEMPHIS TN 38111"
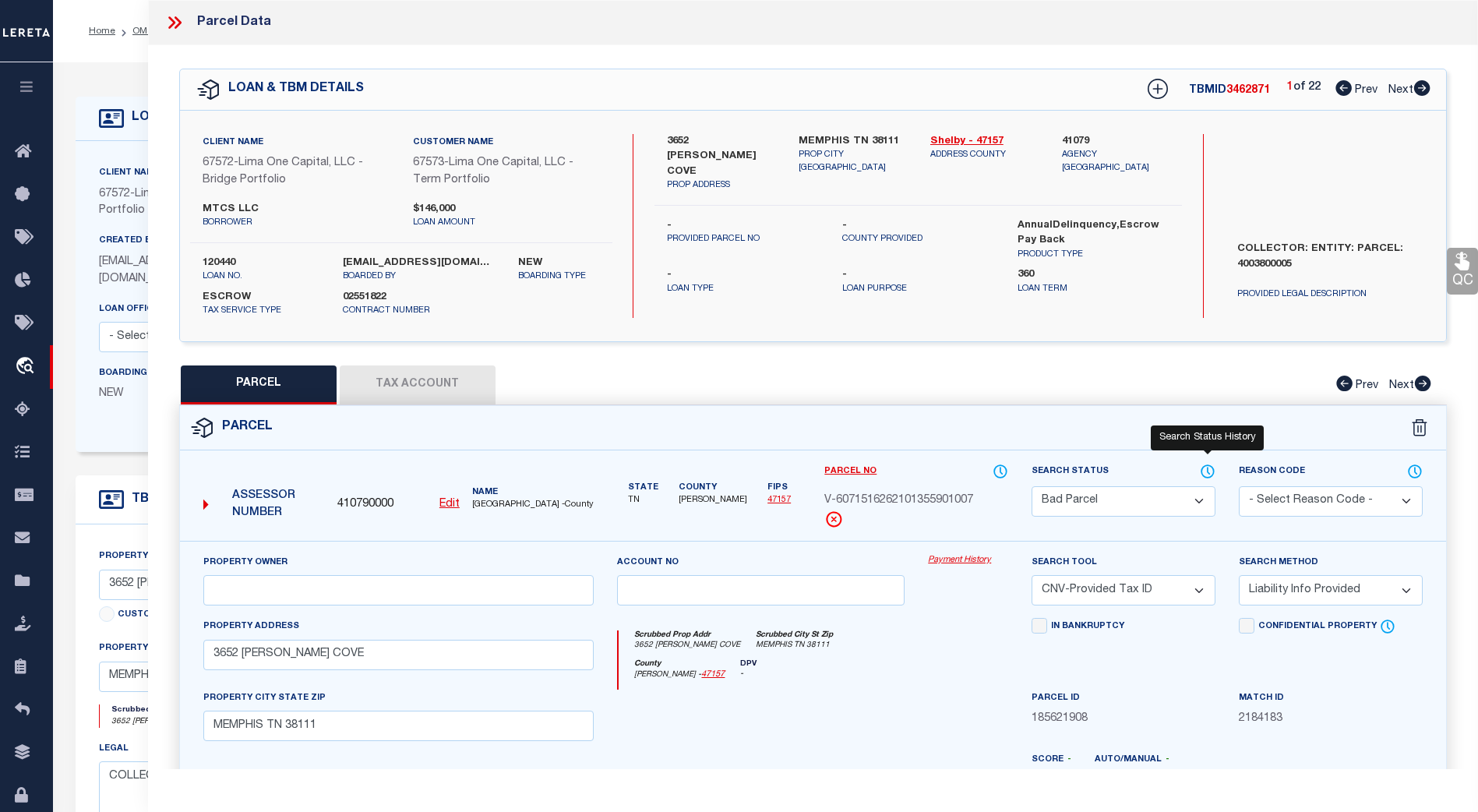
click at [1206, 464] on icon at bounding box center [1207, 471] width 16 height 17
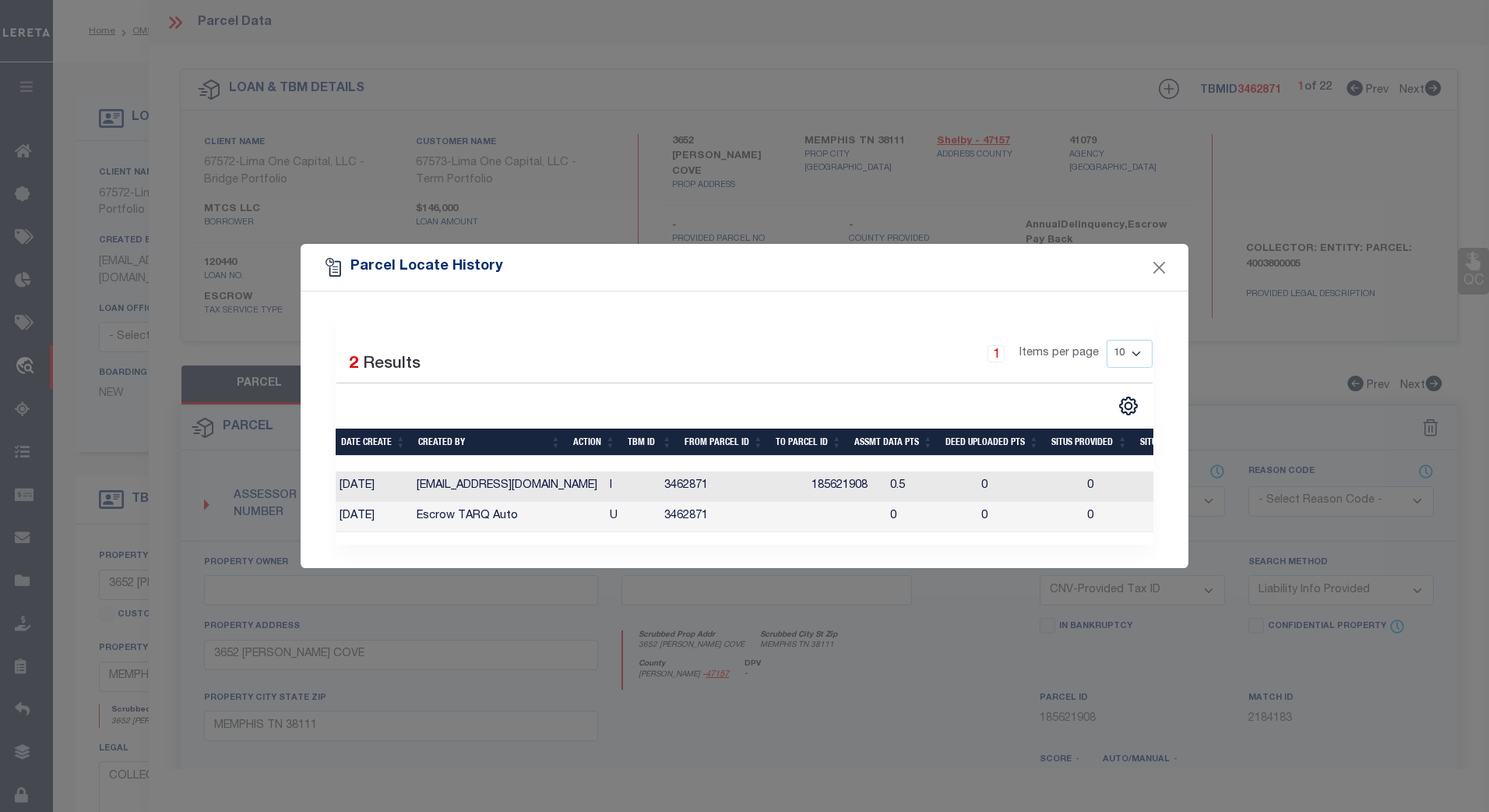
scroll to position [0, 301]
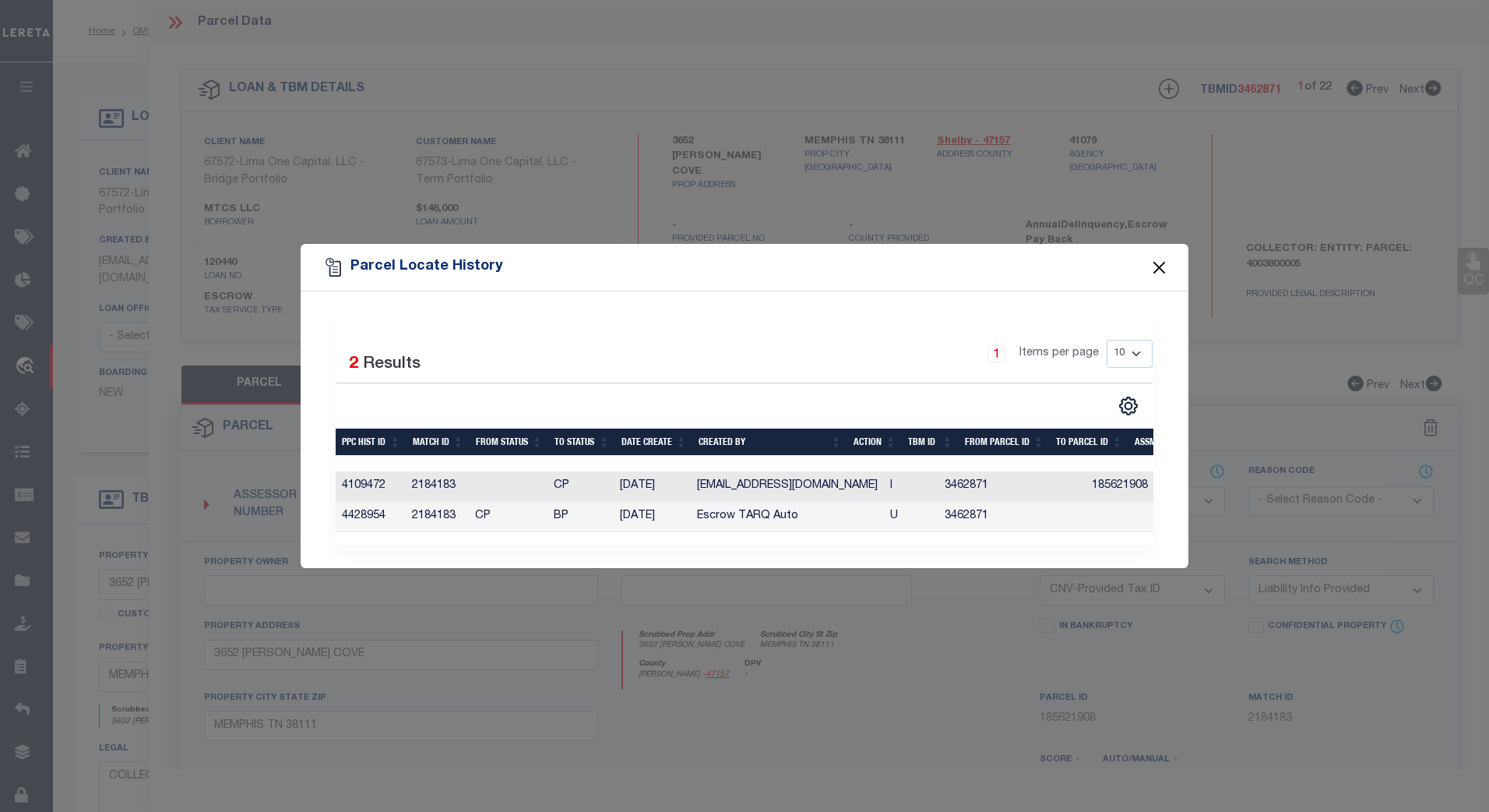
click at [1163, 264] on button "Close" at bounding box center [1160, 267] width 20 height 20
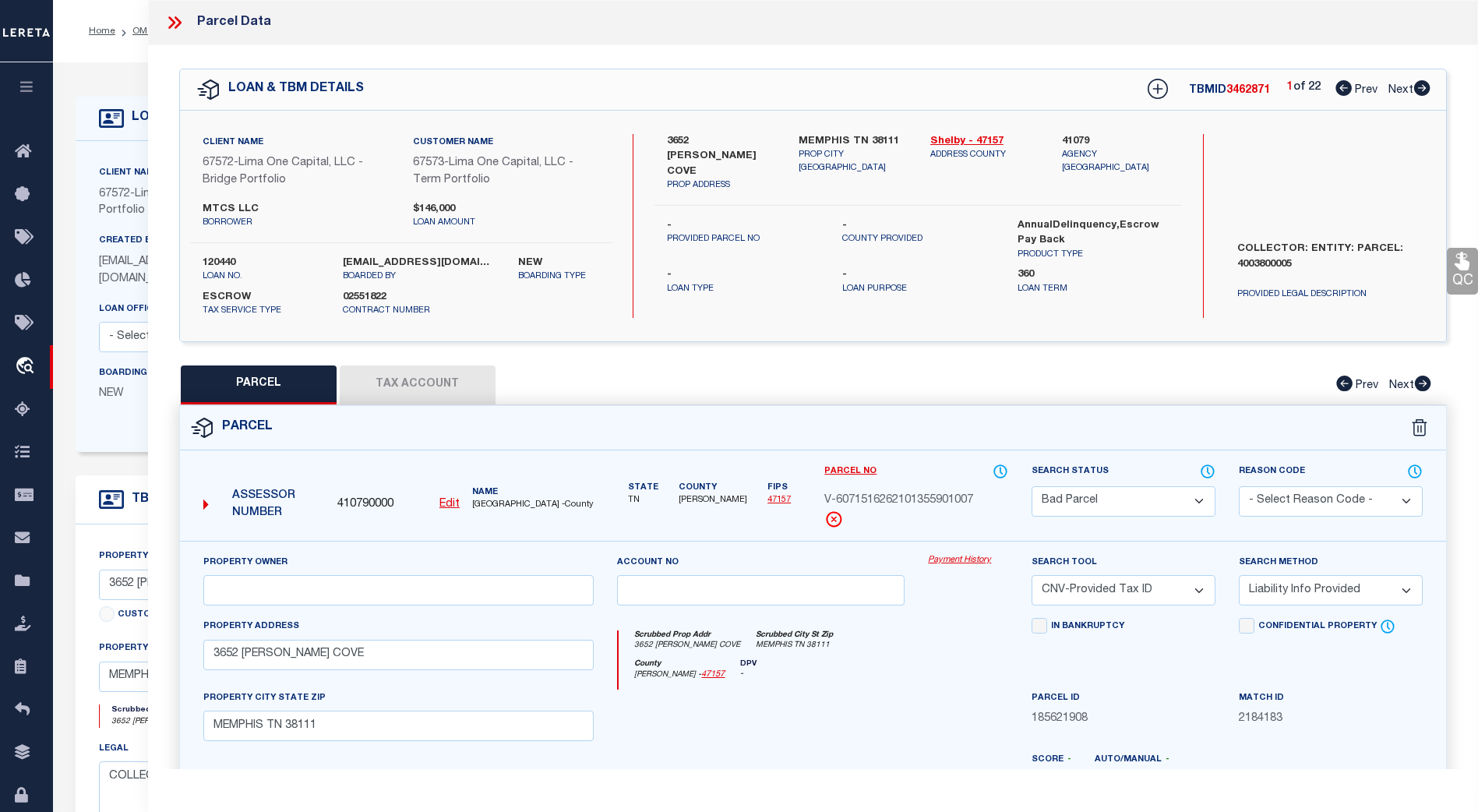
click at [176, 18] on icon at bounding box center [177, 22] width 7 height 13
